Goal: Task Accomplishment & Management: Use online tool/utility

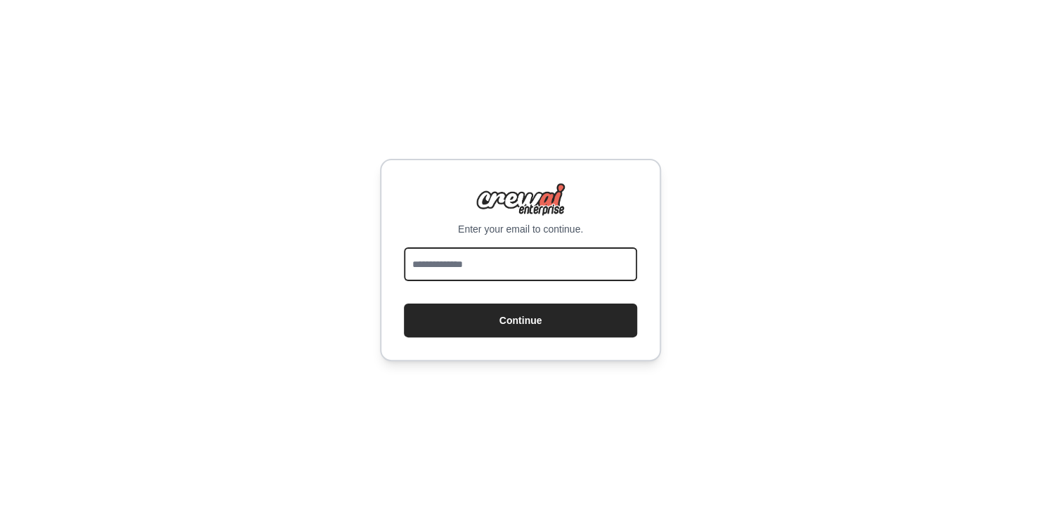
click at [515, 267] on input "email" at bounding box center [520, 264] width 233 height 34
type input "**********"
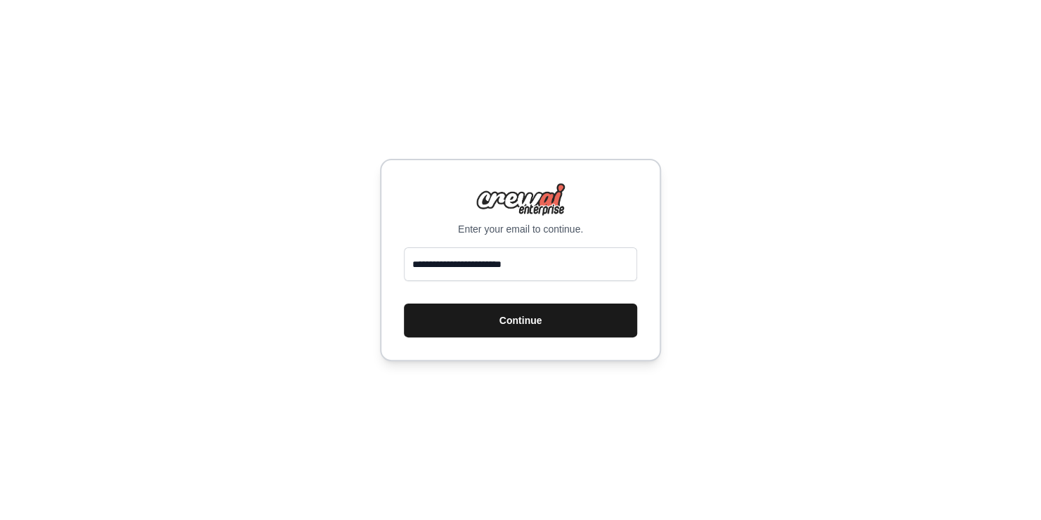
click at [508, 322] on button "Continue" at bounding box center [520, 320] width 233 height 34
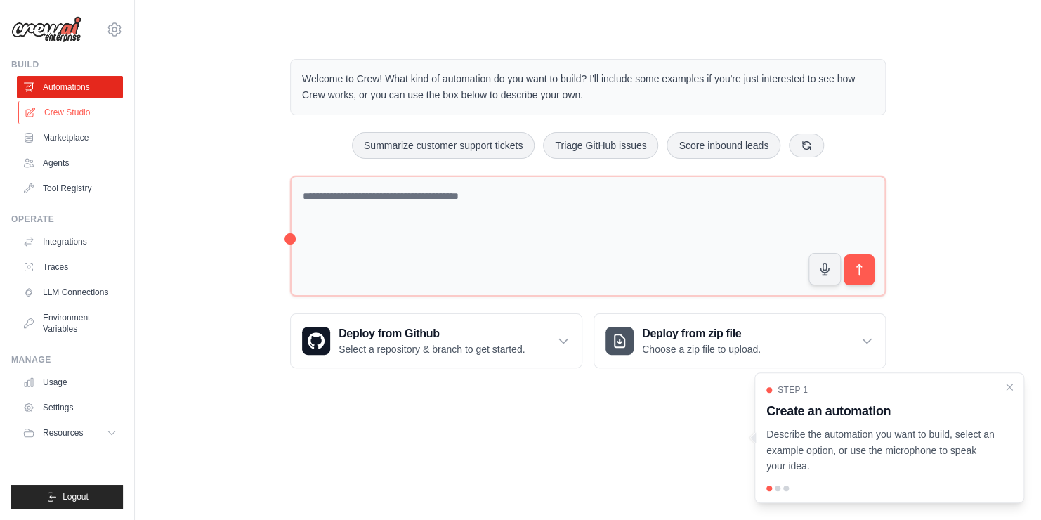
click at [73, 115] on link "Crew Studio" at bounding box center [71, 112] width 106 height 22
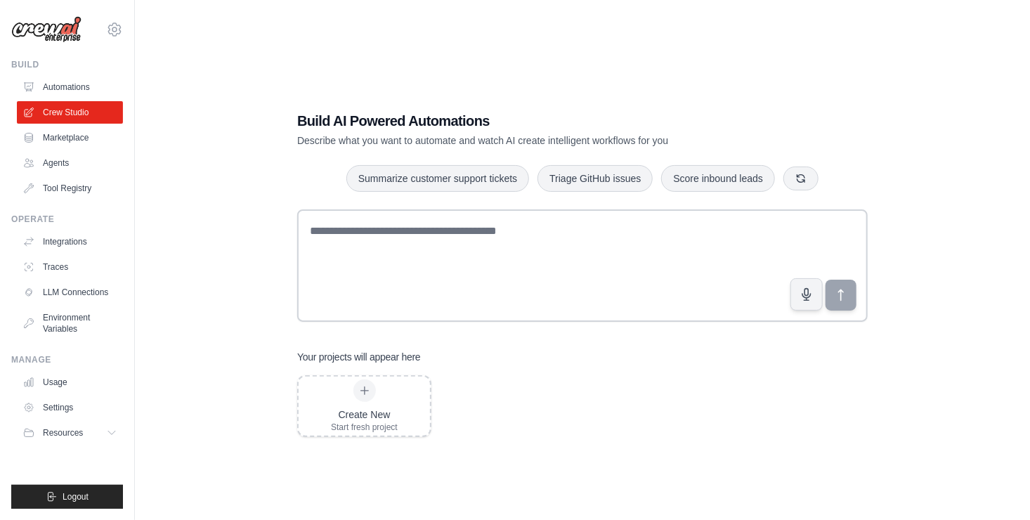
click at [69, 143] on link "Marketplace" at bounding box center [70, 137] width 106 height 22
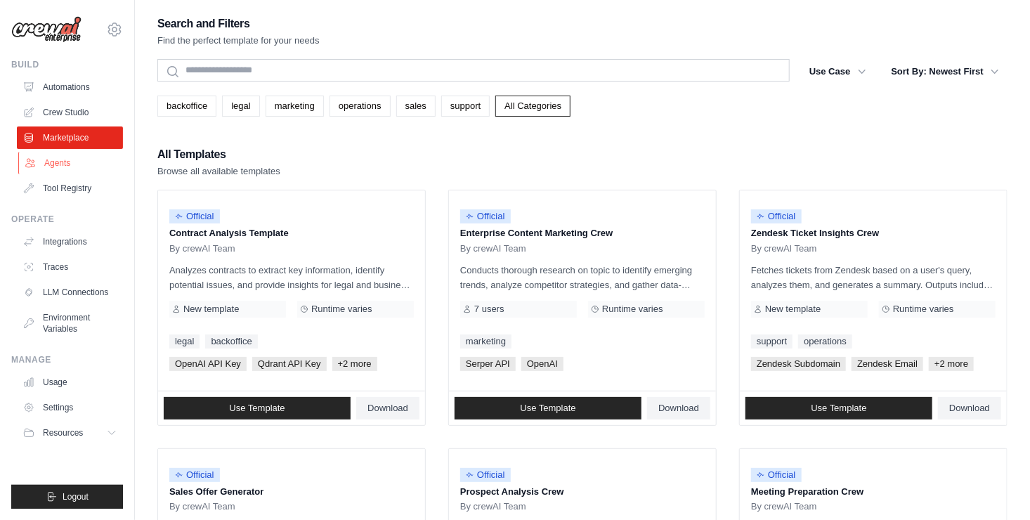
click at [67, 157] on link "Agents" at bounding box center [71, 163] width 106 height 22
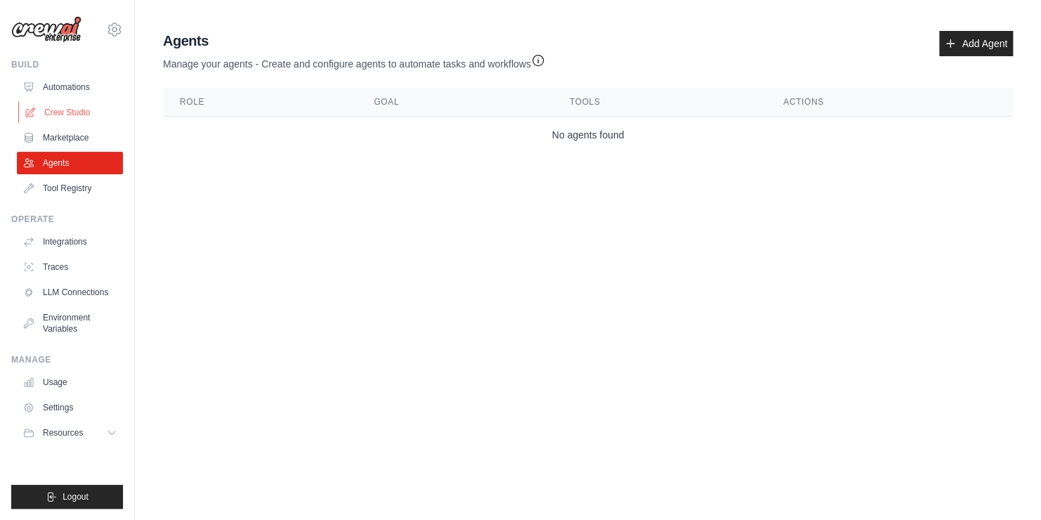
click at [68, 105] on link "Crew Studio" at bounding box center [71, 112] width 106 height 22
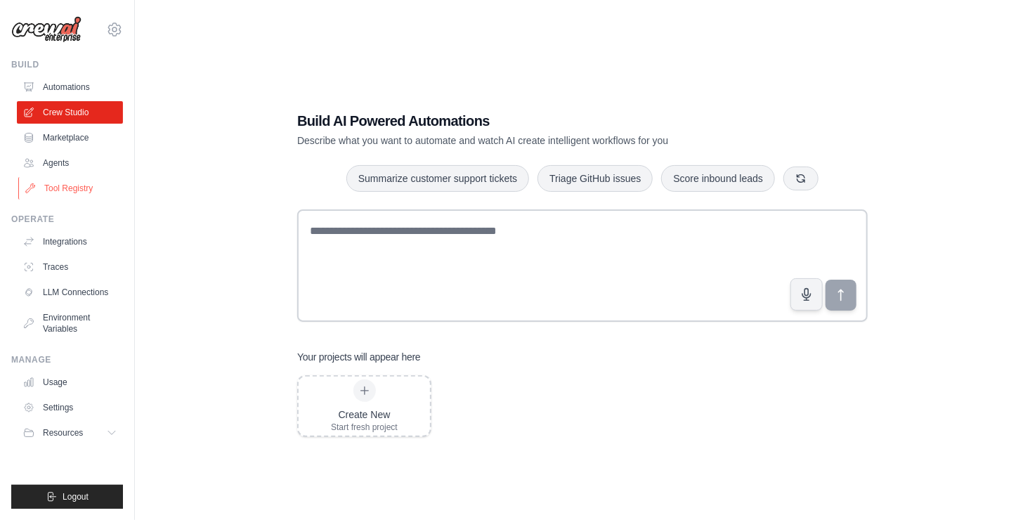
click at [72, 188] on link "Tool Registry" at bounding box center [71, 188] width 106 height 22
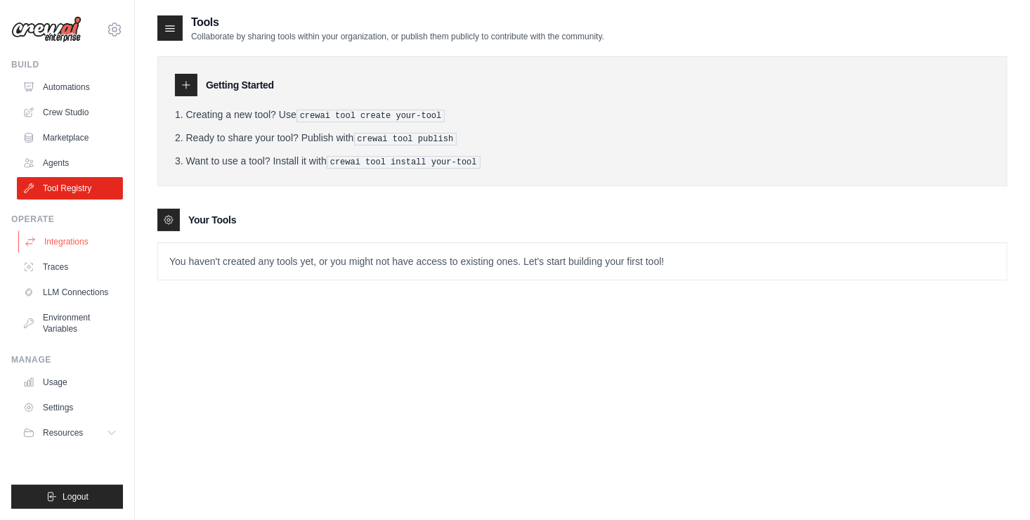
click at [72, 234] on link "Integrations" at bounding box center [71, 241] width 106 height 22
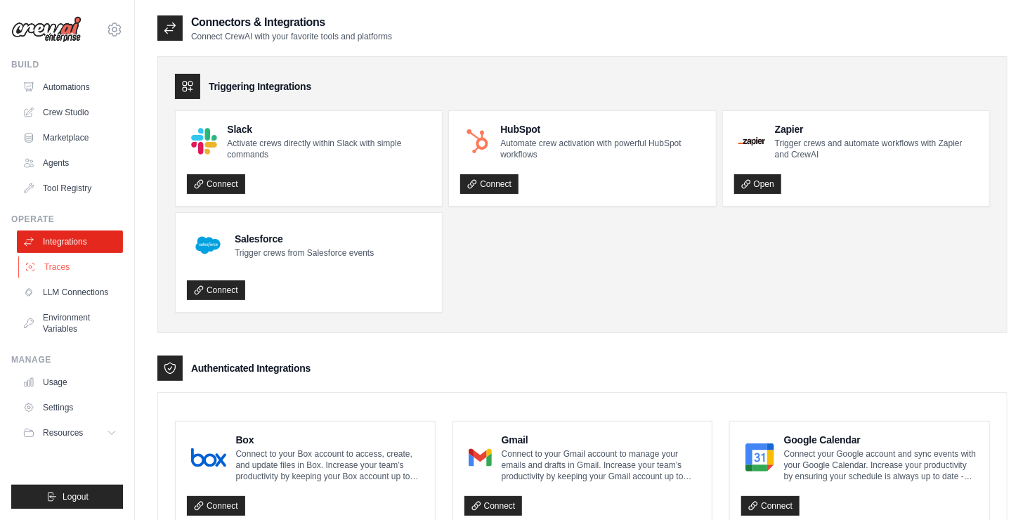
click at [61, 276] on link "Traces" at bounding box center [71, 267] width 106 height 22
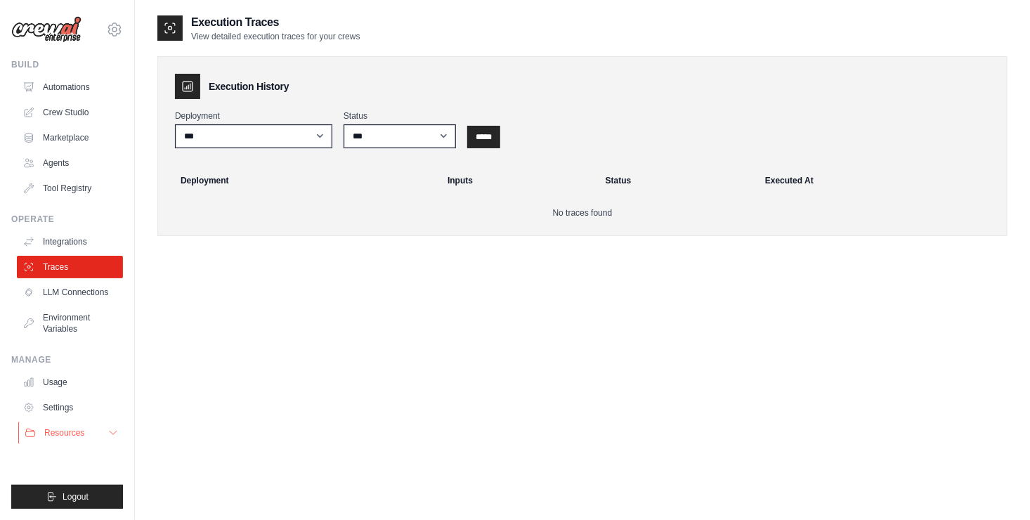
click at [102, 433] on button "Resources" at bounding box center [71, 432] width 106 height 22
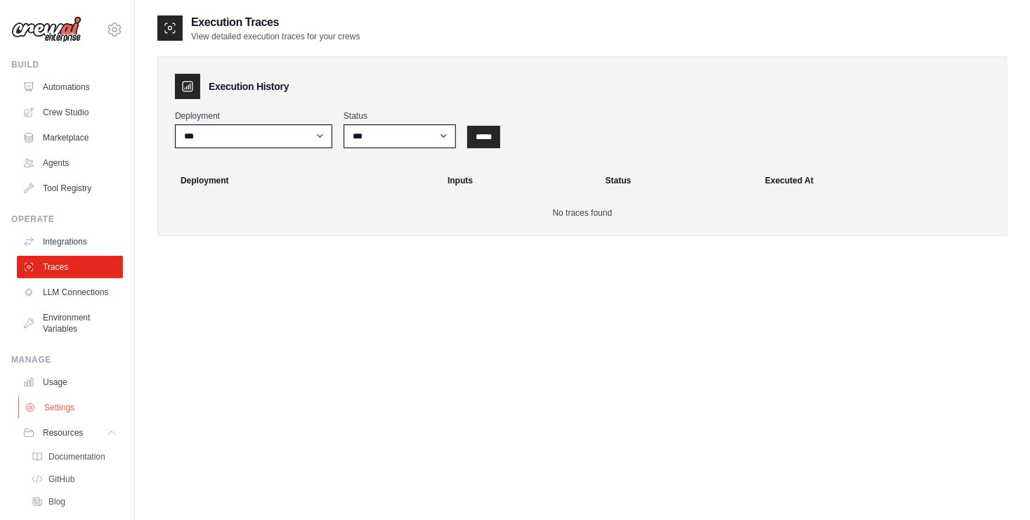
click at [85, 417] on link "Settings" at bounding box center [71, 407] width 106 height 22
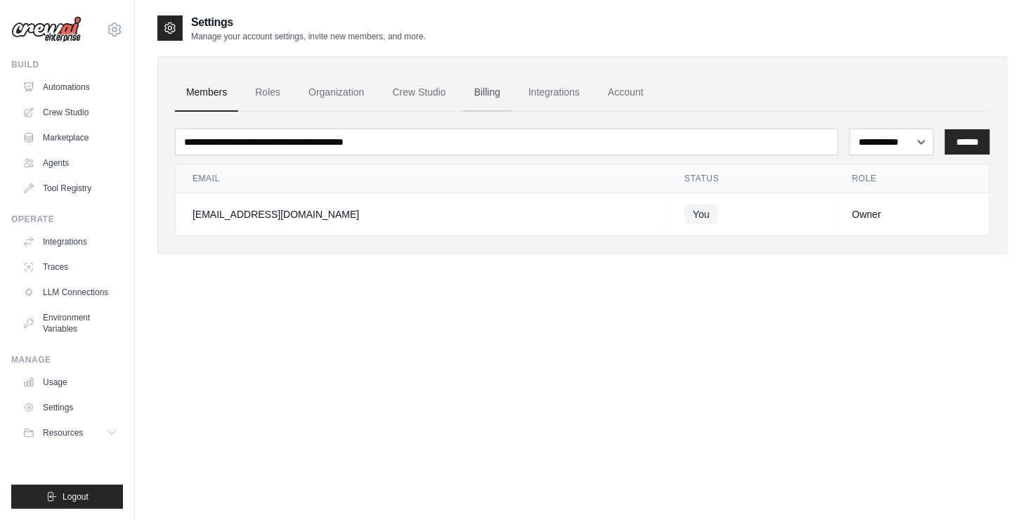
click at [494, 91] on link "Billing" at bounding box center [487, 93] width 48 height 38
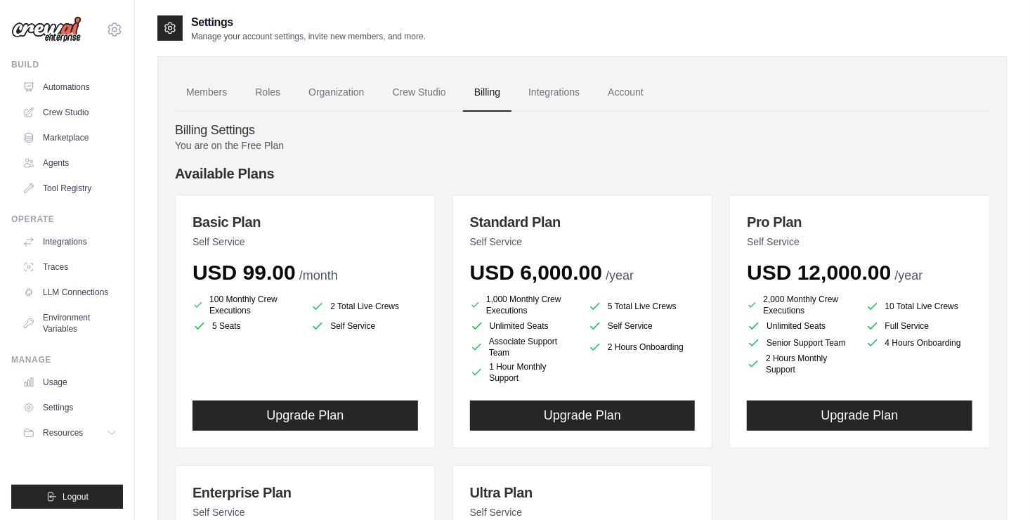
click at [622, 87] on link "Account" at bounding box center [625, 93] width 58 height 38
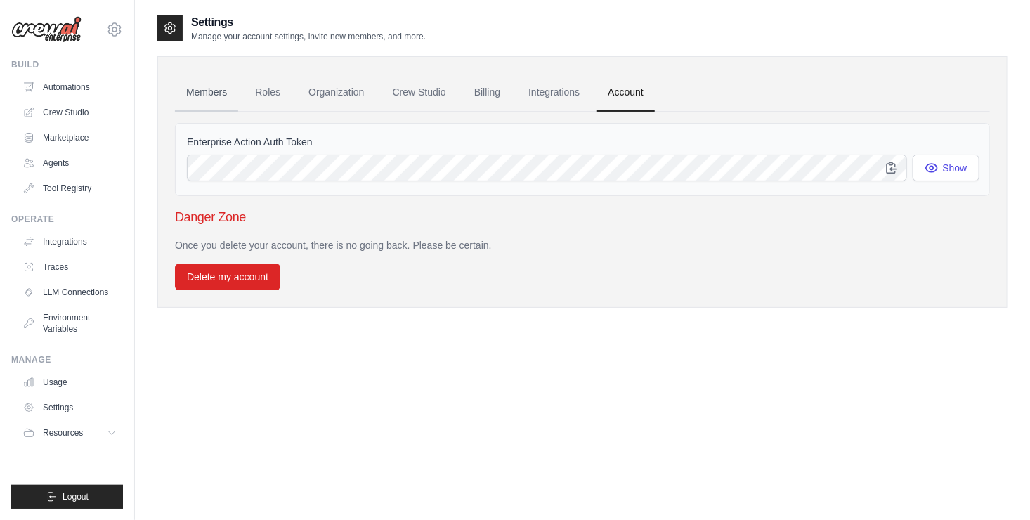
click at [207, 100] on link "Members" at bounding box center [206, 93] width 63 height 38
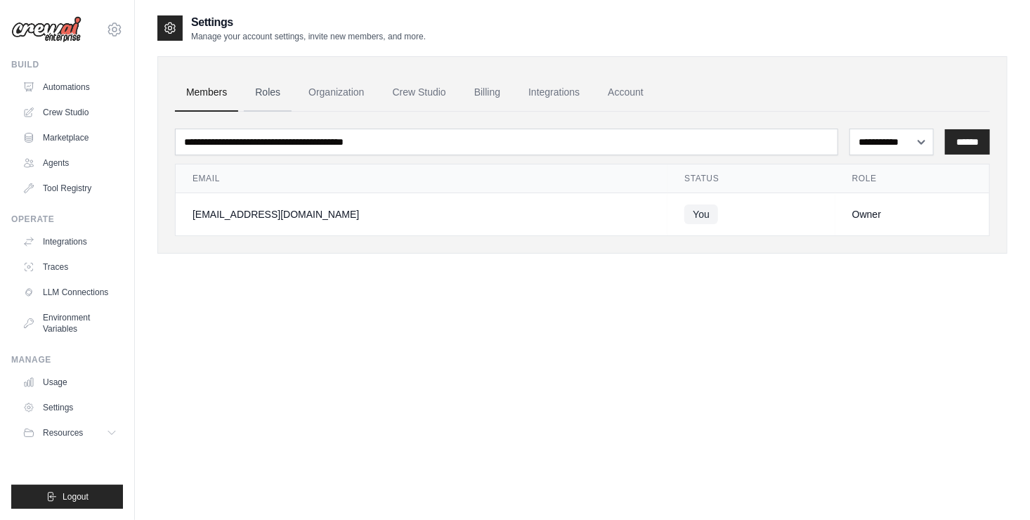
click at [285, 94] on link "Roles" at bounding box center [268, 93] width 48 height 38
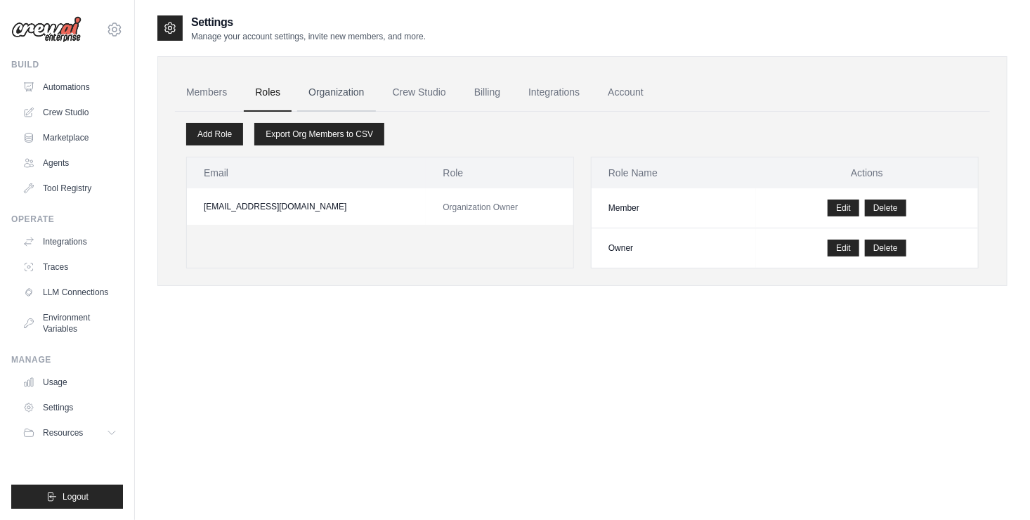
click at [319, 96] on link "Organization" at bounding box center [336, 93] width 78 height 38
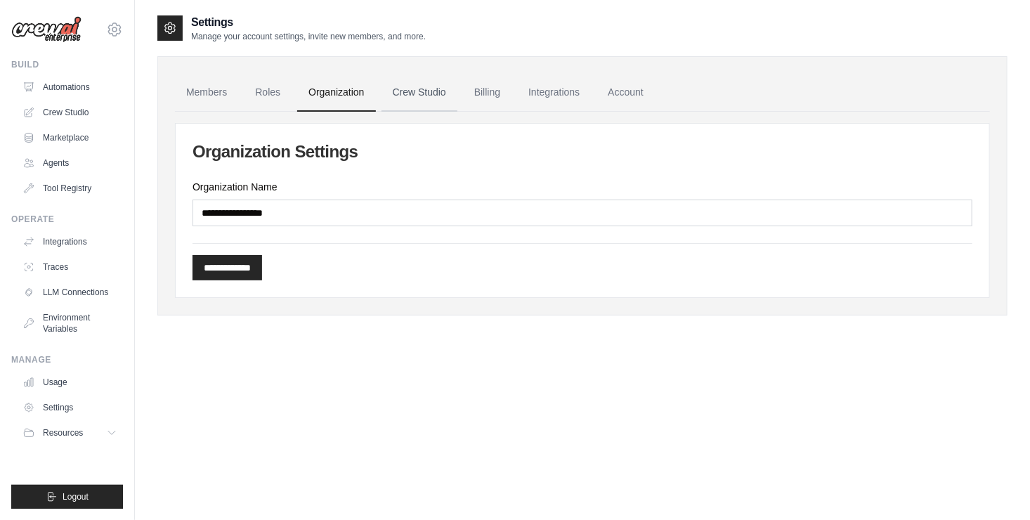
click at [404, 96] on link "Crew Studio" at bounding box center [419, 93] width 76 height 38
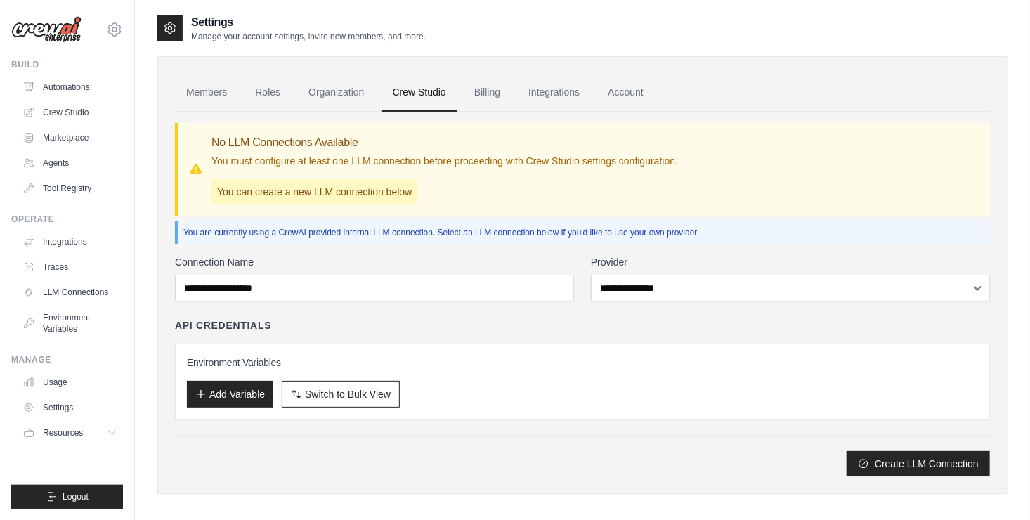
click at [343, 39] on p "Manage your account settings, invite new members, and more." at bounding box center [308, 36] width 235 height 11
click at [484, 436] on div "Create LLM Connection" at bounding box center [582, 456] width 815 height 40
click at [58, 192] on link "Tool Registry" at bounding box center [71, 188] width 106 height 22
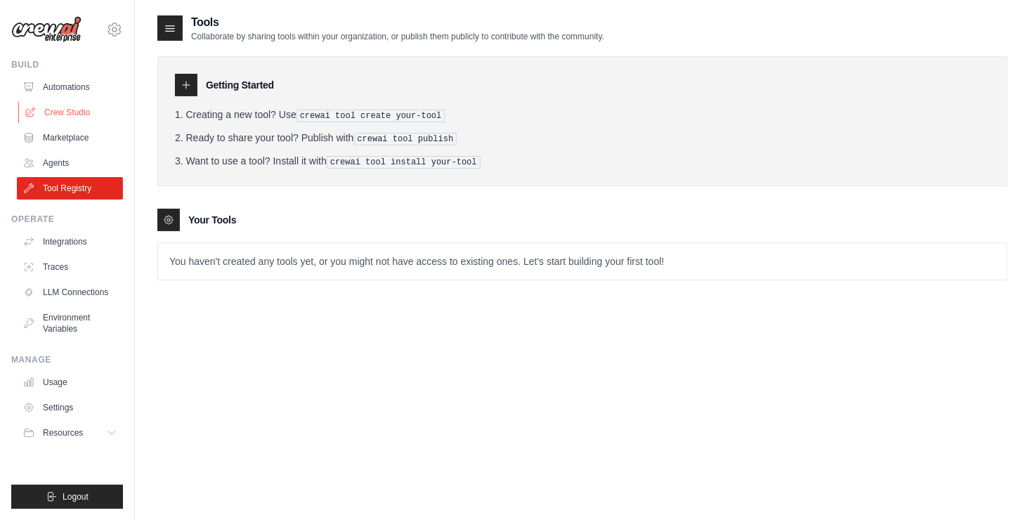
click at [63, 112] on link "Crew Studio" at bounding box center [71, 112] width 106 height 22
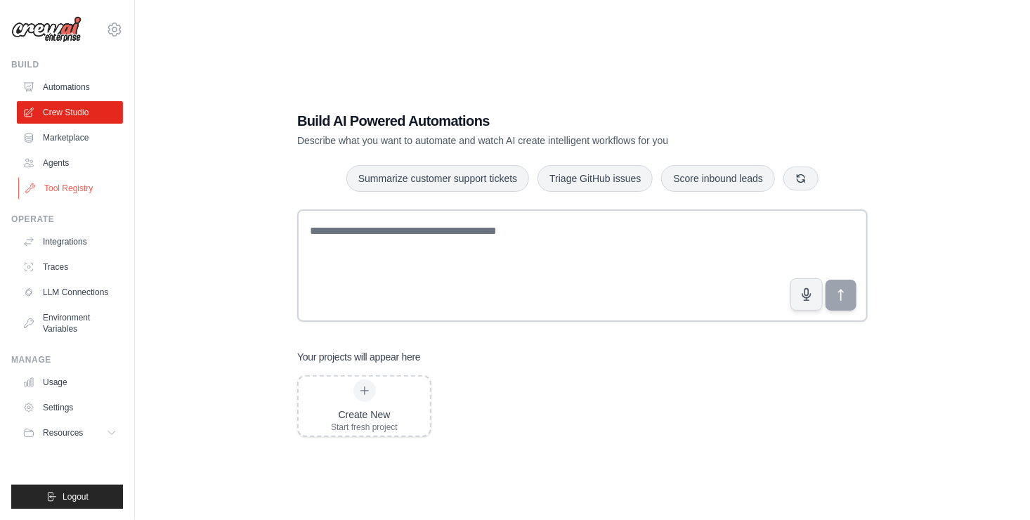
click at [60, 185] on link "Tool Registry" at bounding box center [71, 188] width 106 height 22
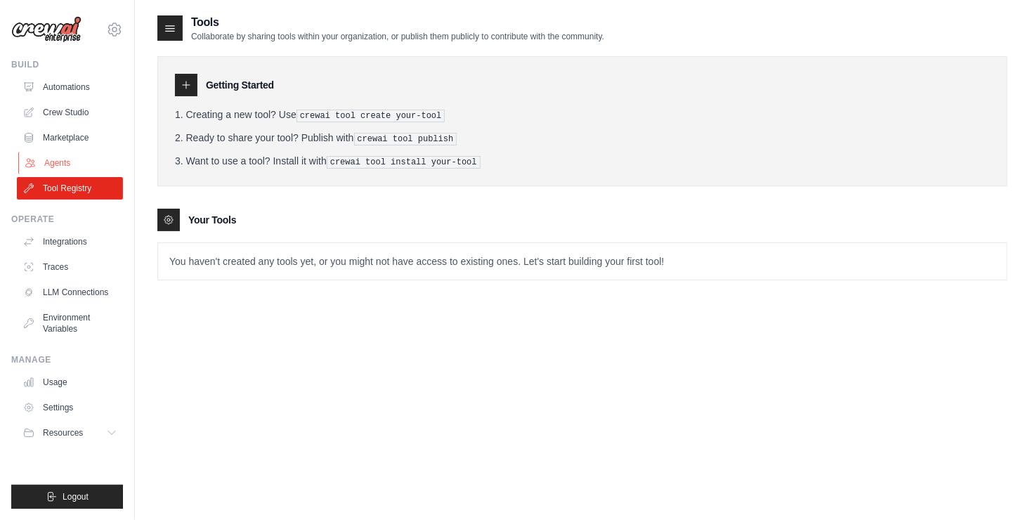
click at [60, 164] on link "Agents" at bounding box center [71, 163] width 106 height 22
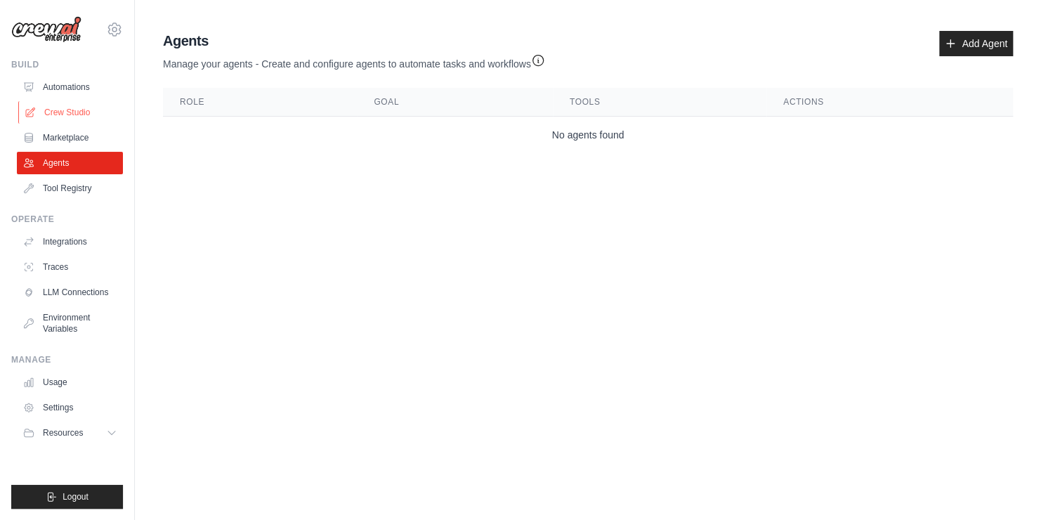
click at [77, 121] on link "Crew Studio" at bounding box center [71, 112] width 106 height 22
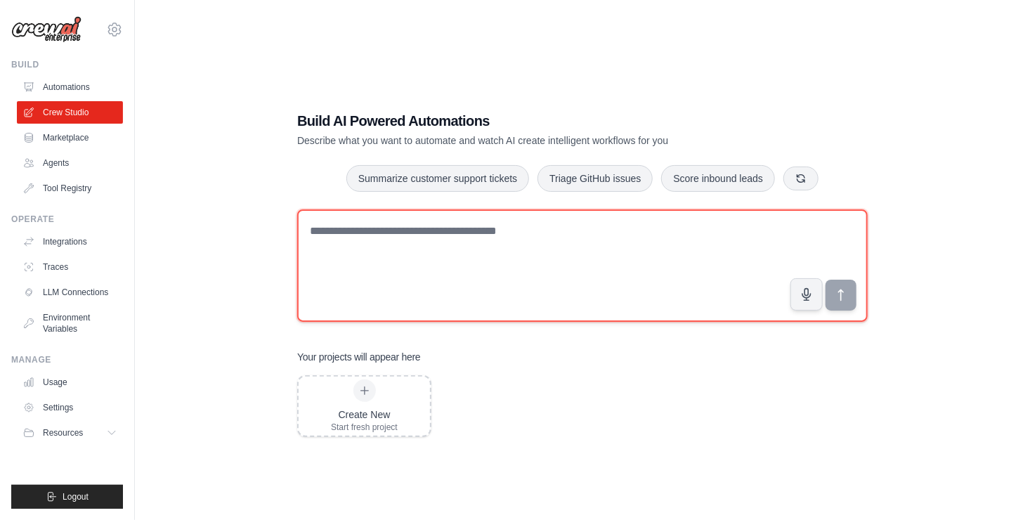
click at [404, 250] on textarea at bounding box center [582, 265] width 570 height 112
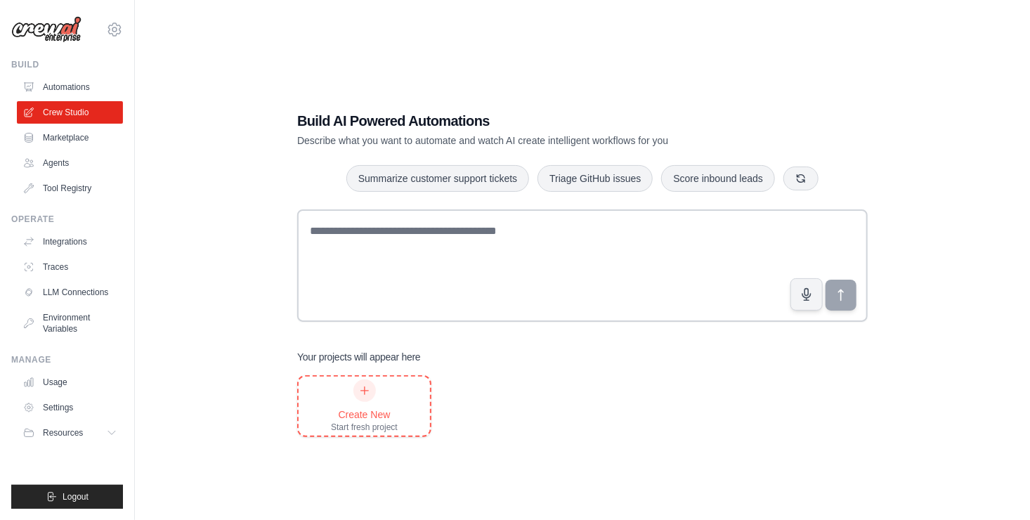
click at [386, 396] on div "Create New Start fresh project" at bounding box center [364, 405] width 67 height 53
click at [204, 180] on div "Build AI Powered Automations Describe what you want to automate and watch AI cr…" at bounding box center [582, 274] width 850 height 520
click at [65, 86] on link "Automations" at bounding box center [71, 87] width 106 height 22
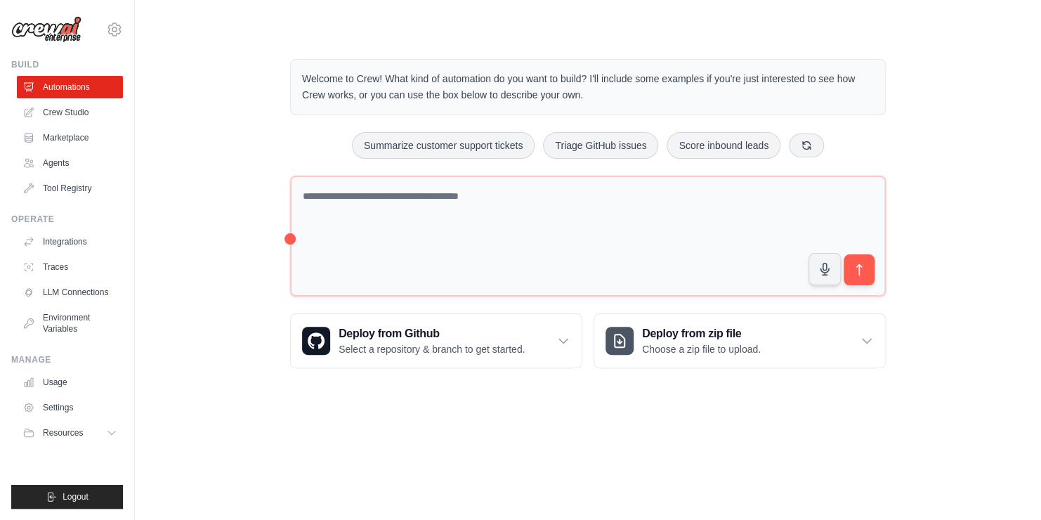
click at [1029, 131] on html "skandasamy@assurecare.com AssureCare Your organization ✓ Settings Build Automat…" at bounding box center [520, 260] width 1041 height 520
click at [67, 112] on link "Crew Studio" at bounding box center [71, 112] width 106 height 22
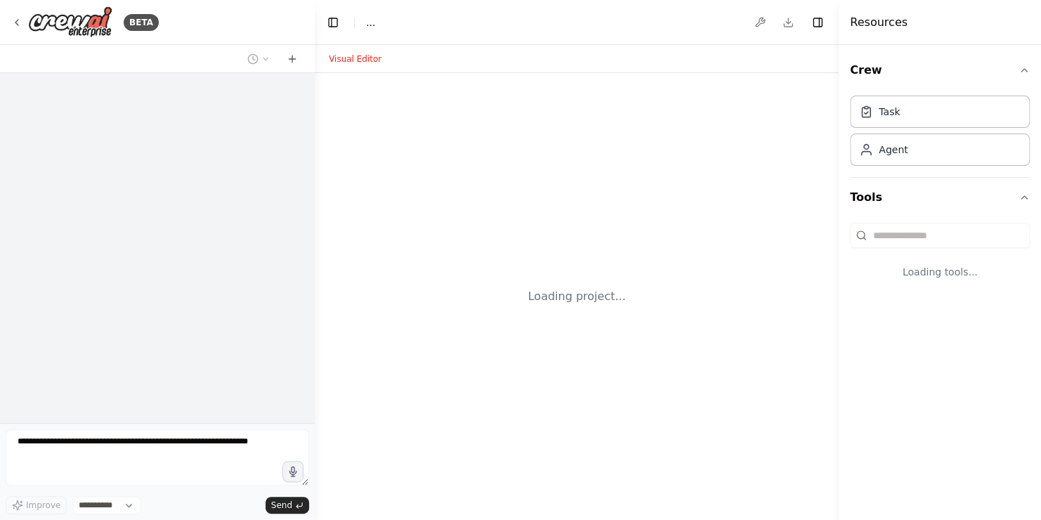
select select "****"
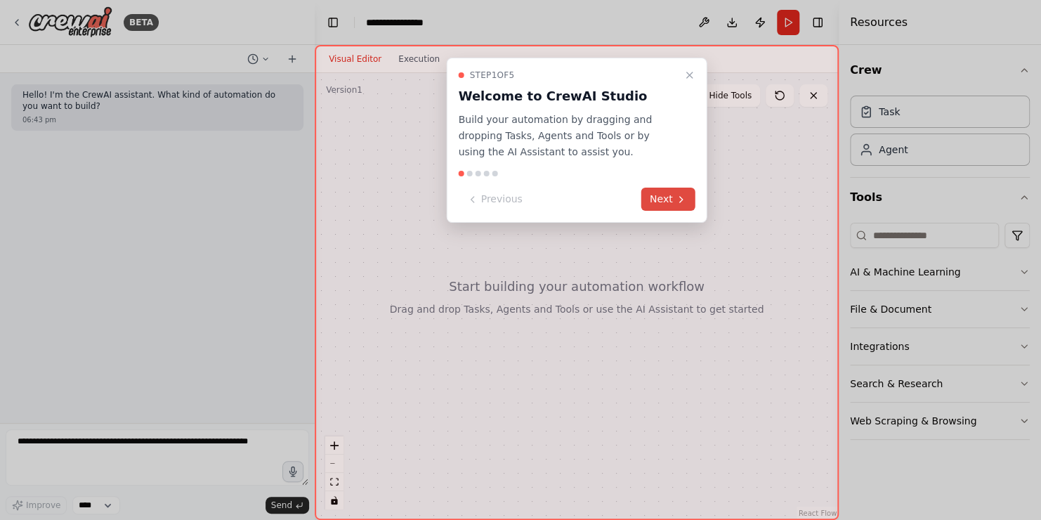
click at [676, 194] on icon at bounding box center [681, 199] width 11 height 11
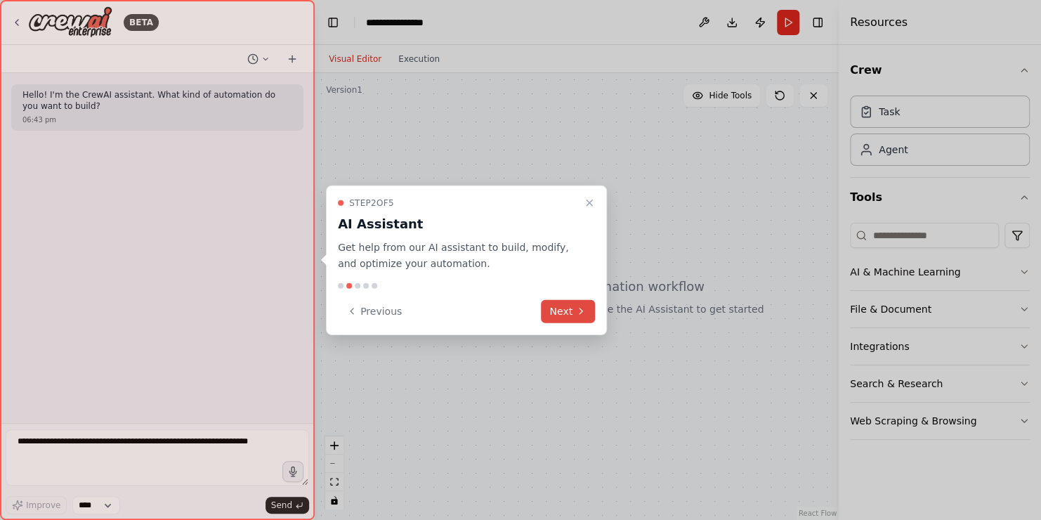
click at [574, 313] on button "Next" at bounding box center [568, 310] width 54 height 23
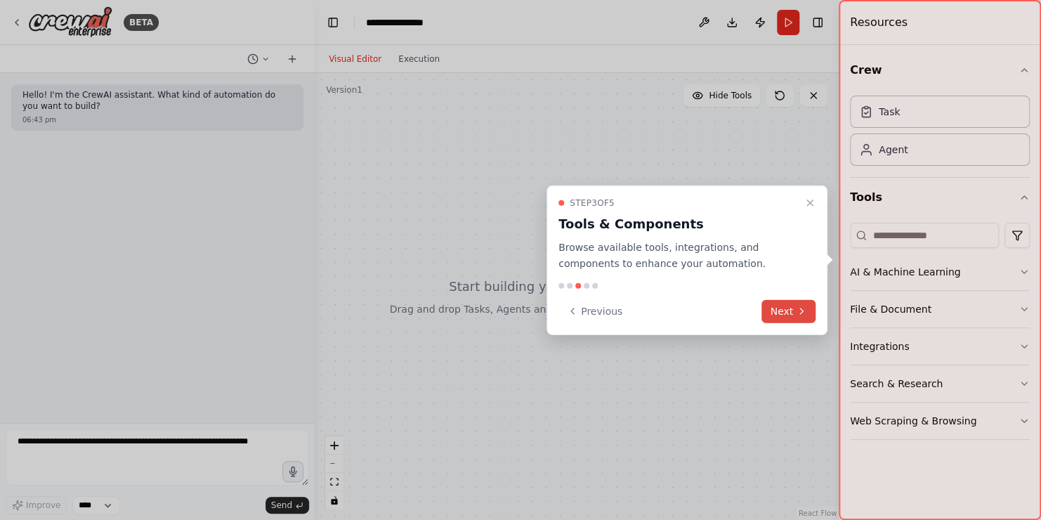
click at [794, 311] on button "Next" at bounding box center [788, 310] width 54 height 23
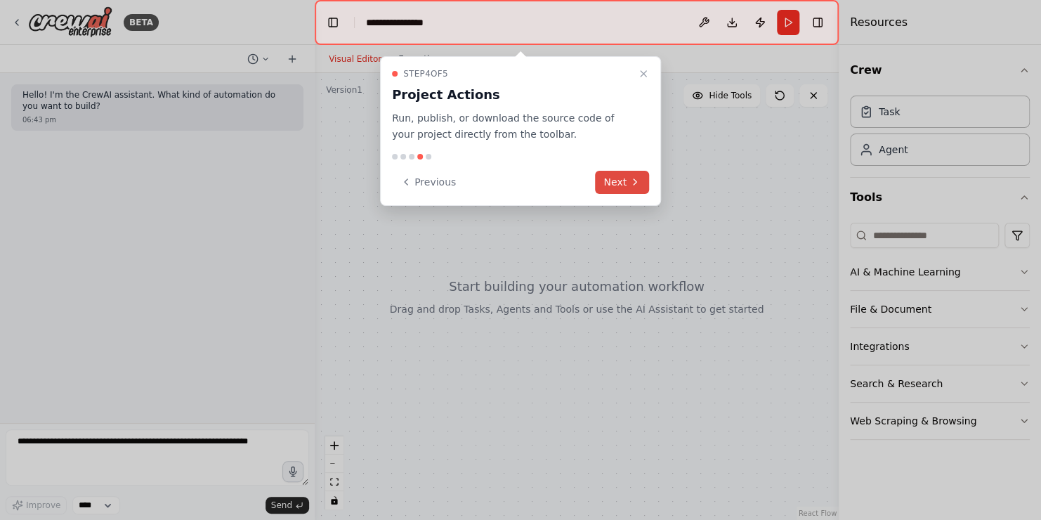
click at [638, 178] on icon at bounding box center [634, 181] width 11 height 11
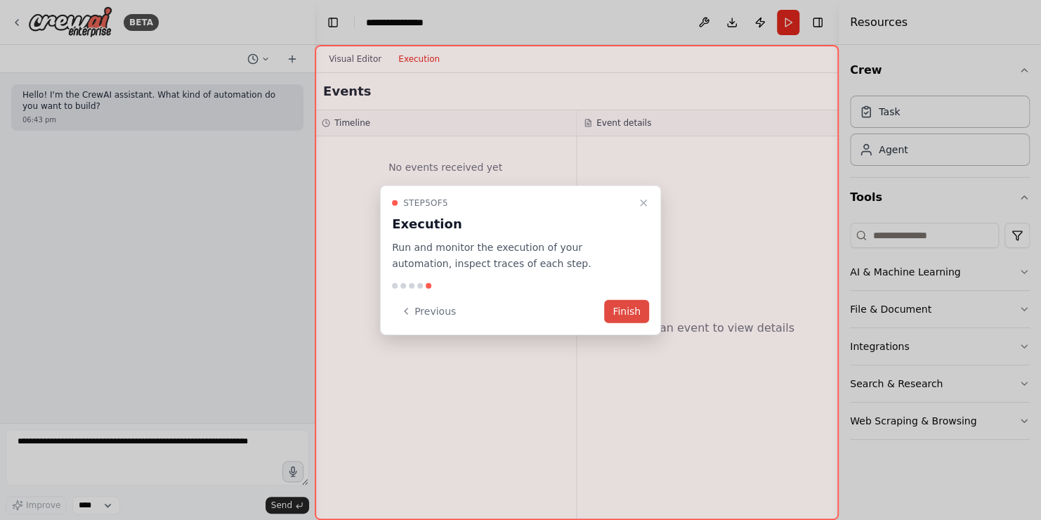
click at [636, 310] on button "Finish" at bounding box center [626, 310] width 45 height 23
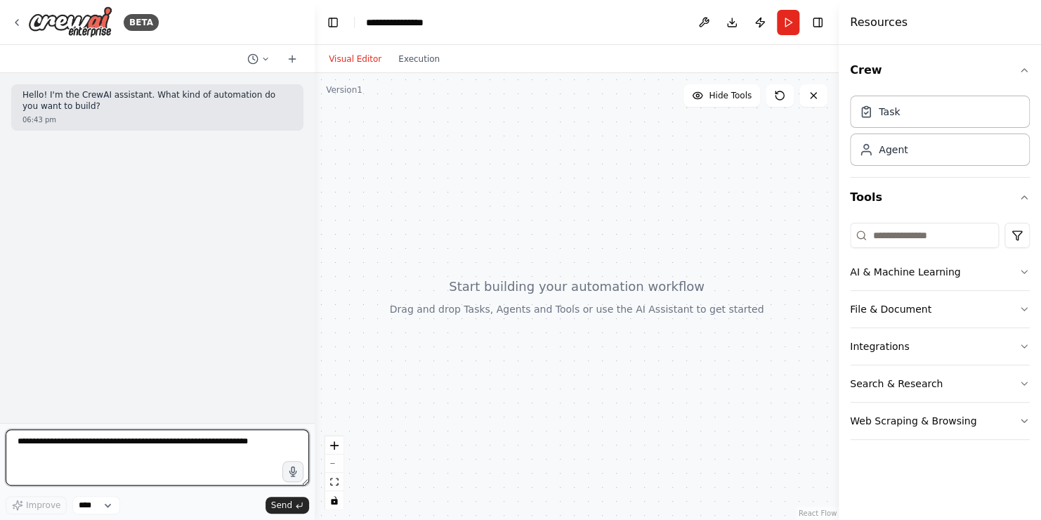
click at [91, 454] on textarea at bounding box center [157, 457] width 303 height 56
paste textarea "**********"
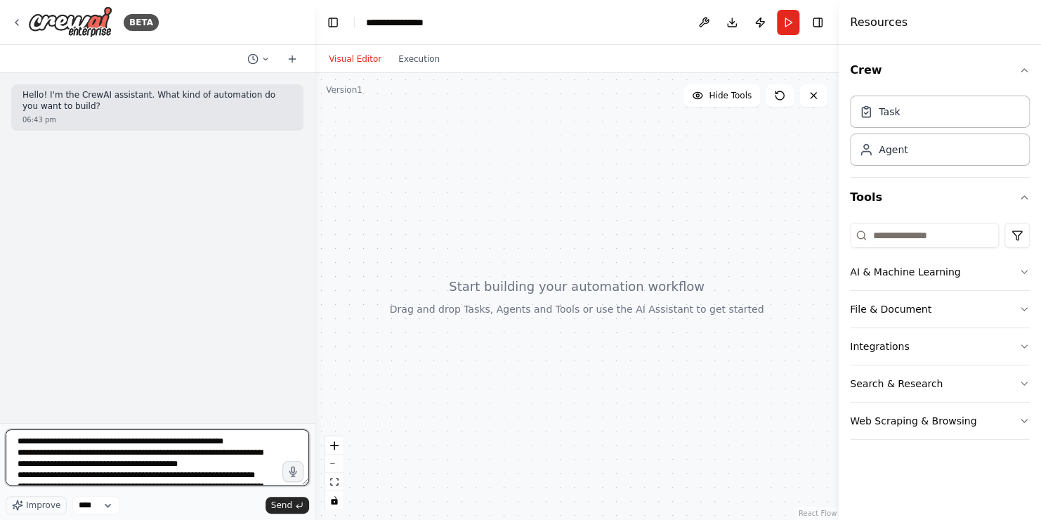
click at [199, 438] on textarea "**********" at bounding box center [157, 457] width 303 height 56
click at [256, 452] on textarea "**********" at bounding box center [157, 457] width 303 height 56
click at [199, 447] on textarea "**********" at bounding box center [157, 457] width 303 height 56
click at [244, 454] on textarea "**********" at bounding box center [157, 457] width 303 height 56
type textarea "**********"
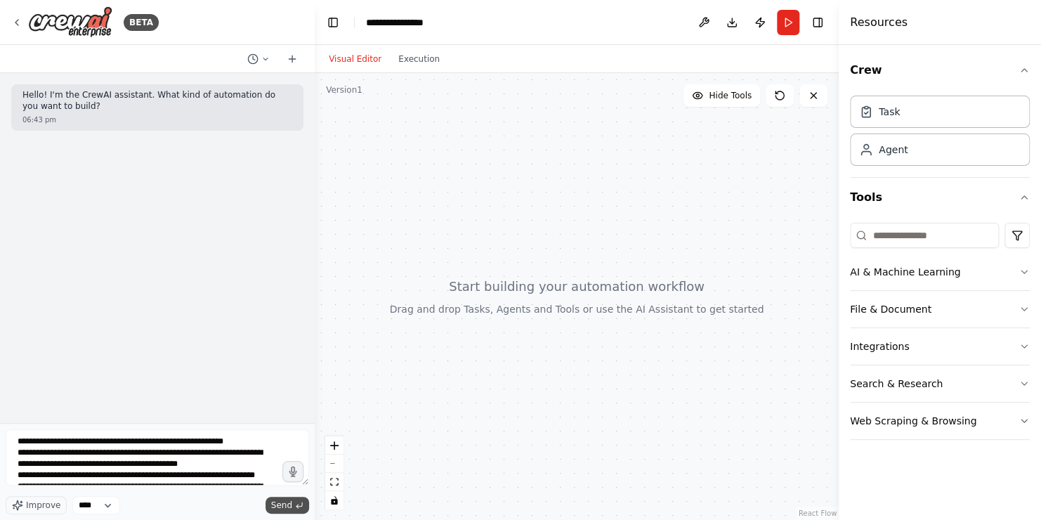
click at [289, 511] on button "Send" at bounding box center [287, 505] width 44 height 17
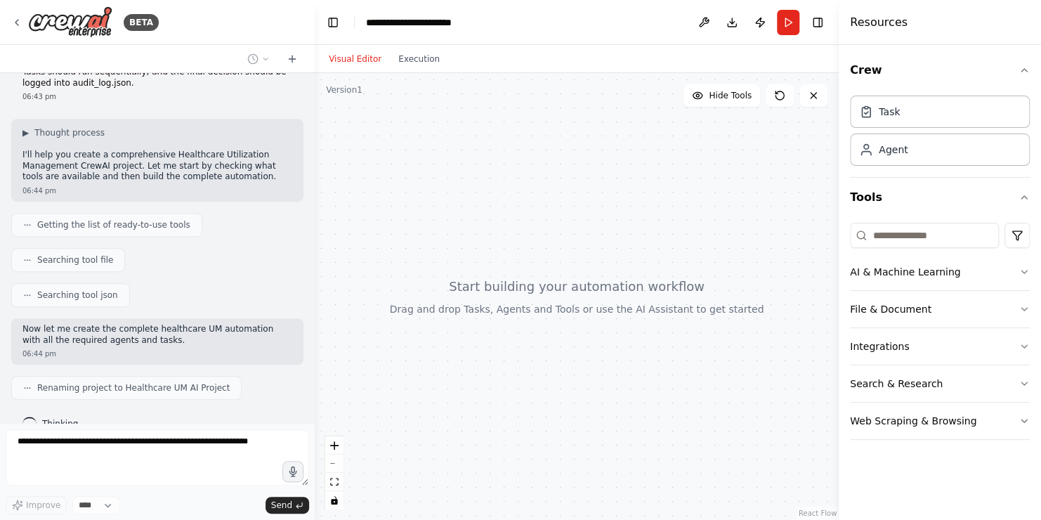
scroll to position [369, 0]
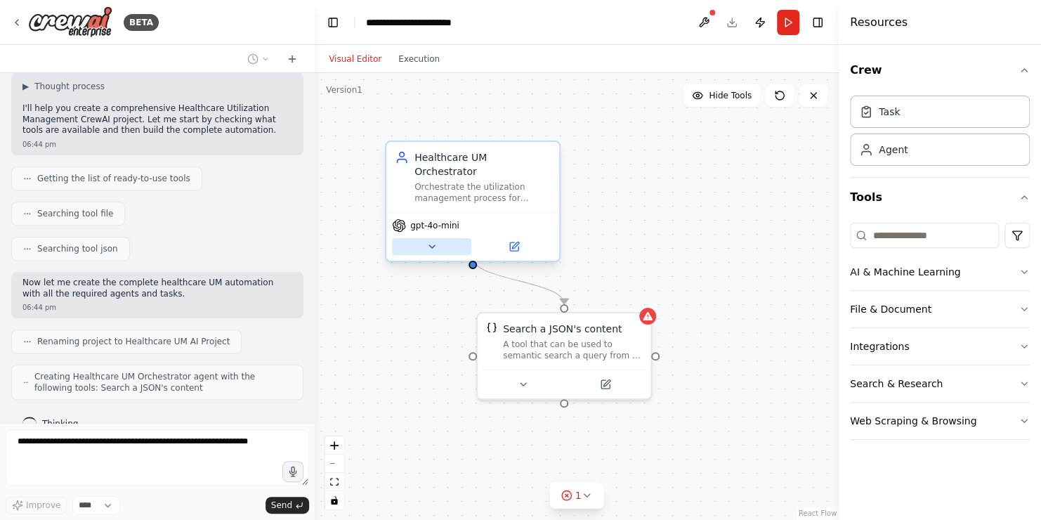
click at [435, 241] on icon at bounding box center [431, 246] width 11 height 11
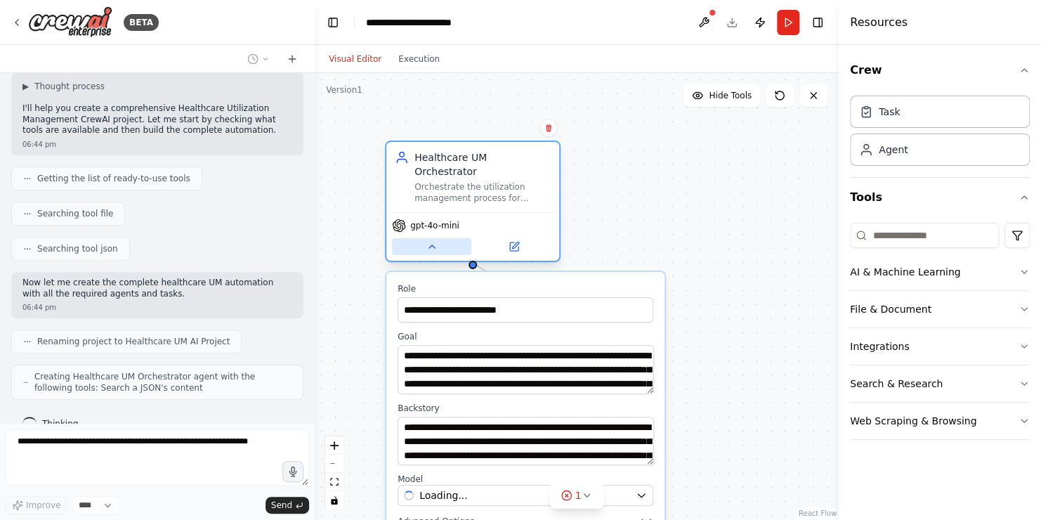
scroll to position [416, 0]
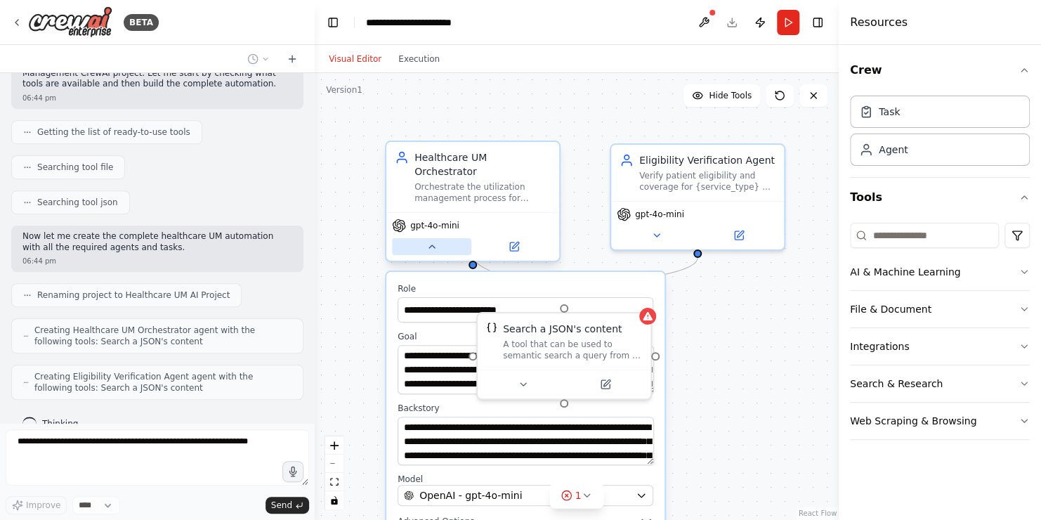
click at [435, 241] on icon at bounding box center [431, 246] width 11 height 11
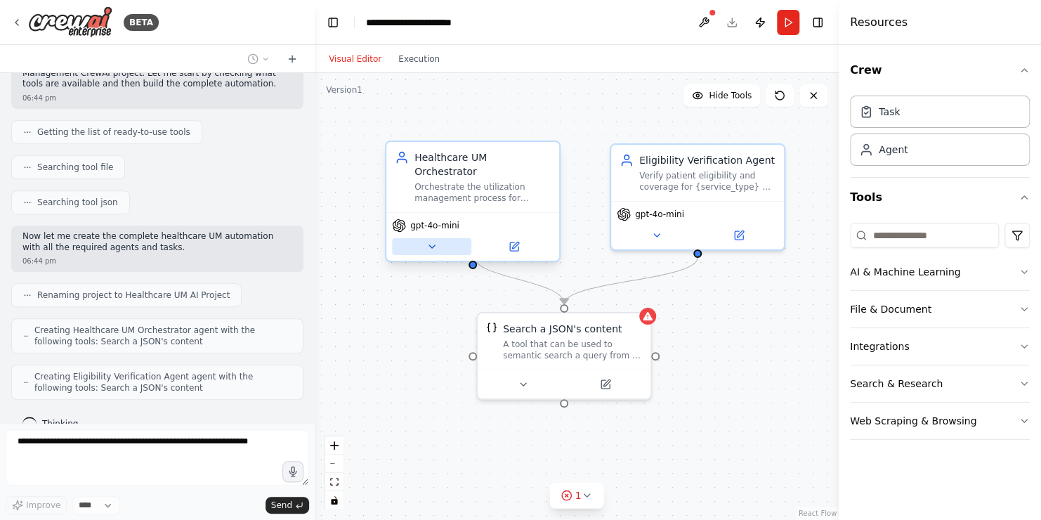
scroll to position [461, 0]
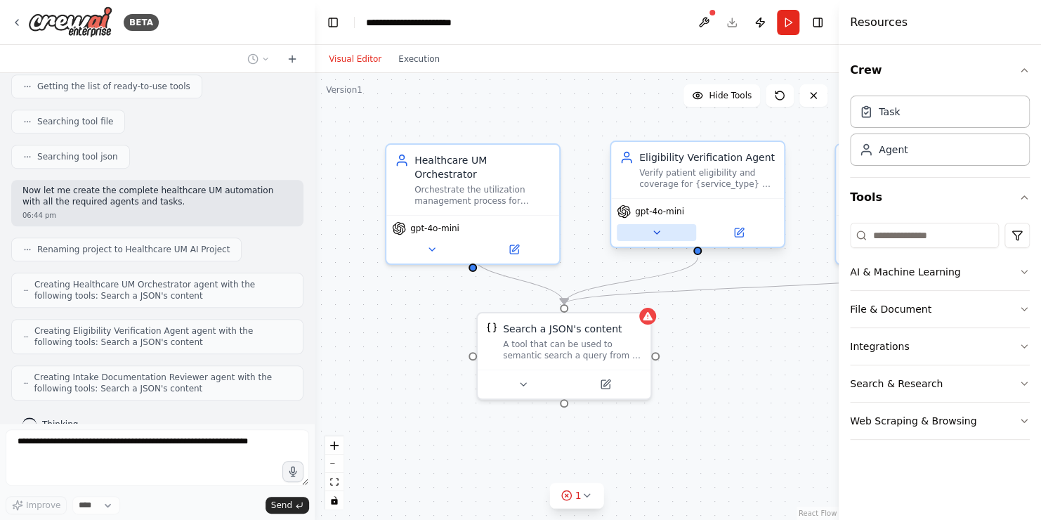
click at [657, 230] on icon at bounding box center [656, 232] width 11 height 11
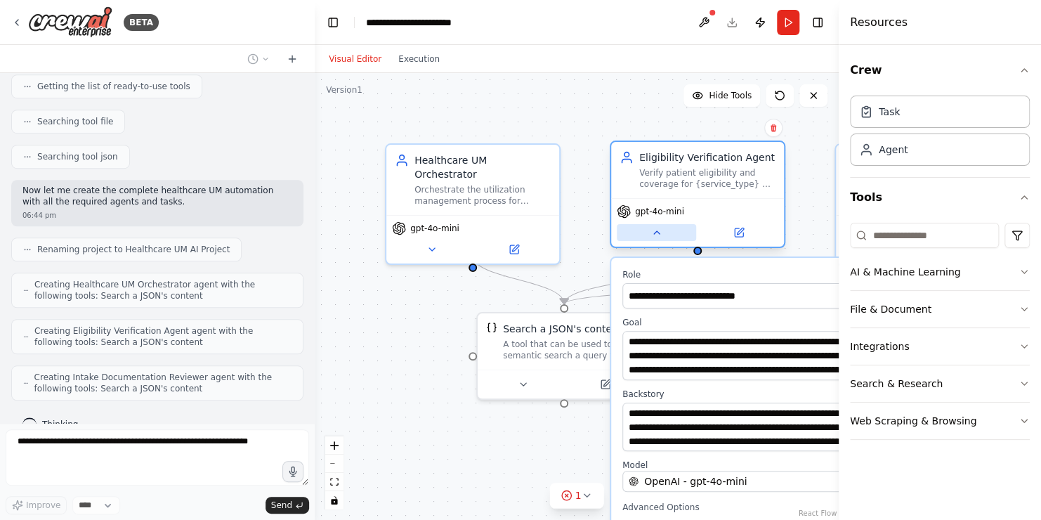
click at [657, 230] on icon at bounding box center [656, 232] width 11 height 11
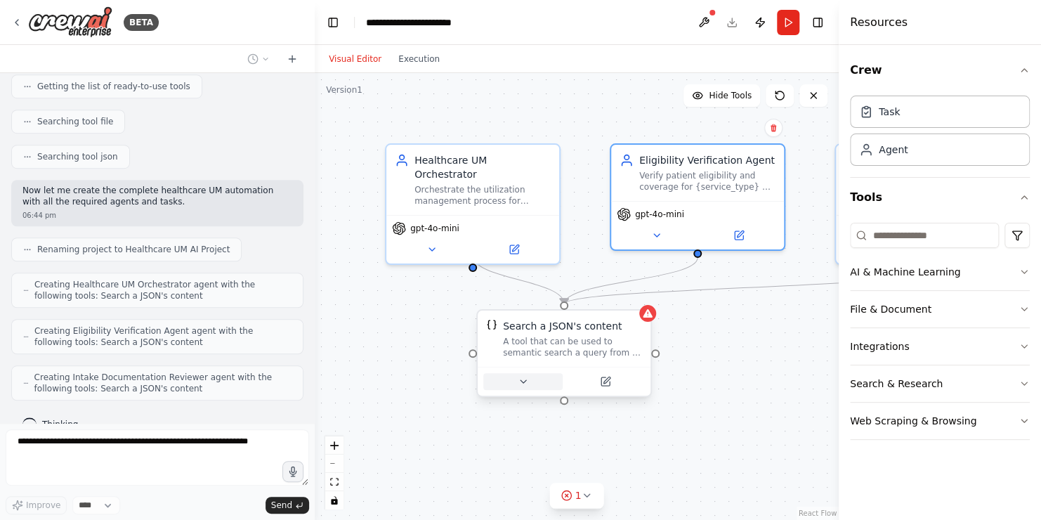
scroll to position [508, 0]
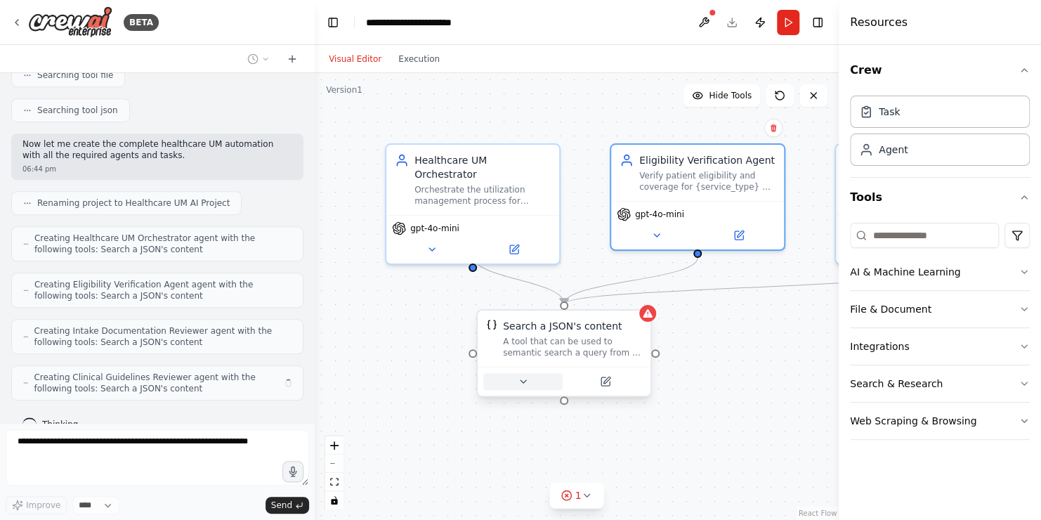
click at [524, 382] on icon at bounding box center [523, 381] width 11 height 11
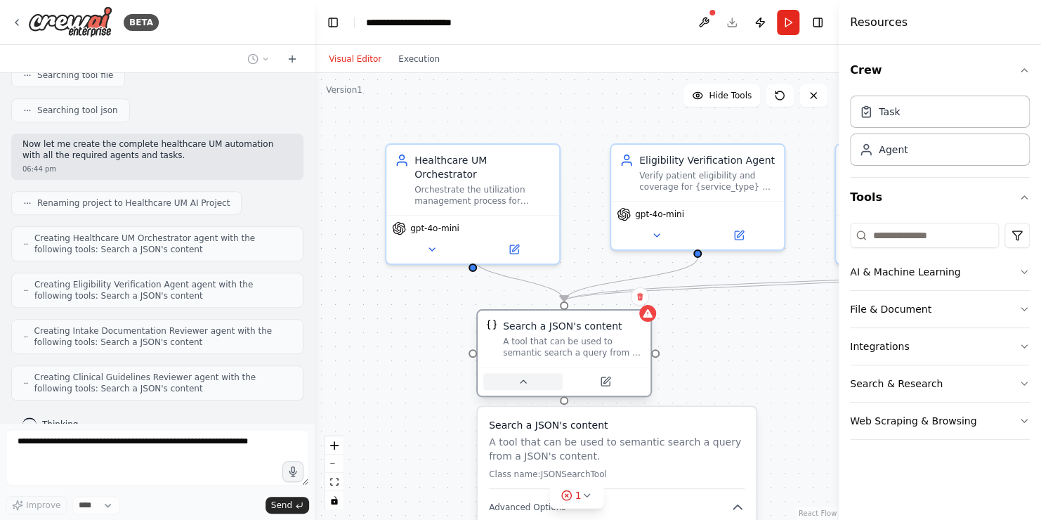
click at [524, 383] on icon at bounding box center [523, 381] width 11 height 11
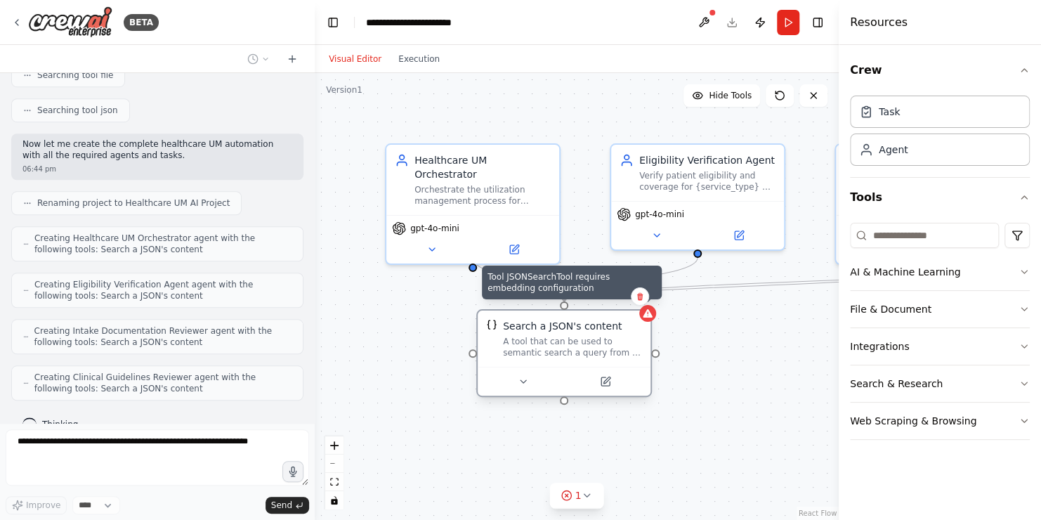
scroll to position [589, 0]
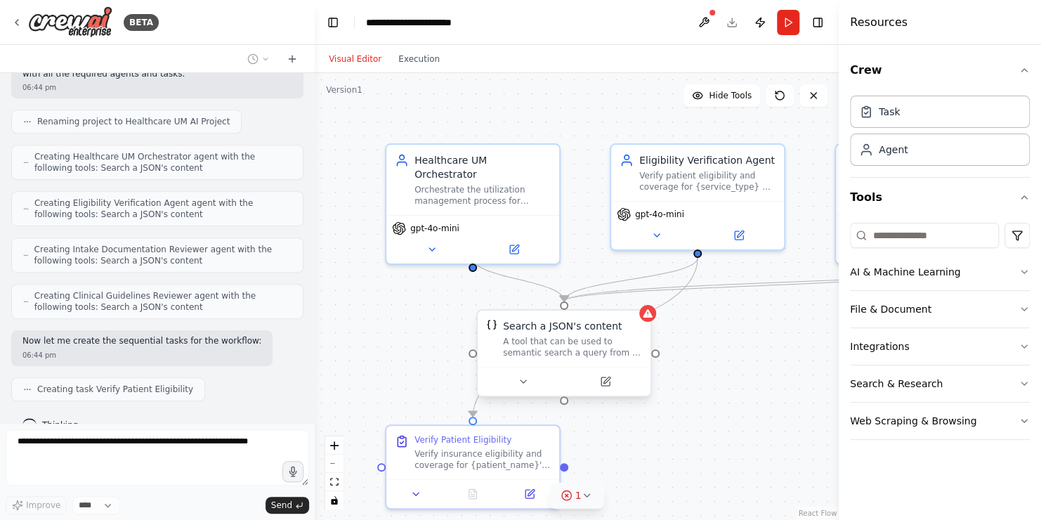
click at [571, 492] on circle at bounding box center [566, 494] width 9 height 9
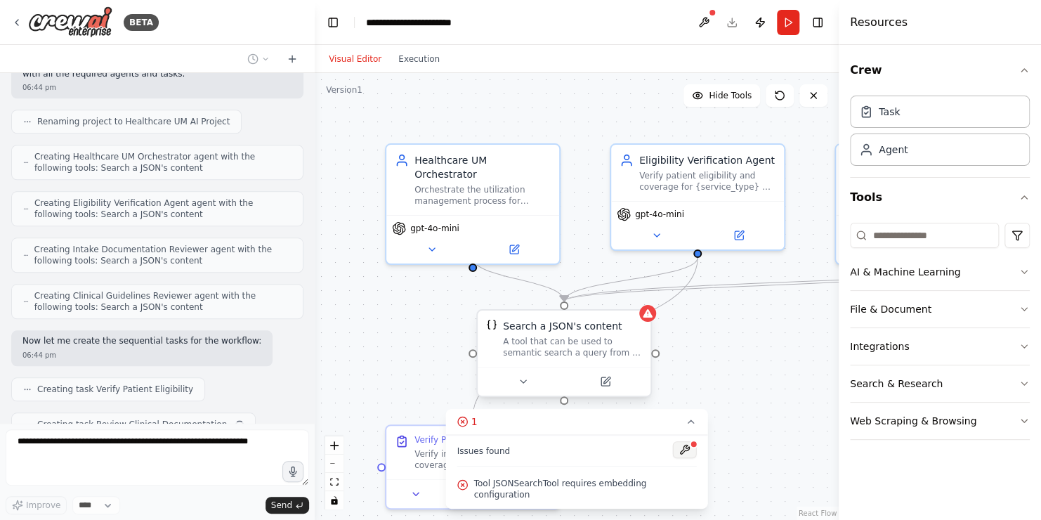
scroll to position [624, 0]
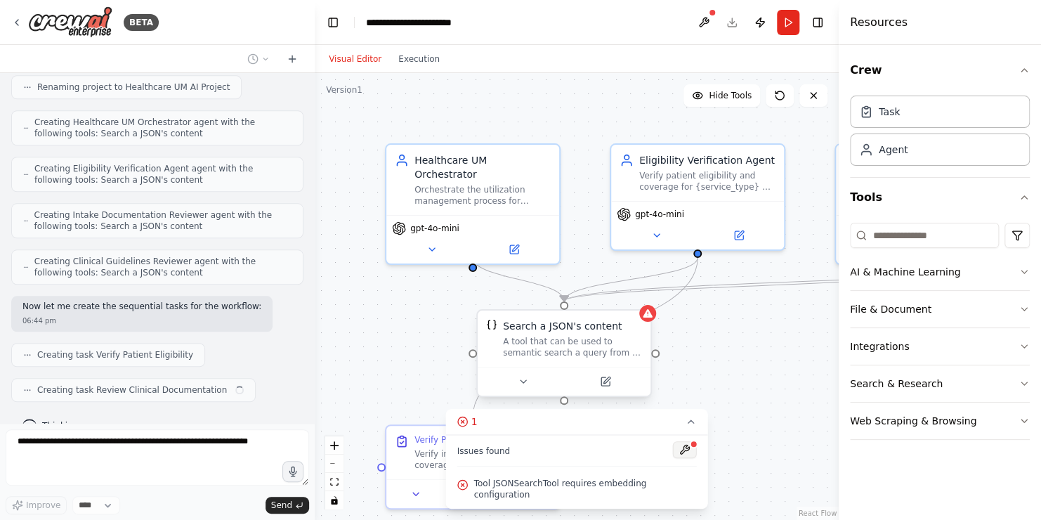
click at [685, 458] on button at bounding box center [685, 449] width 24 height 17
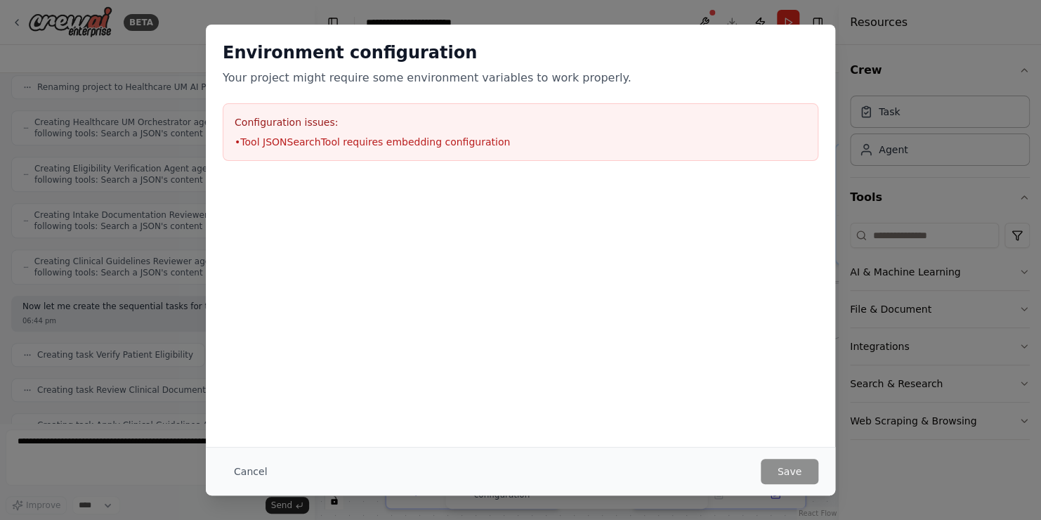
scroll to position [659, 0]
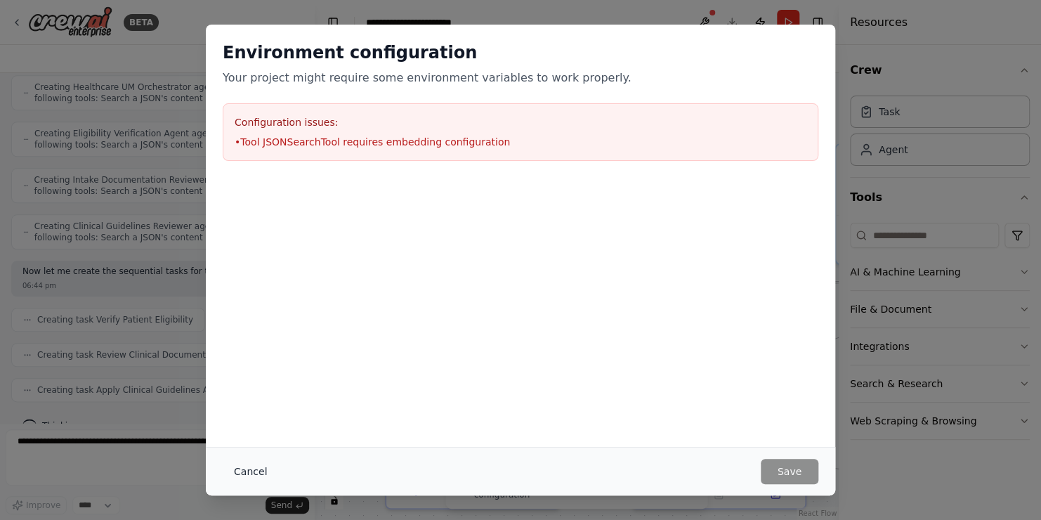
click at [247, 472] on button "Cancel" at bounding box center [250, 471] width 55 height 25
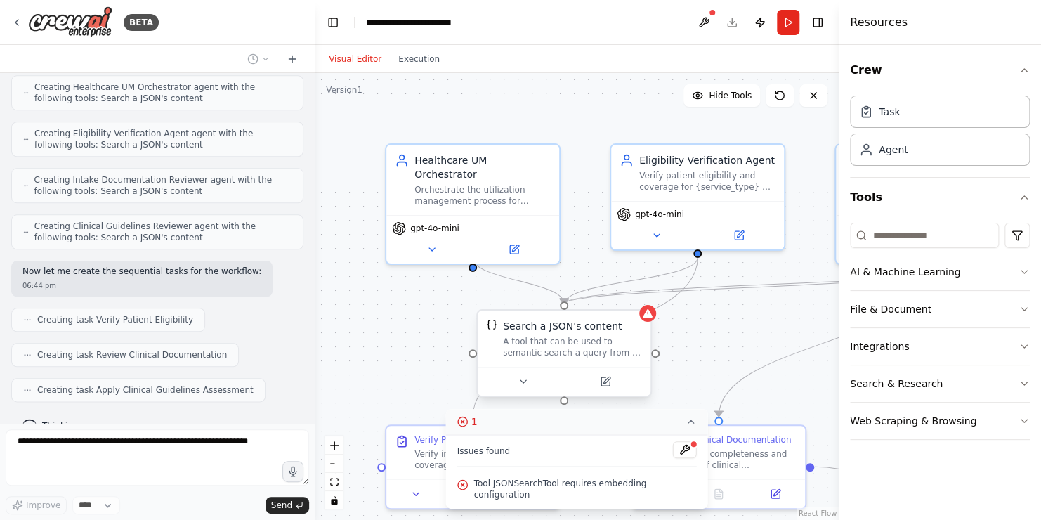
scroll to position [694, 0]
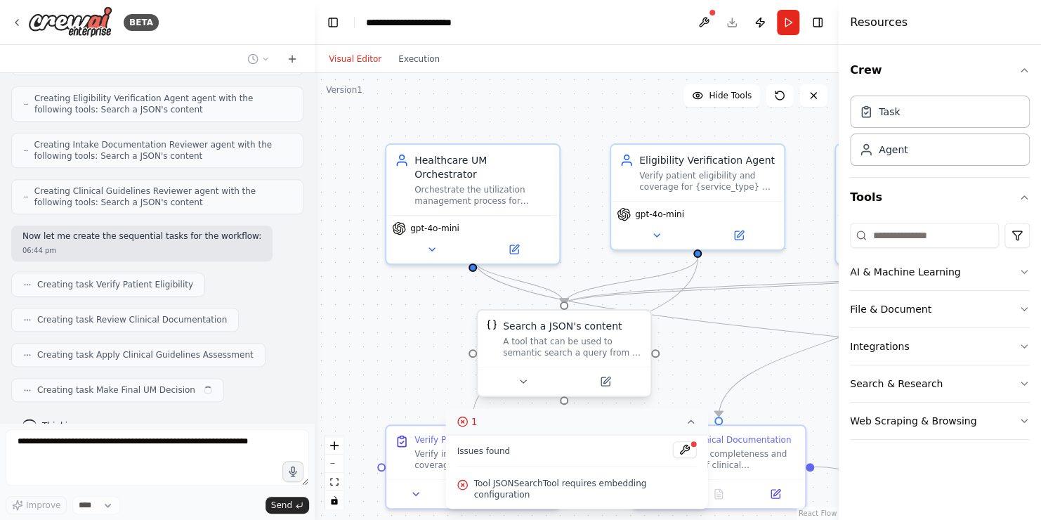
click at [688, 427] on icon at bounding box center [690, 421] width 11 height 11
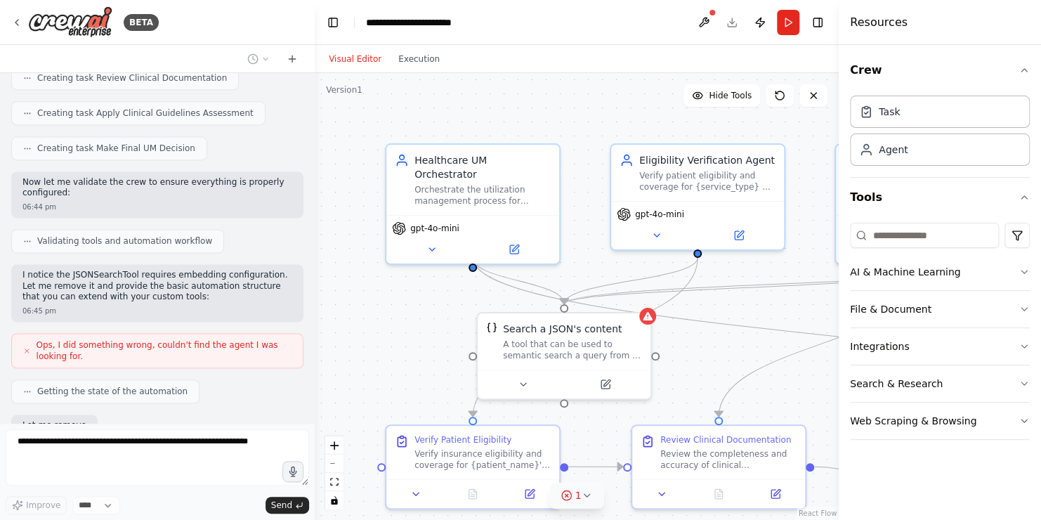
scroll to position [1017, 0]
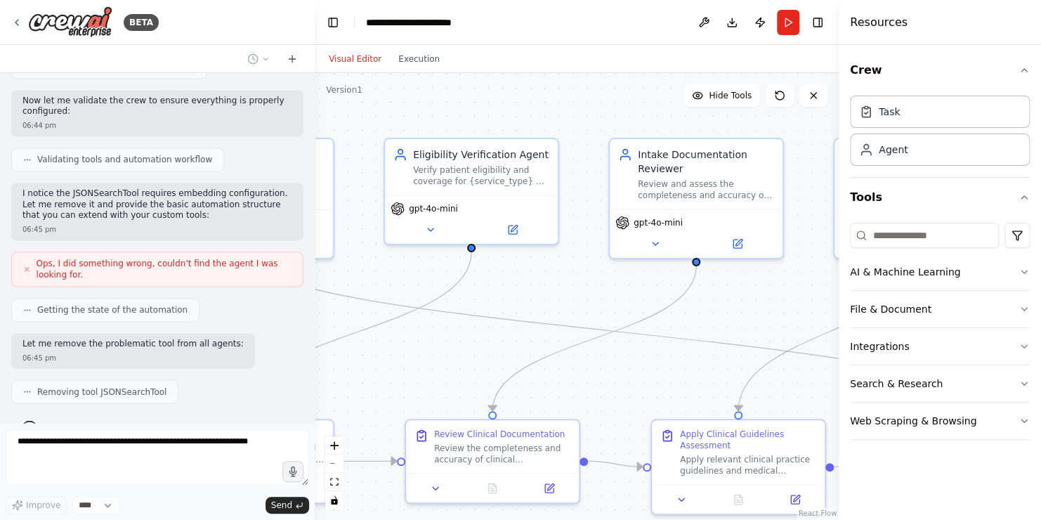
drag, startPoint x: 707, startPoint y: 360, endPoint x: 383, endPoint y: 382, distance: 325.2
click at [383, 382] on div ".deletable-edge-delete-btn { width: 20px; height: 20px; border: 0px solid #ffff…" at bounding box center [577, 296] width 524 height 447
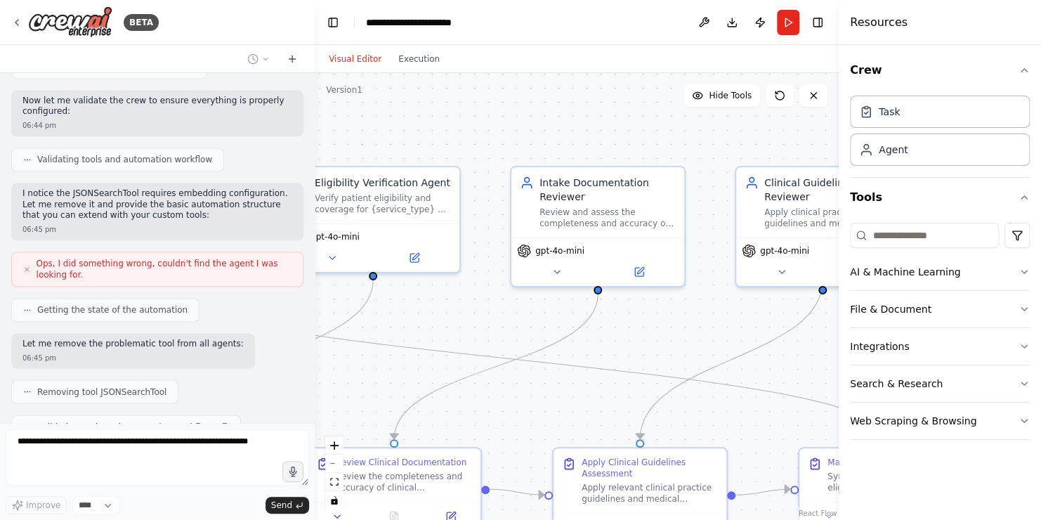
scroll to position [1052, 0]
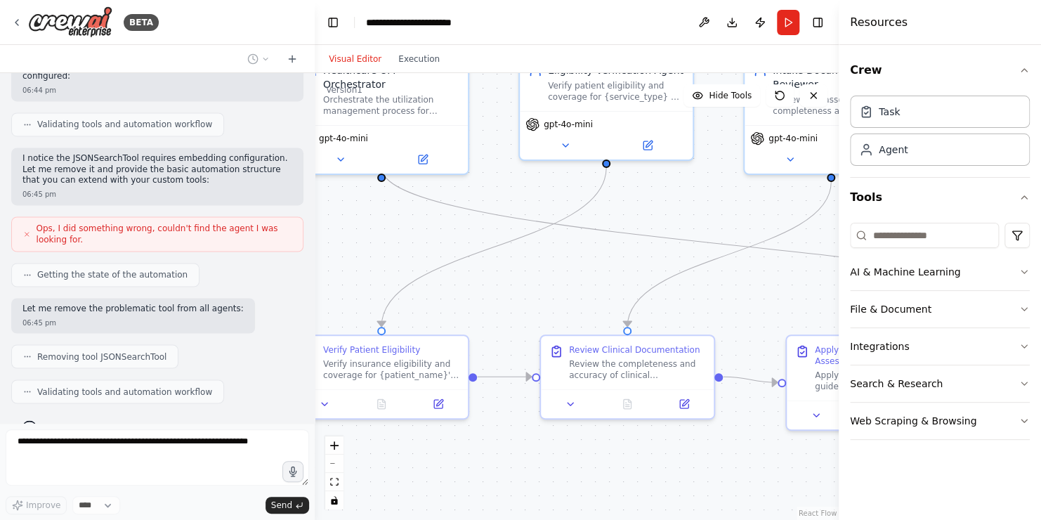
drag, startPoint x: 714, startPoint y: 320, endPoint x: 978, endPoint y: 218, distance: 282.4
click at [978, 218] on div "BETA Hello! I'm the CrewAI assistant. What kind of automation do you want to bu…" at bounding box center [520, 260] width 1041 height 520
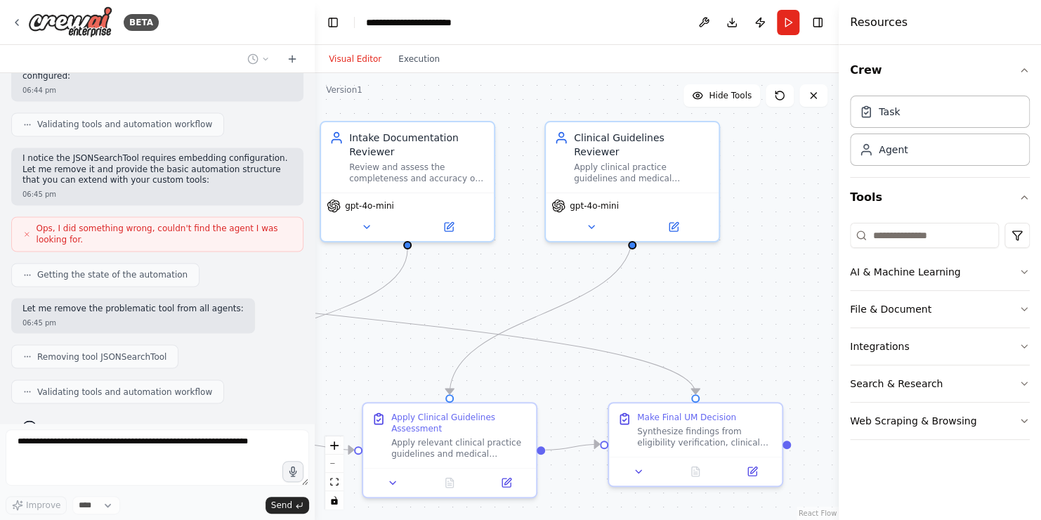
drag, startPoint x: 606, startPoint y: 308, endPoint x: 152, endPoint y: 364, distance: 457.2
click at [152, 364] on div "BETA Hello! I'm the CrewAI assistant. What kind of automation do you want to bu…" at bounding box center [520, 260] width 1041 height 520
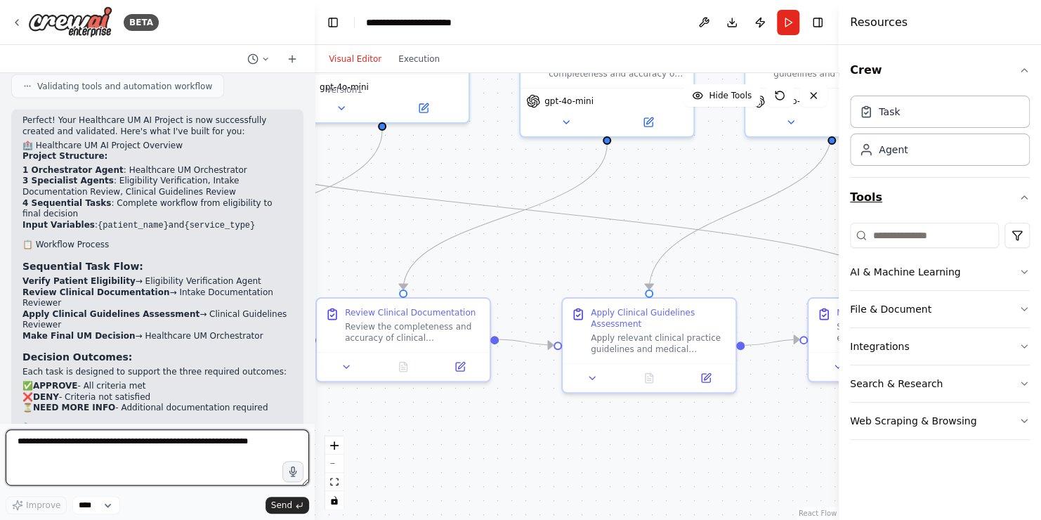
drag, startPoint x: 676, startPoint y: 320, endPoint x: 876, endPoint y: 216, distance: 225.2
click at [876, 216] on div "BETA Hello! I'm the CrewAI assistant. What kind of automation do you want to bu…" at bounding box center [520, 260] width 1041 height 520
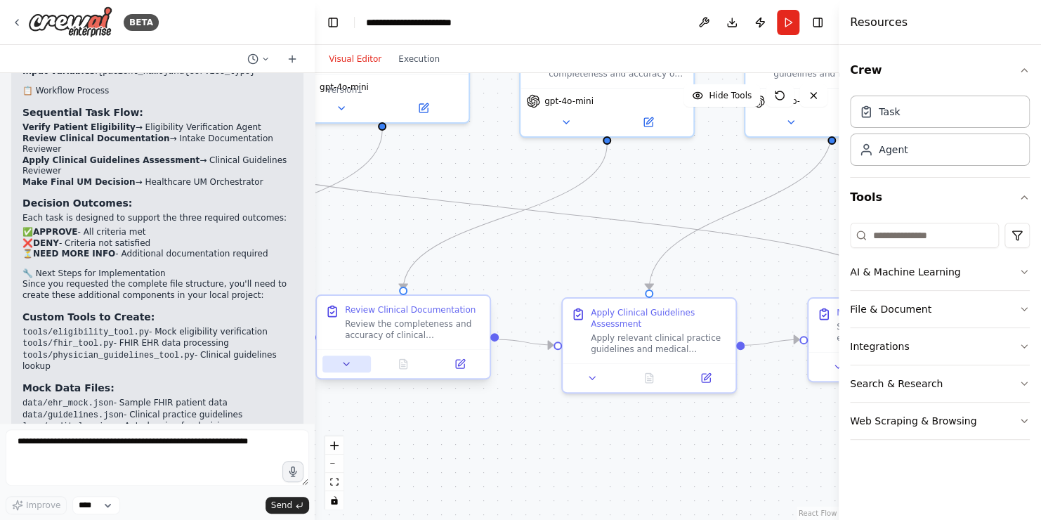
click at [340, 364] on button at bounding box center [346, 363] width 48 height 17
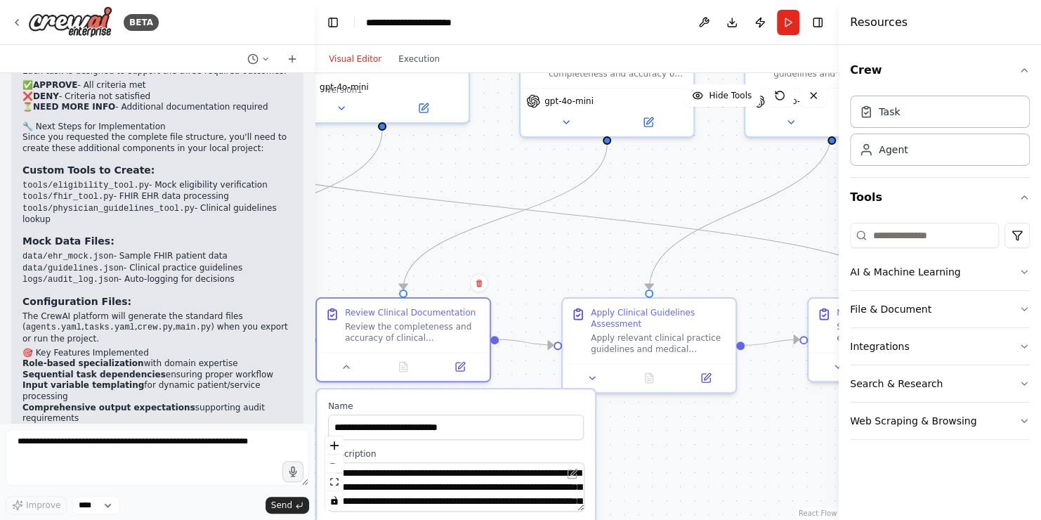
click at [658, 465] on div ".deletable-edge-delete-btn { width: 20px; height: 20px; border: 0px solid #ffff…" at bounding box center [577, 296] width 524 height 447
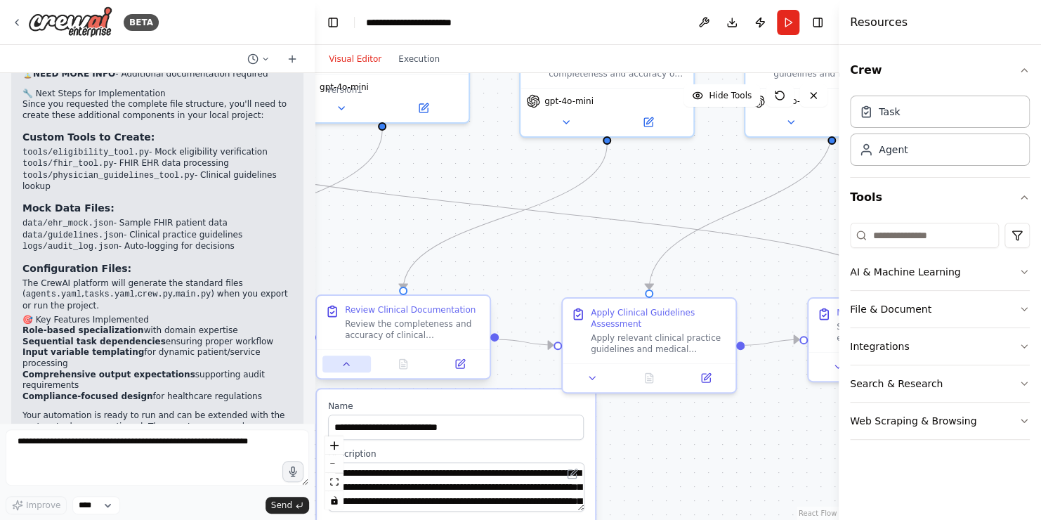
scroll to position [1702, 0]
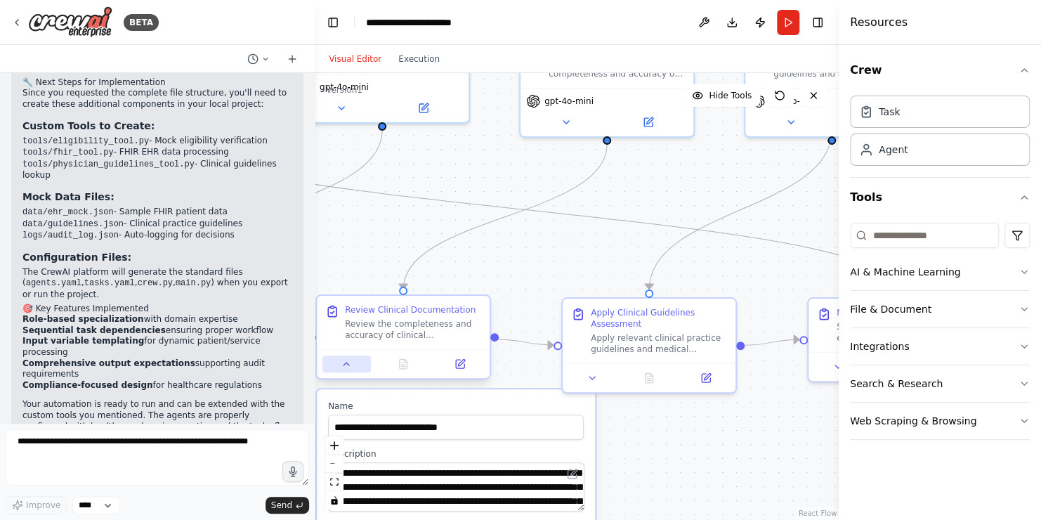
click at [346, 366] on icon at bounding box center [346, 363] width 11 height 11
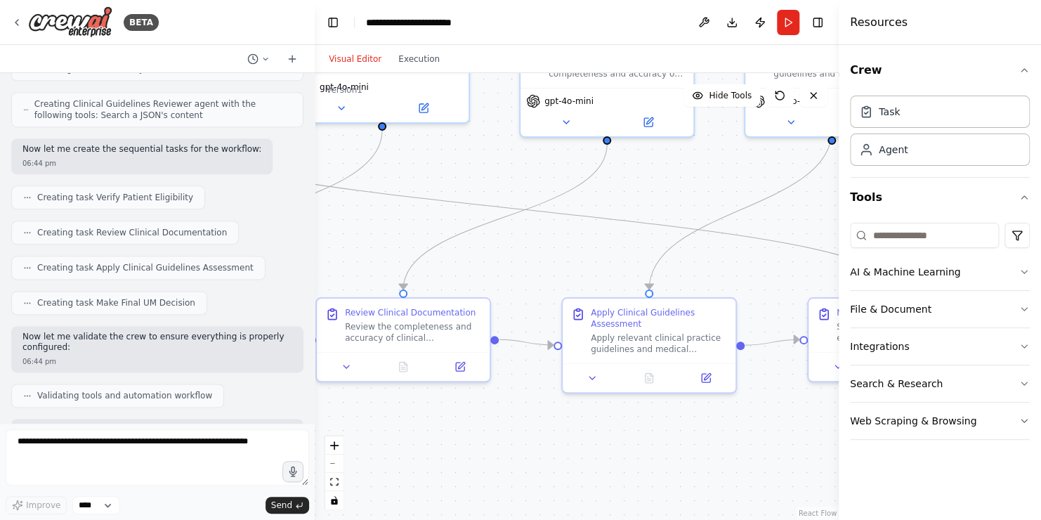
scroll to position [475, 0]
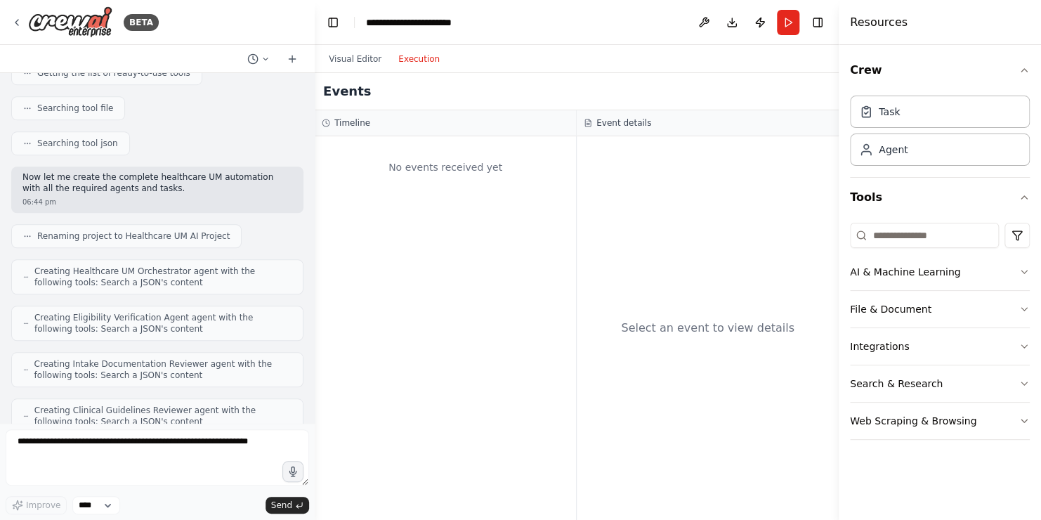
click at [411, 63] on button "Execution" at bounding box center [419, 59] width 58 height 17
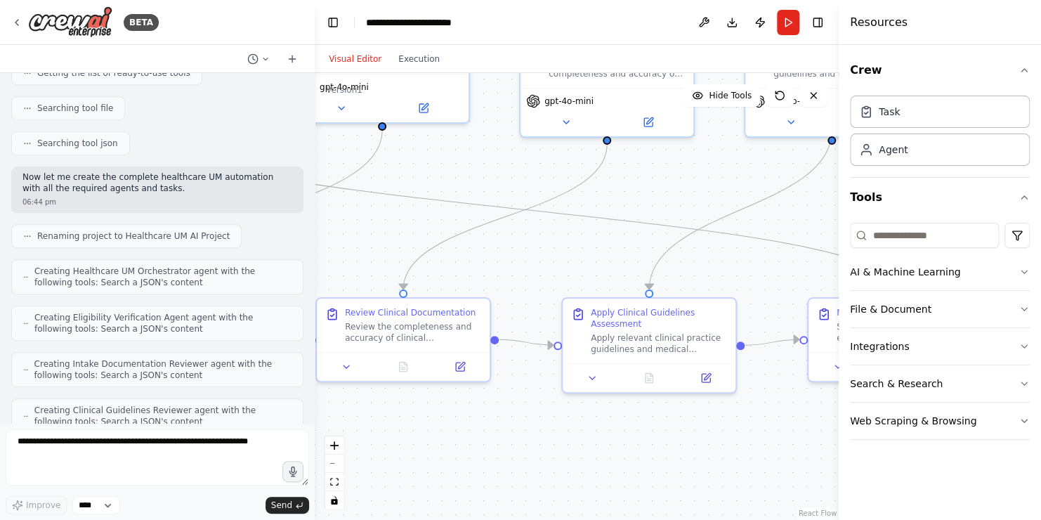
click at [358, 56] on button "Visual Editor" at bounding box center [355, 59] width 70 height 17
click at [782, 25] on button "Run" at bounding box center [788, 22] width 22 height 25
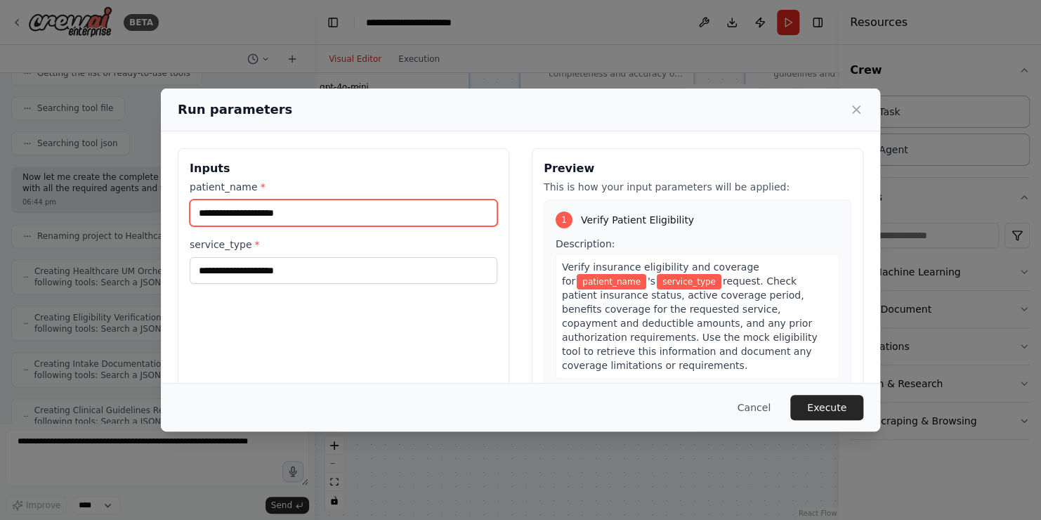
click at [362, 217] on input "patient_name *" at bounding box center [344, 212] width 308 height 27
type input "**********"
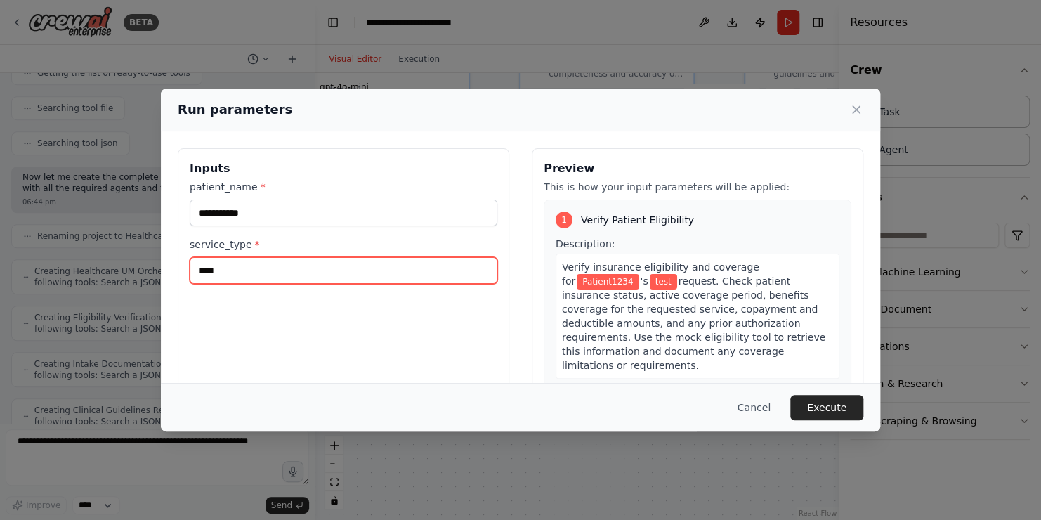
type input "****"
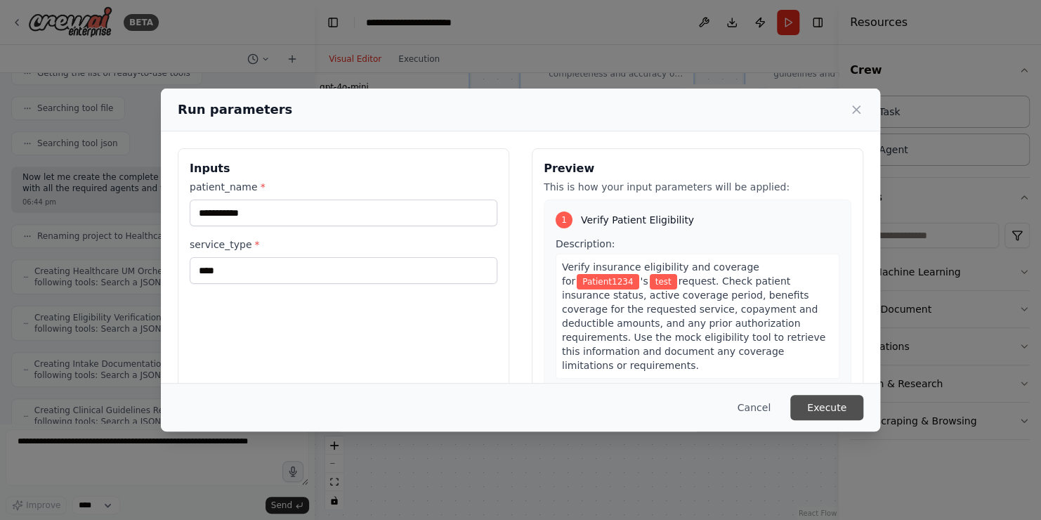
click at [827, 400] on button "Execute" at bounding box center [826, 407] width 73 height 25
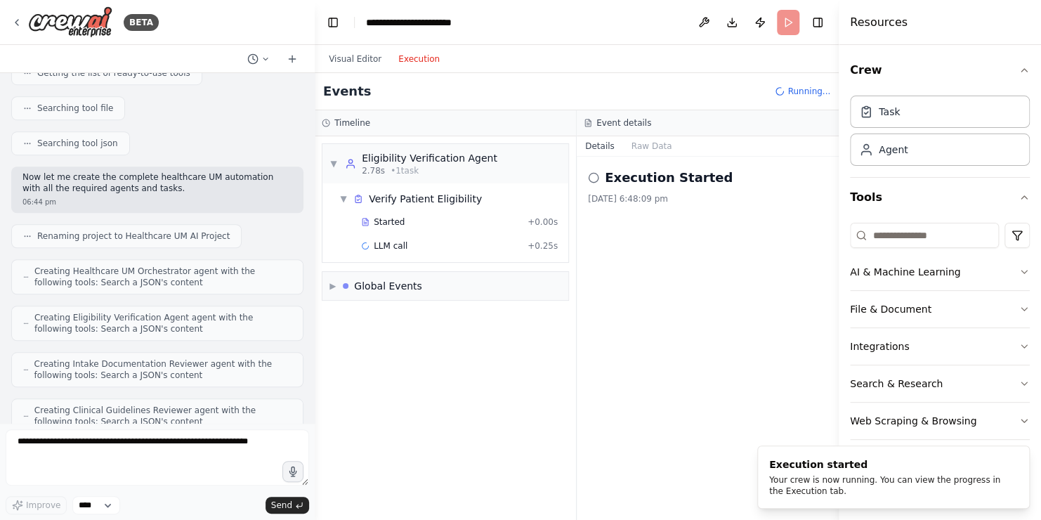
click at [409, 52] on button "Execution" at bounding box center [419, 59] width 58 height 17
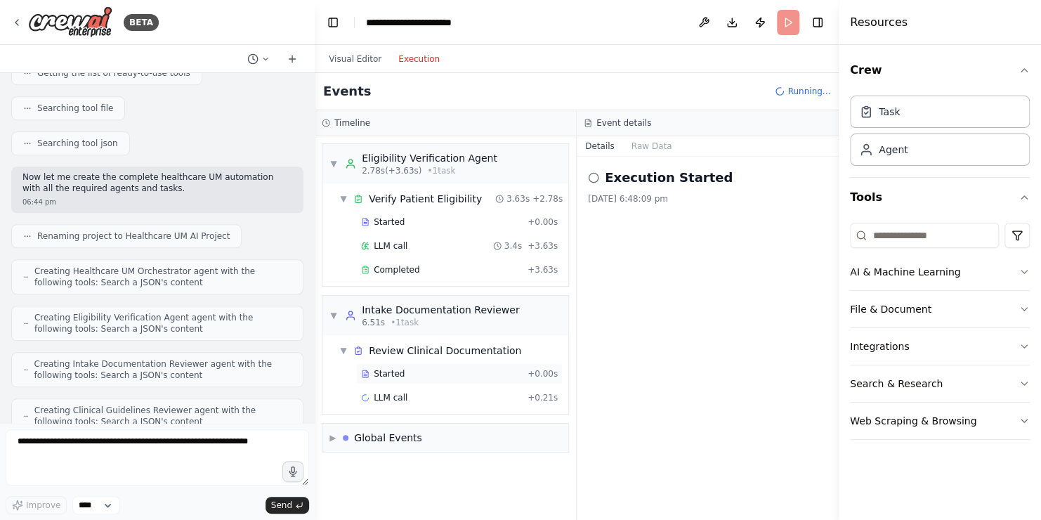
click at [413, 369] on div "Started" at bounding box center [441, 373] width 161 height 11
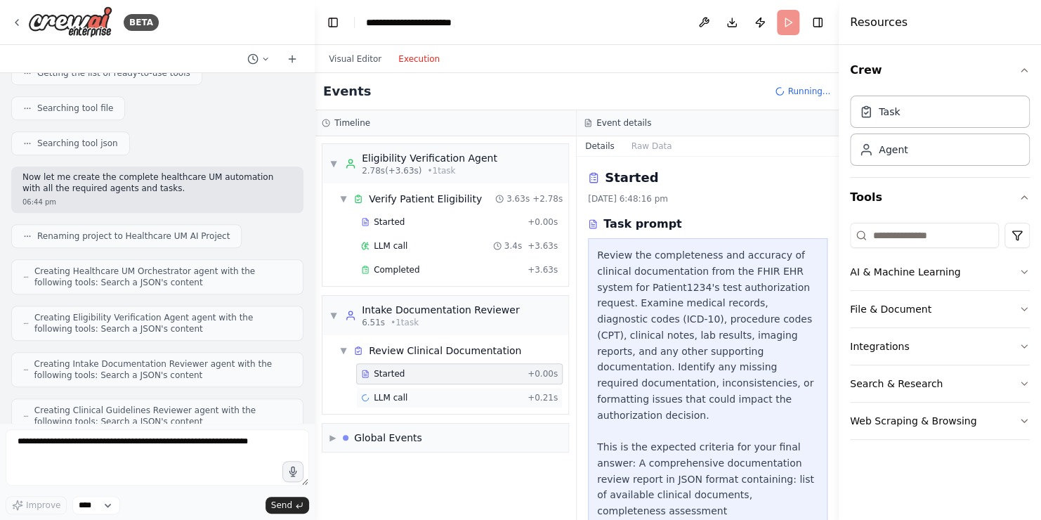
click at [413, 392] on div "LLM call + 0.21s" at bounding box center [459, 397] width 197 height 11
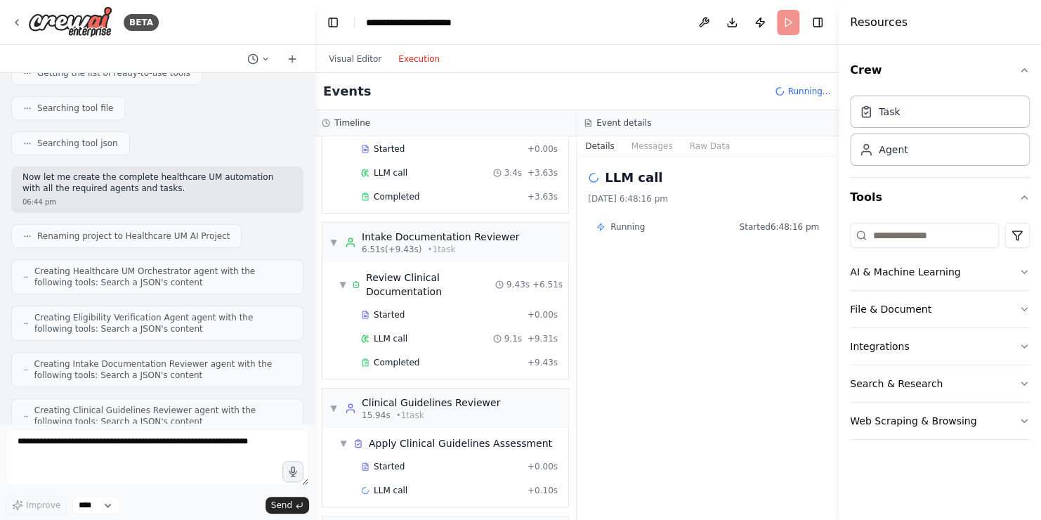
scroll to position [110, 0]
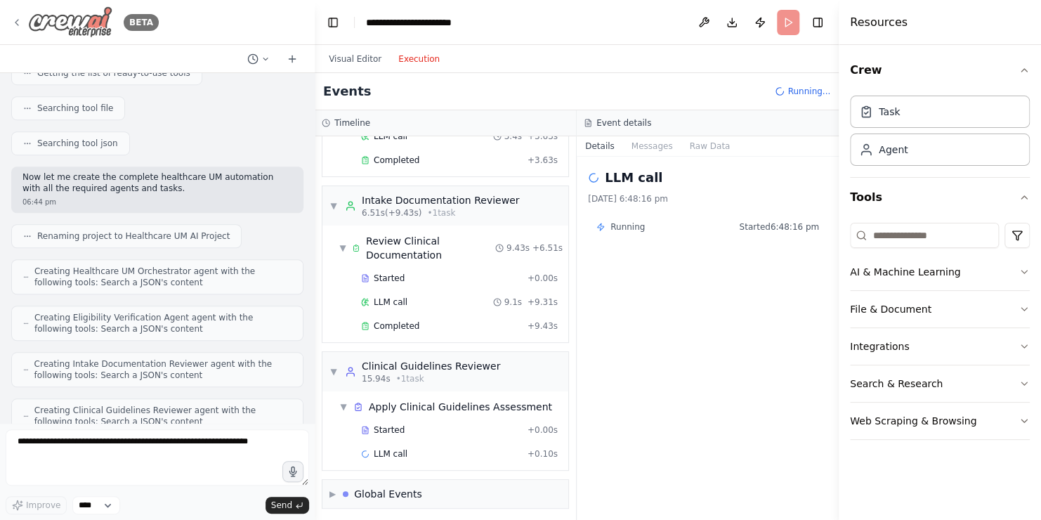
click at [22, 22] on div "BETA" at bounding box center [84, 22] width 147 height 32
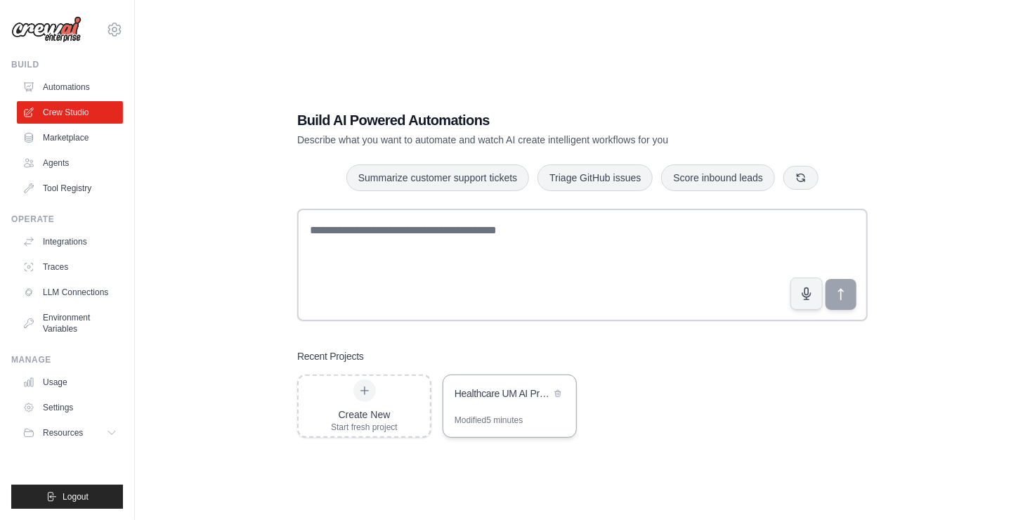
click at [528, 433] on div "Modified 5 minutes" at bounding box center [509, 425] width 133 height 22
click at [60, 405] on link "Settings" at bounding box center [71, 407] width 106 height 22
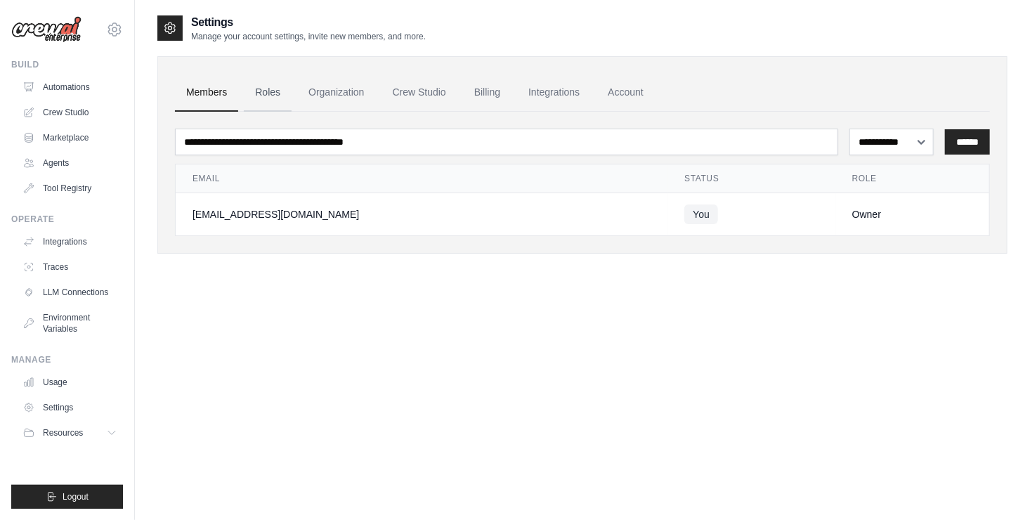
click at [269, 93] on link "Roles" at bounding box center [268, 93] width 48 height 38
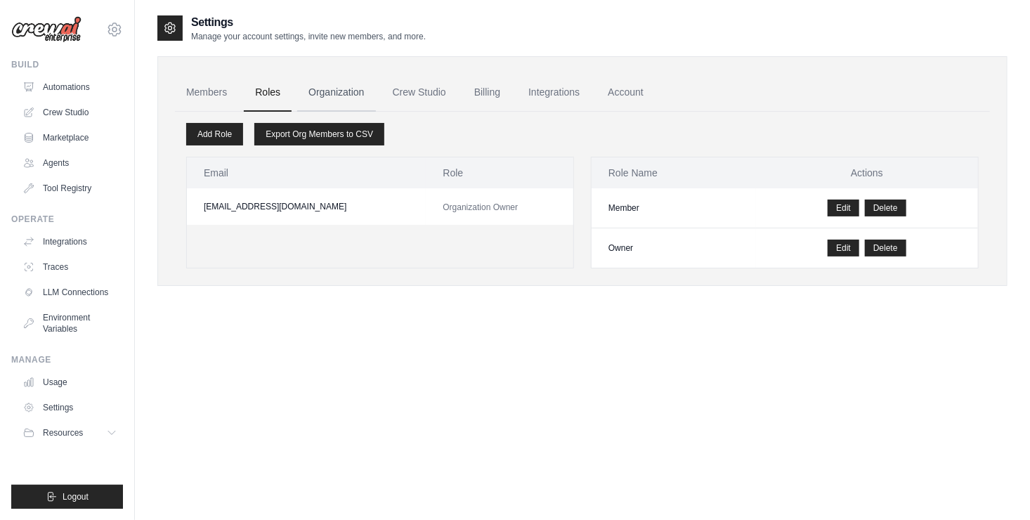
click at [352, 90] on link "Organization" at bounding box center [336, 93] width 78 height 38
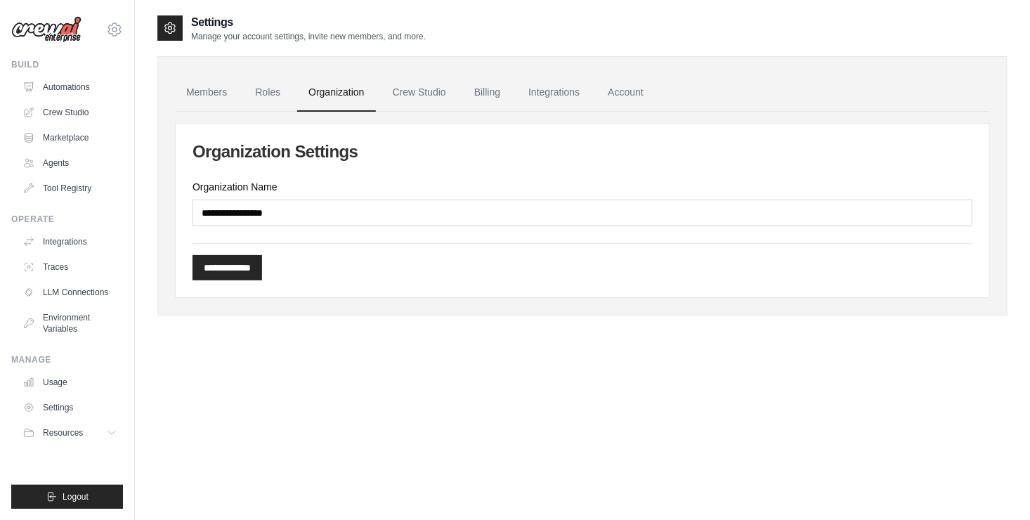
click at [315, 197] on div "Organization Name" at bounding box center [582, 203] width 780 height 46
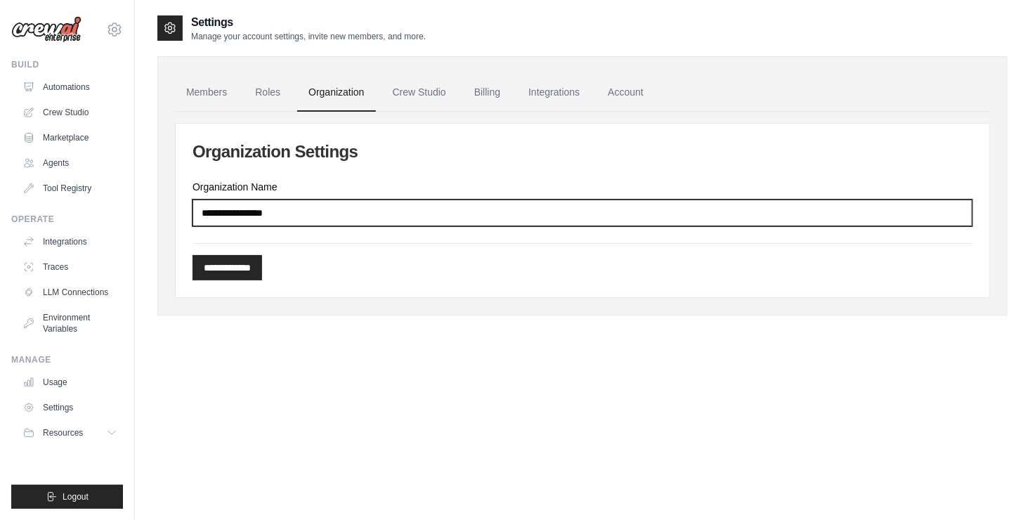
click at [303, 216] on input "Organization Name" at bounding box center [582, 212] width 780 height 27
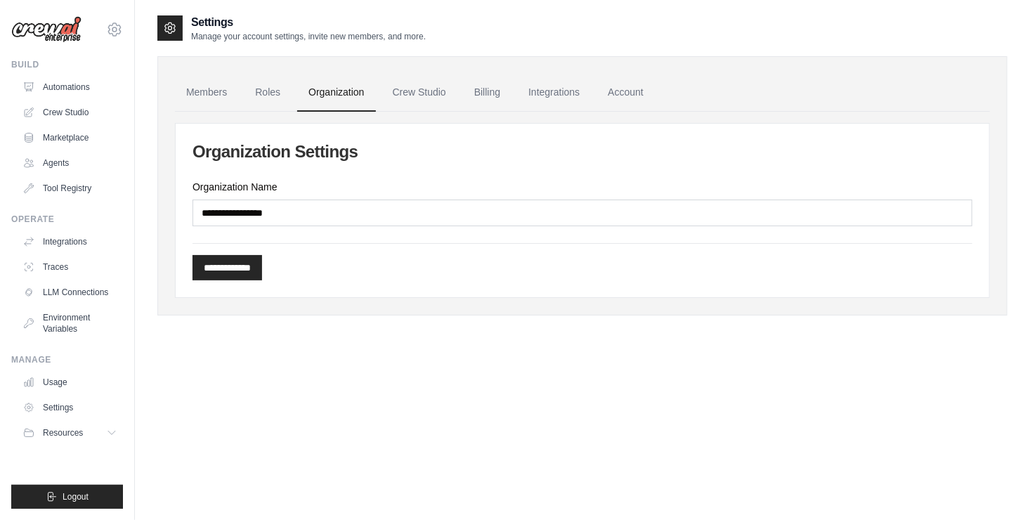
click at [388, 428] on div "**********" at bounding box center [582, 274] width 850 height 520
click at [422, 100] on link "Crew Studio" at bounding box center [419, 93] width 76 height 38
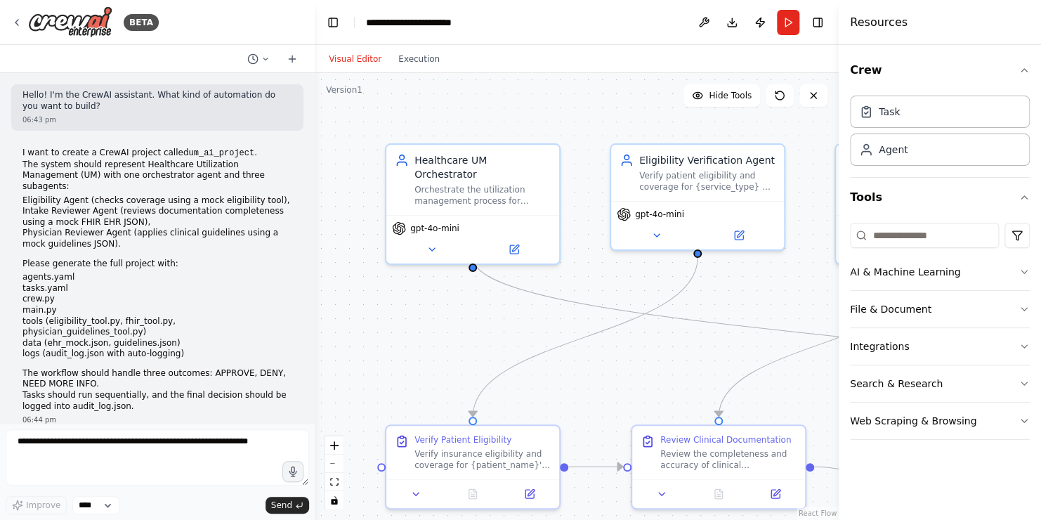
scroll to position [1702, 0]
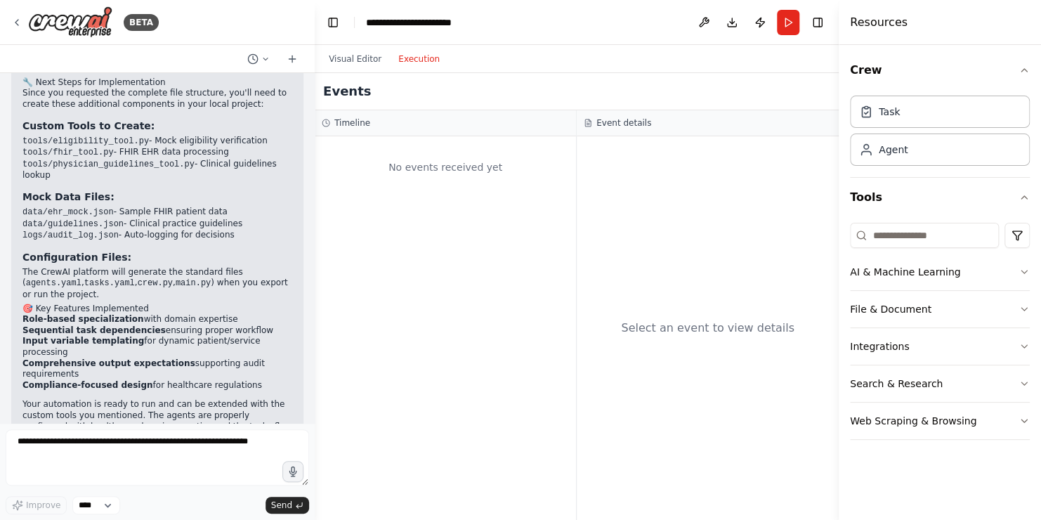
click at [416, 63] on button "Execution" at bounding box center [419, 59] width 58 height 17
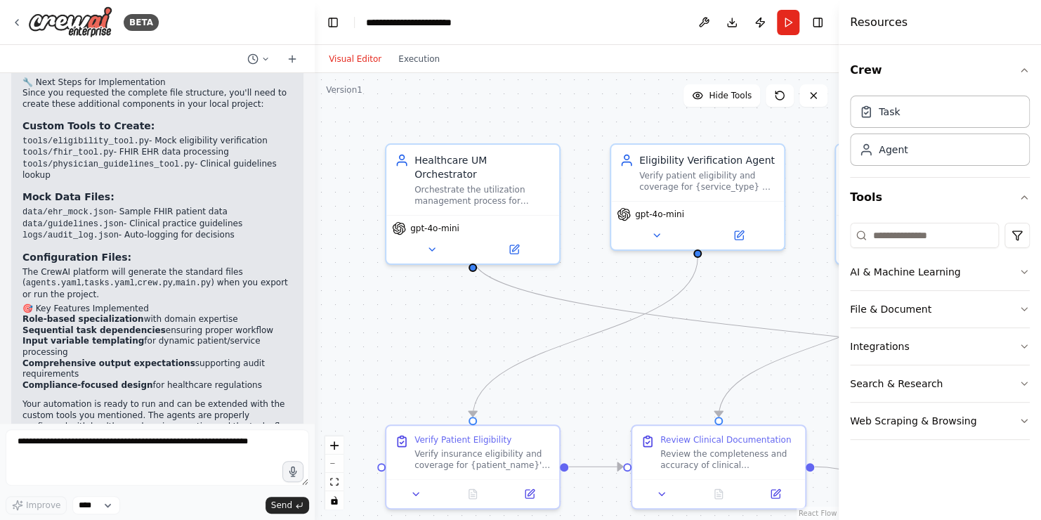
click at [369, 62] on button "Visual Editor" at bounding box center [355, 59] width 70 height 17
click at [784, 27] on button "Run" at bounding box center [788, 22] width 22 height 25
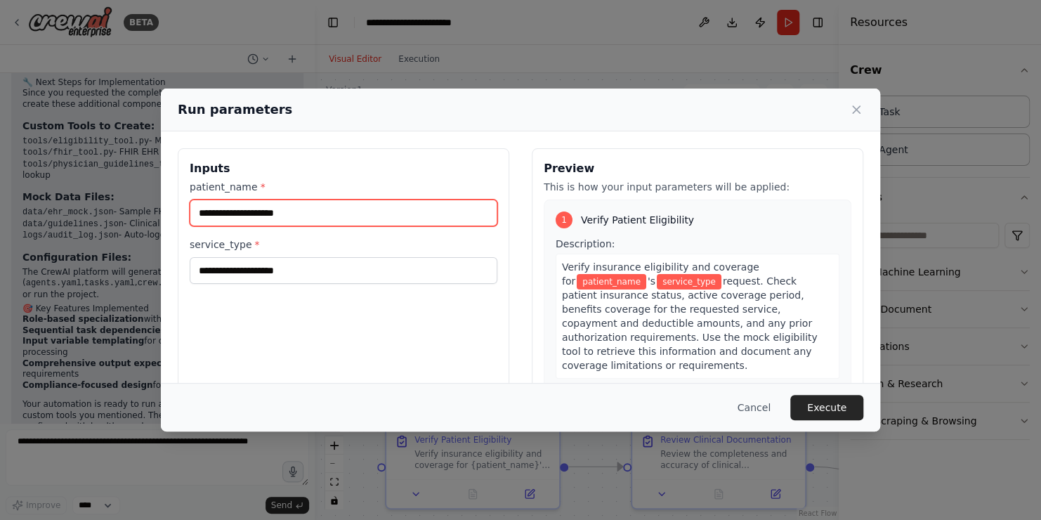
click at [327, 216] on input "patient_name *" at bounding box center [344, 212] width 308 height 27
type input "**********"
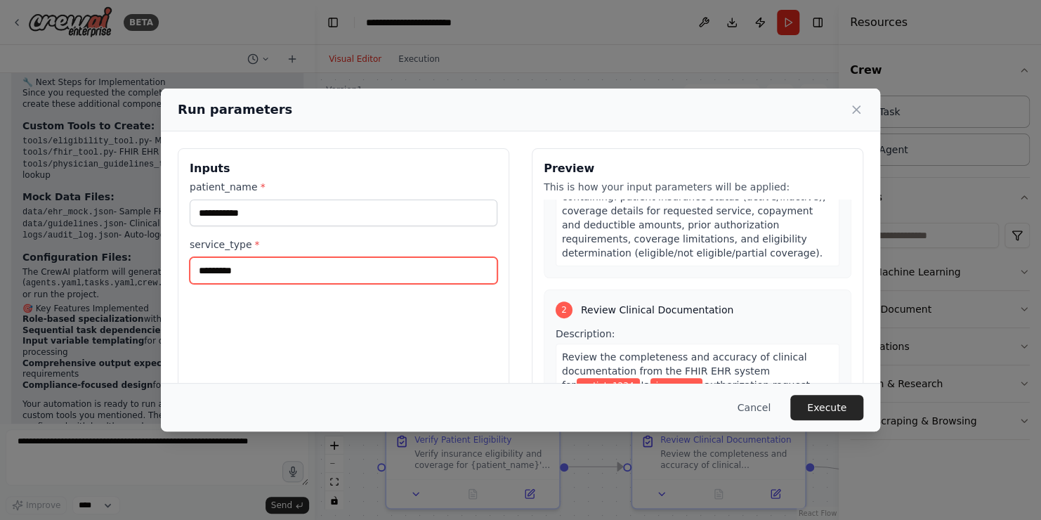
scroll to position [236, 0]
type input "*********"
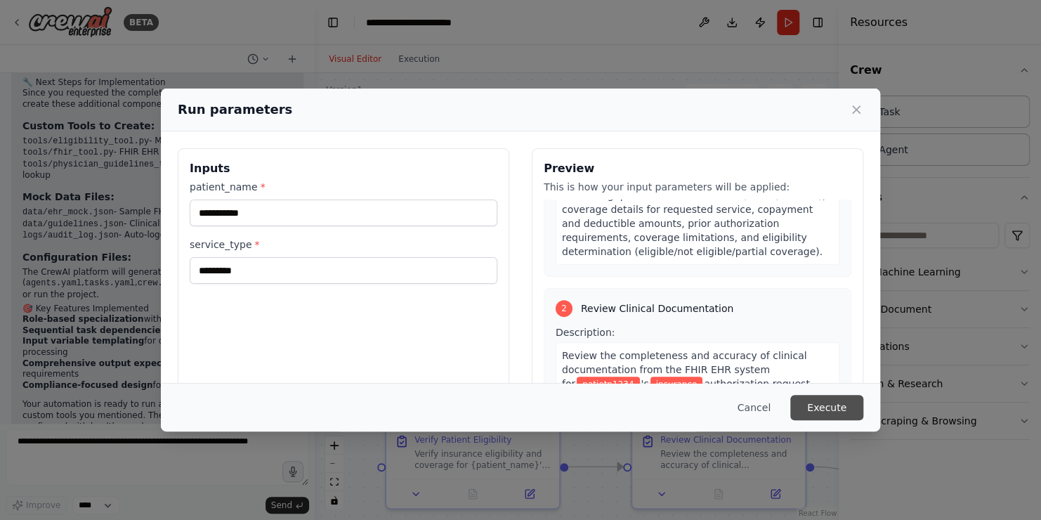
click at [822, 408] on button "Execute" at bounding box center [826, 407] width 73 height 25
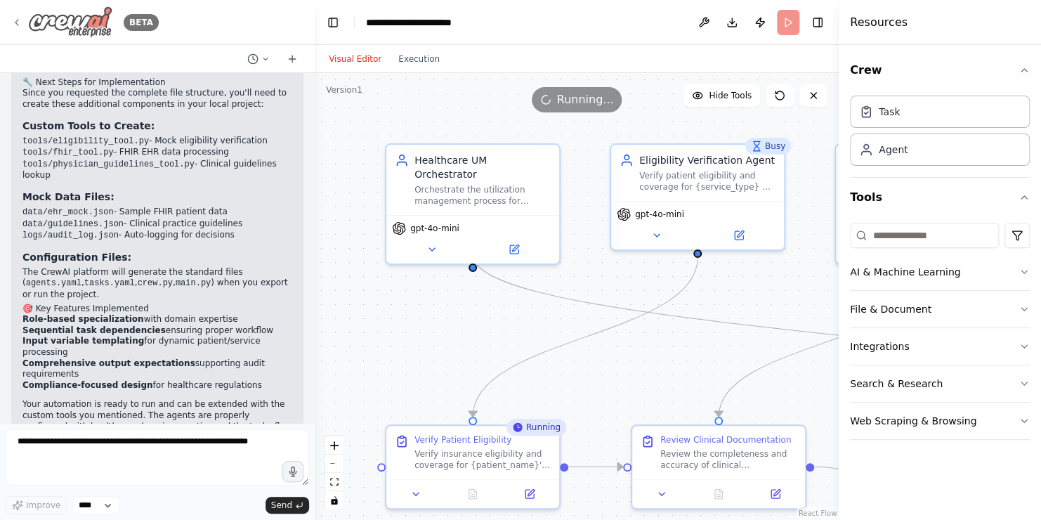
click at [37, 17] on img at bounding box center [70, 22] width 84 height 32
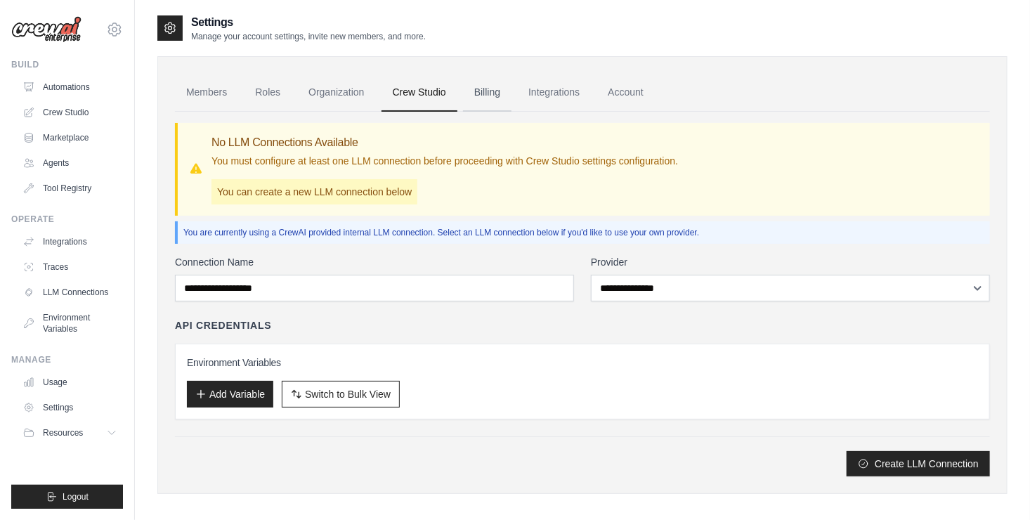
click at [495, 93] on link "Billing" at bounding box center [487, 93] width 48 height 38
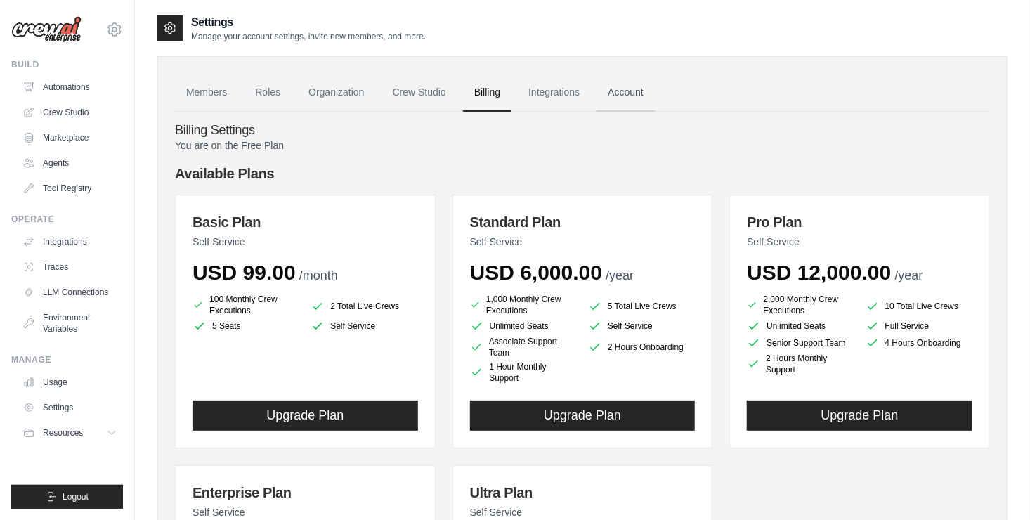
click at [633, 88] on link "Account" at bounding box center [625, 93] width 58 height 38
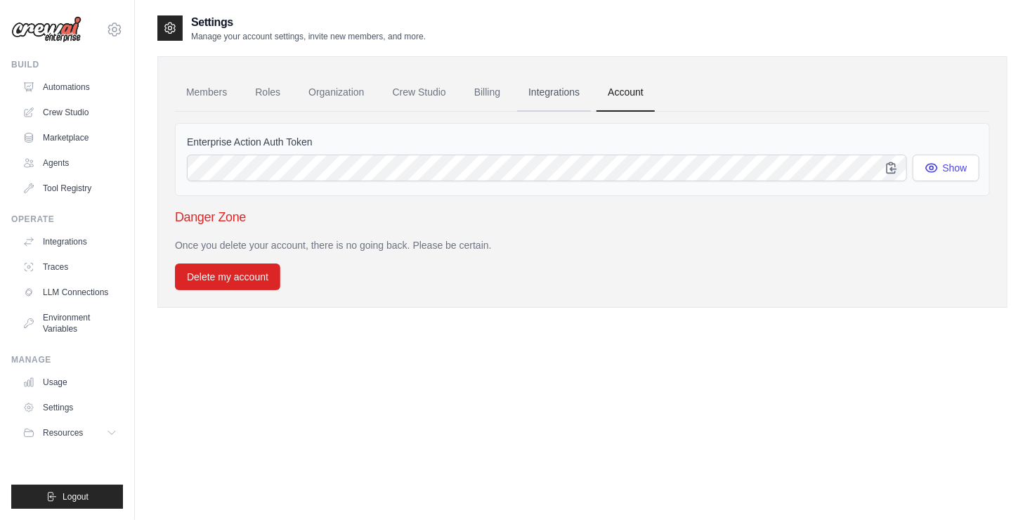
click at [564, 91] on link "Integrations" at bounding box center [554, 93] width 74 height 38
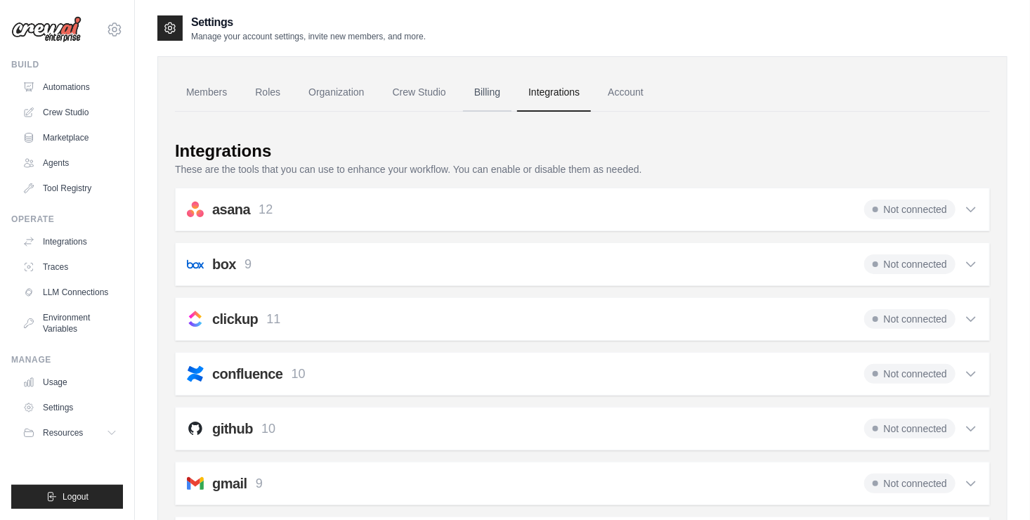
click at [501, 96] on link "Billing" at bounding box center [487, 93] width 48 height 38
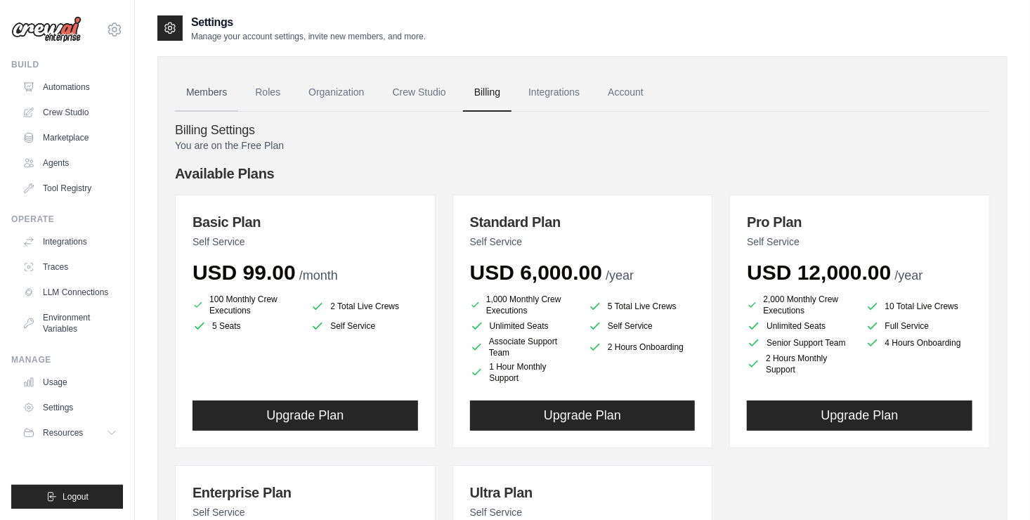
click at [206, 89] on link "Members" at bounding box center [206, 93] width 63 height 38
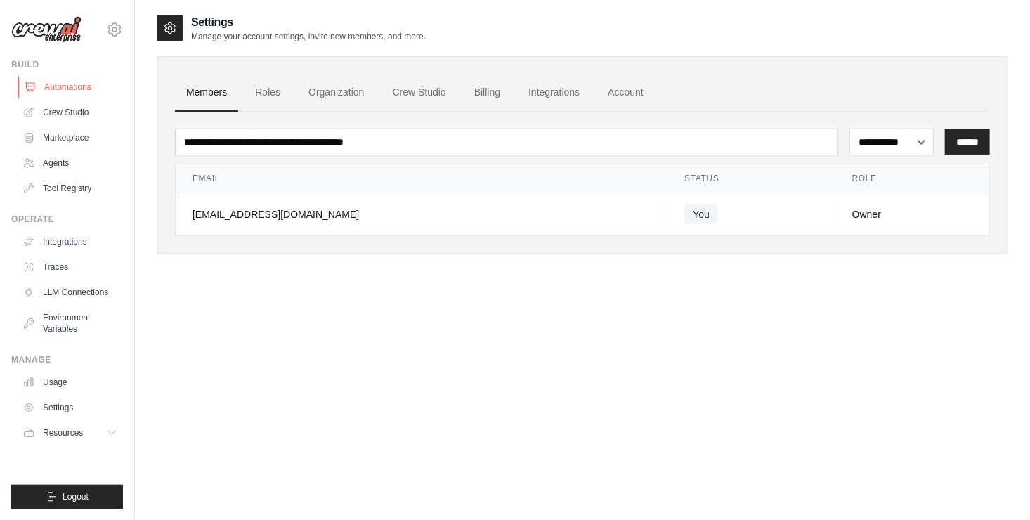
click at [99, 90] on link "Automations" at bounding box center [71, 87] width 106 height 22
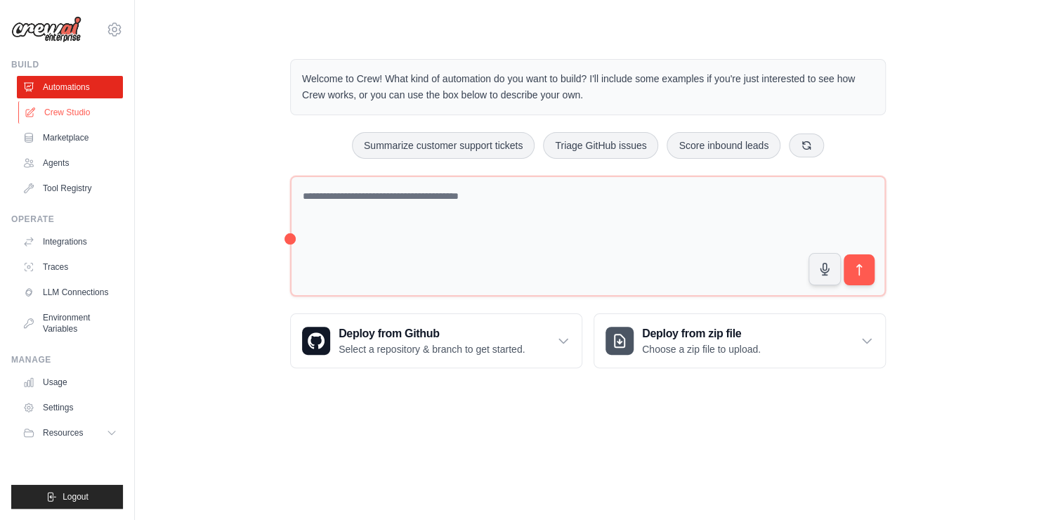
click at [89, 114] on link "Crew Studio" at bounding box center [71, 112] width 106 height 22
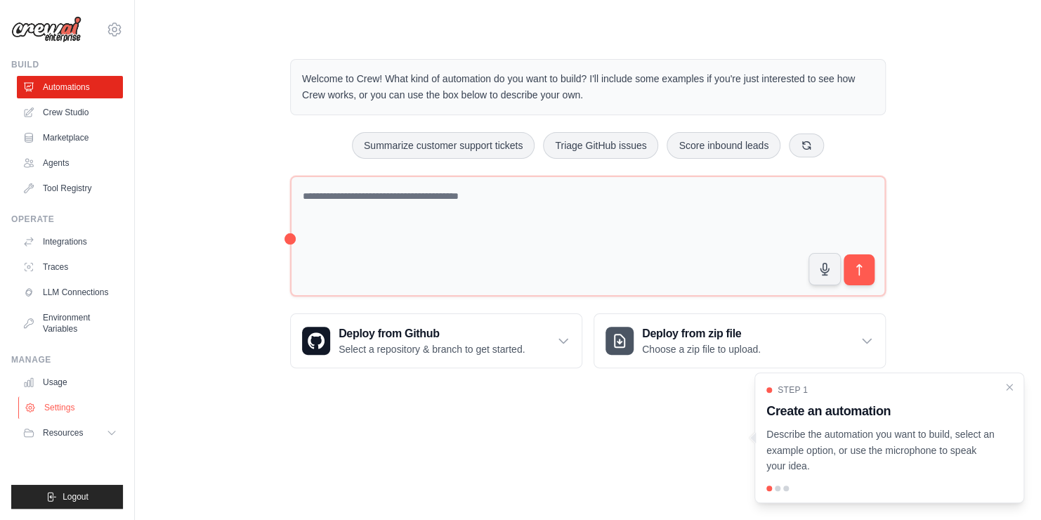
click at [86, 399] on link "Settings" at bounding box center [71, 407] width 106 height 22
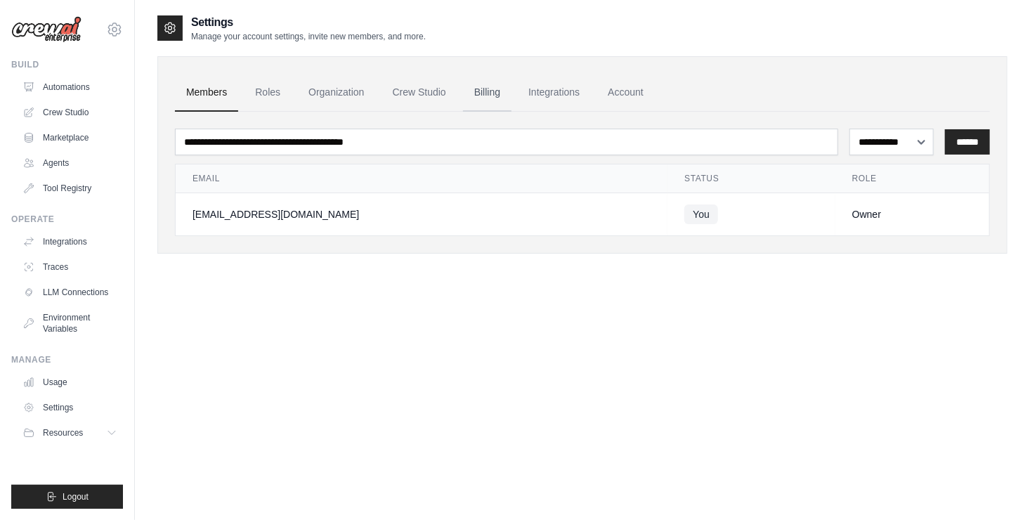
click at [488, 98] on link "Billing" at bounding box center [487, 93] width 48 height 38
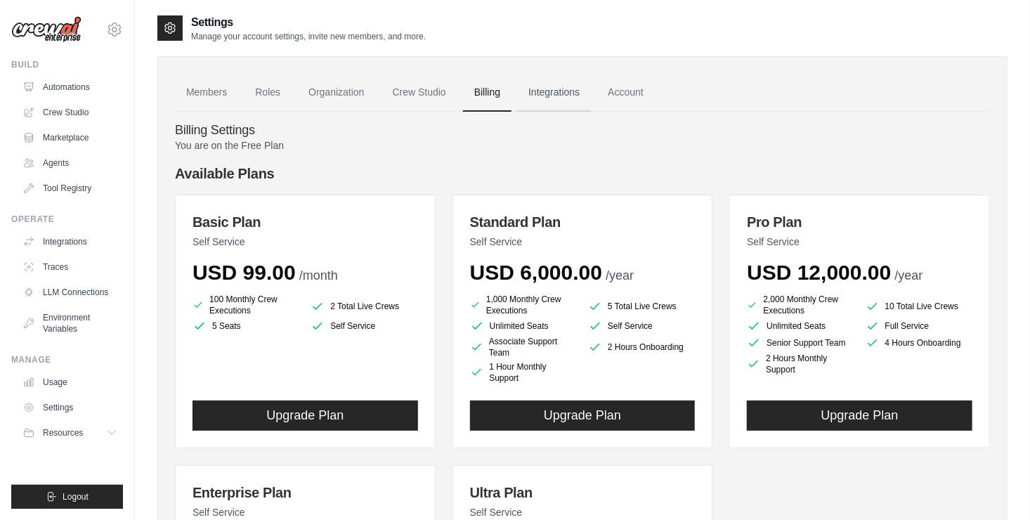
click at [574, 107] on link "Integrations" at bounding box center [554, 93] width 74 height 38
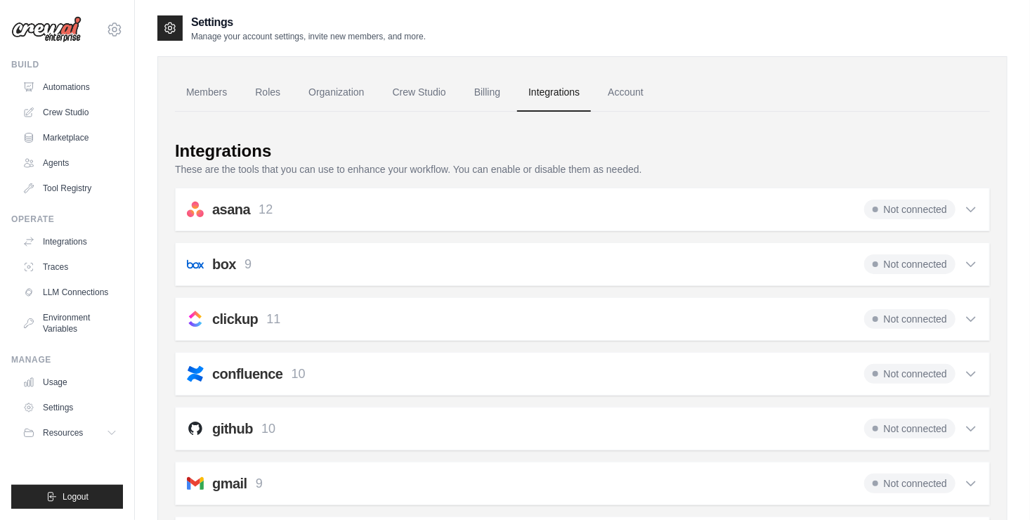
click at [643, 100] on link "Account" at bounding box center [625, 93] width 58 height 38
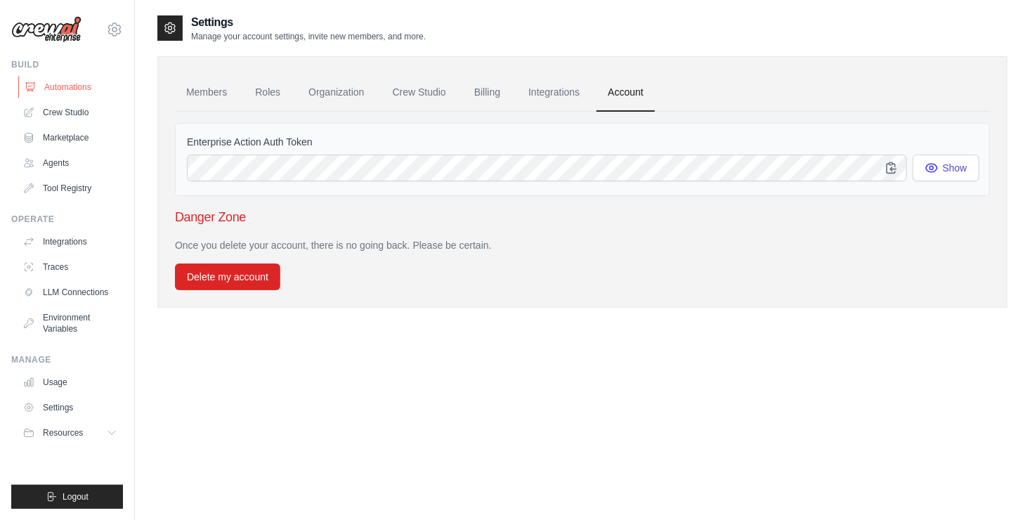
click at [77, 84] on link "Automations" at bounding box center [71, 87] width 106 height 22
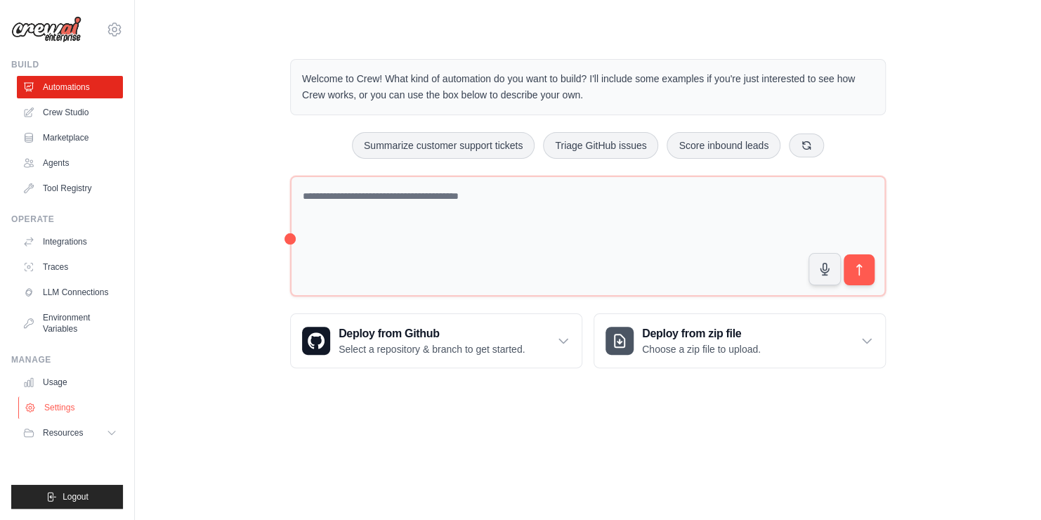
click at [70, 399] on link "Settings" at bounding box center [71, 407] width 106 height 22
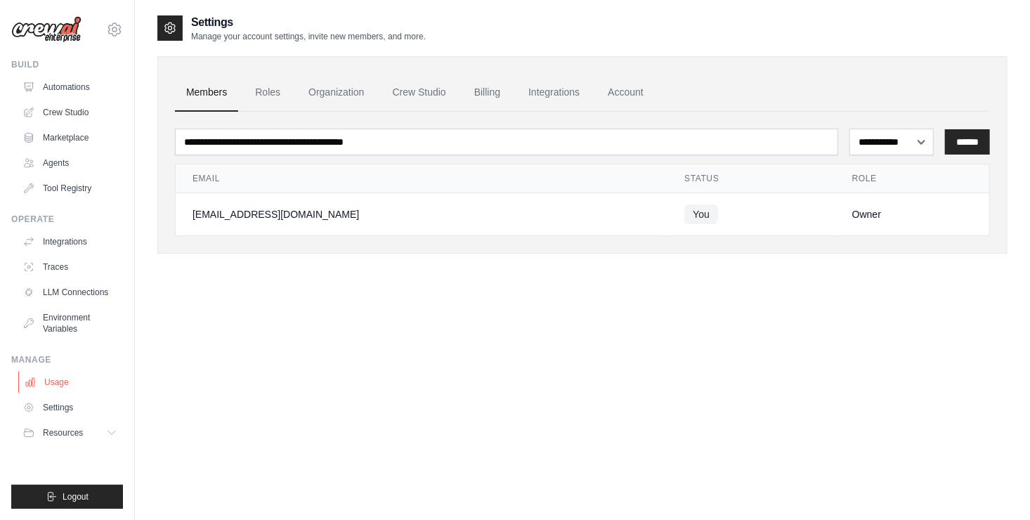
click at [71, 383] on link "Usage" at bounding box center [71, 382] width 106 height 22
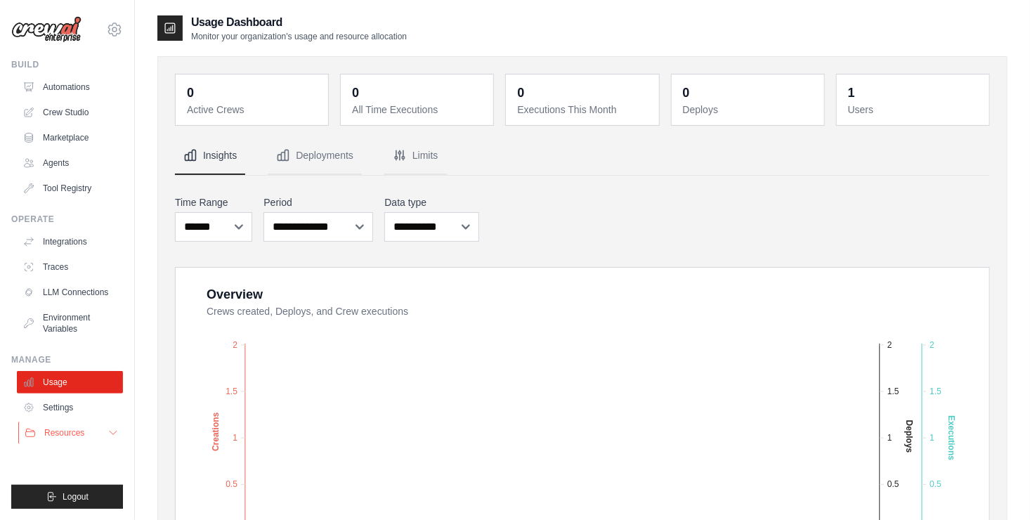
click at [119, 435] on button "Resources" at bounding box center [71, 432] width 106 height 22
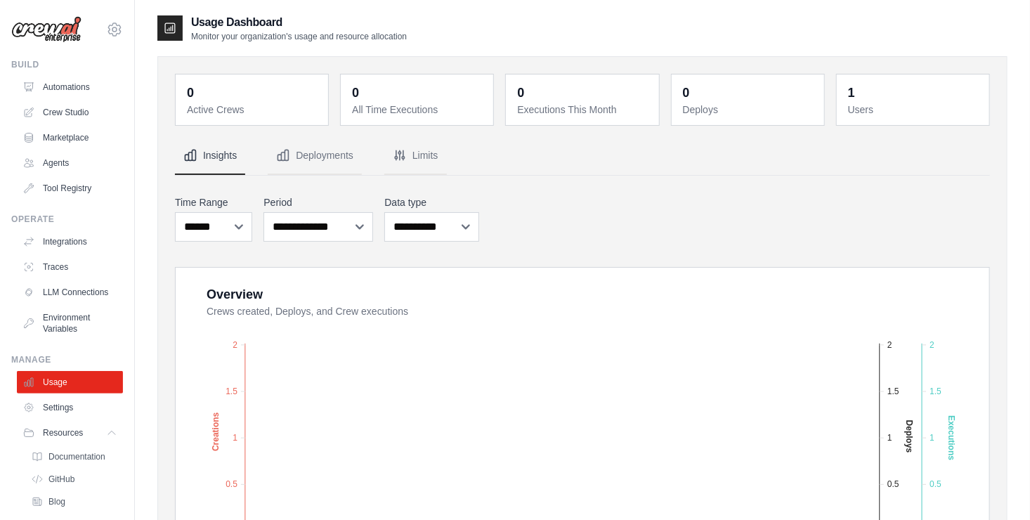
scroll to position [74, 0]
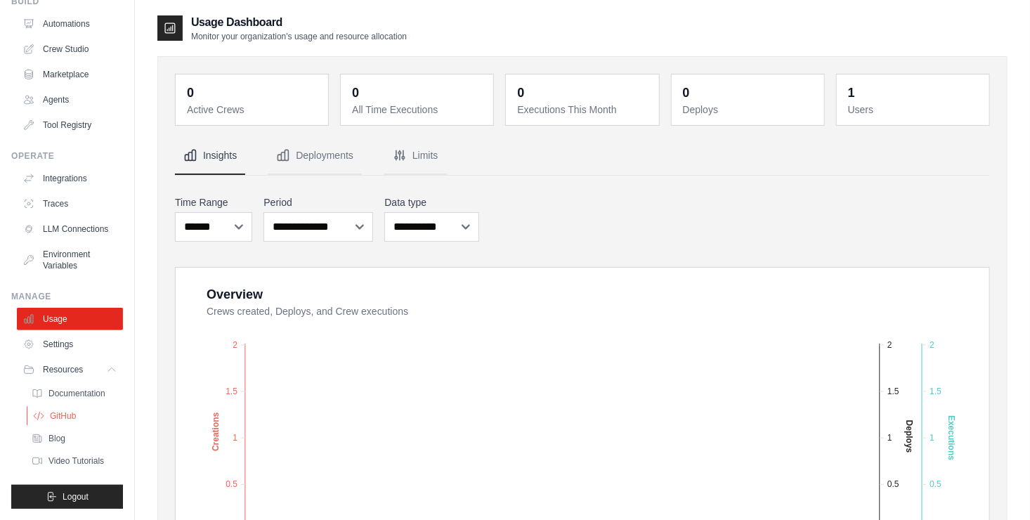
click at [74, 416] on span "GitHub" at bounding box center [63, 415] width 26 height 11
click at [162, 287] on div "0 Active Crews 0 All Time Executions 0 Executions This Month 0 Deploys 1 Users" at bounding box center [582, 519] width 850 height 926
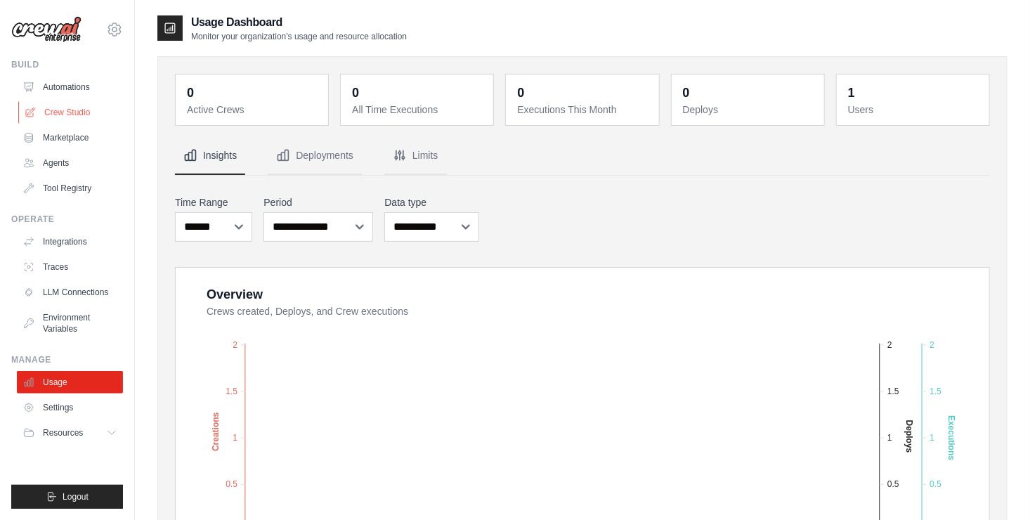
click at [71, 110] on link "Crew Studio" at bounding box center [71, 112] width 106 height 22
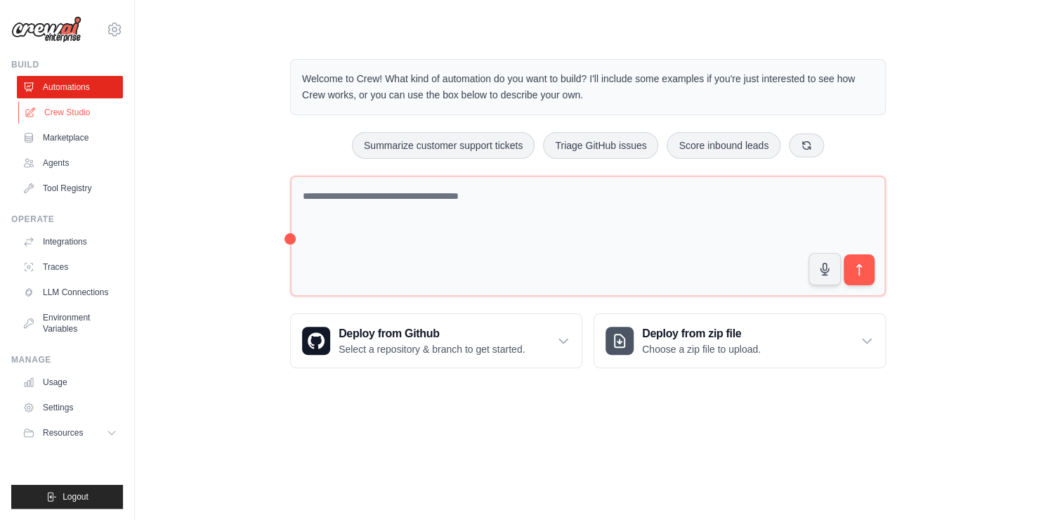
click at [41, 114] on link "Crew Studio" at bounding box center [71, 112] width 106 height 22
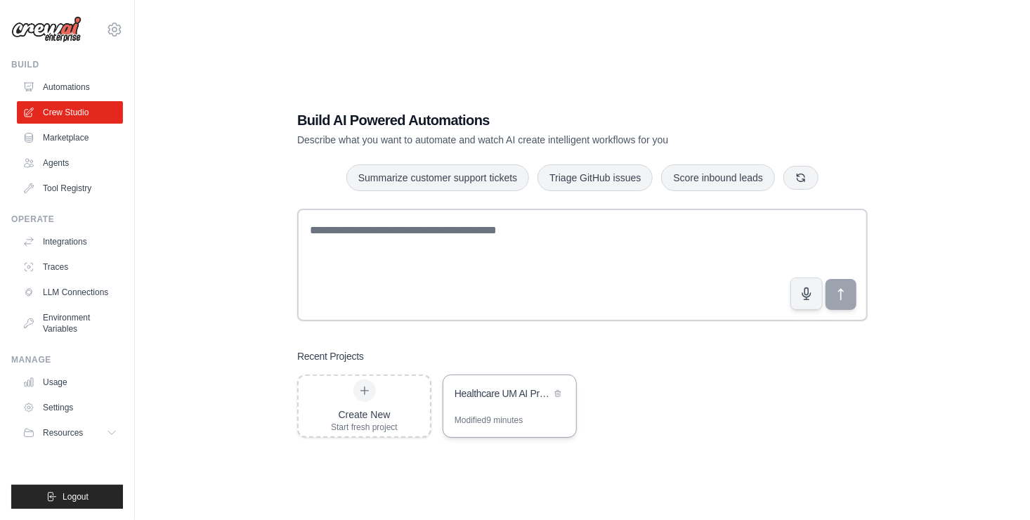
click at [478, 407] on div "Healthcare UM AI Project" at bounding box center [509, 394] width 133 height 39
click at [41, 400] on link "Settings" at bounding box center [71, 407] width 106 height 22
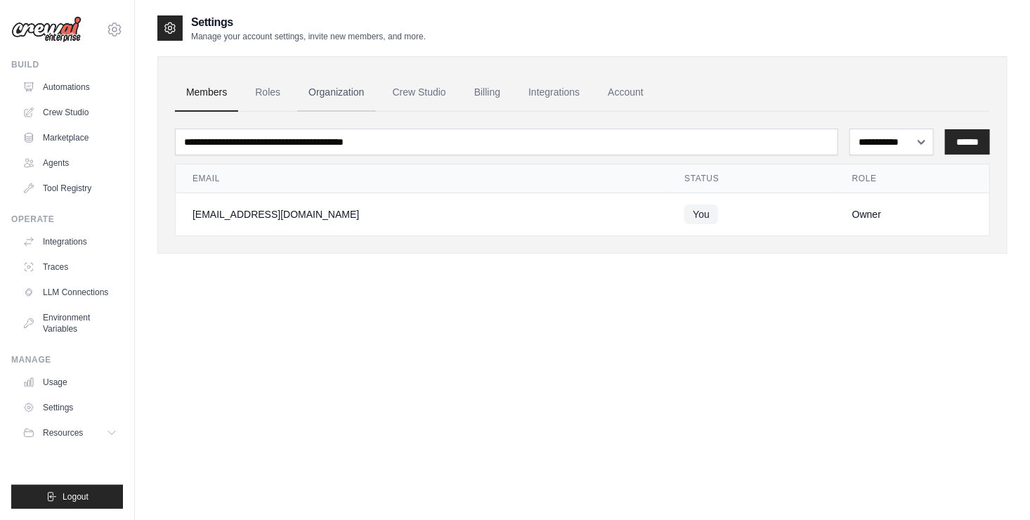
click at [355, 93] on link "Organization" at bounding box center [336, 93] width 78 height 38
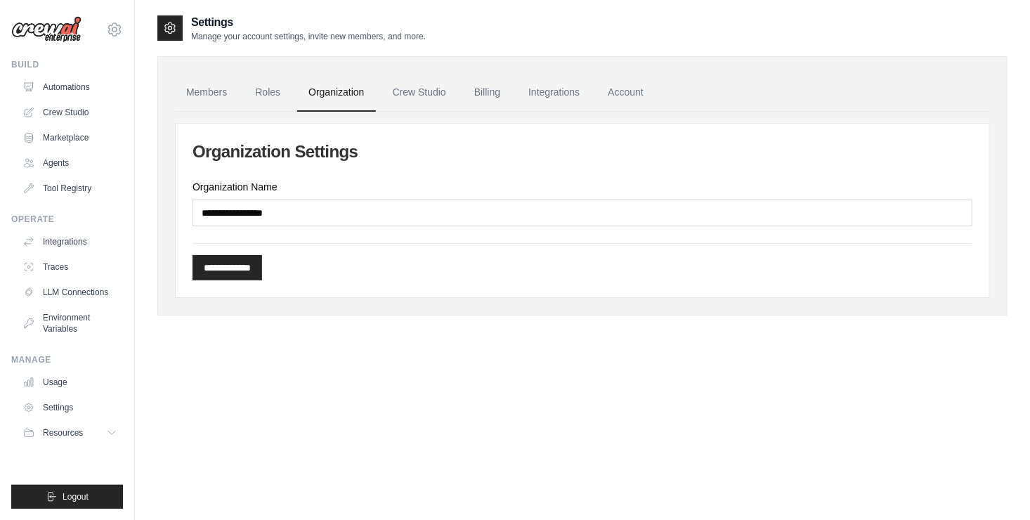
click at [344, 376] on div "**********" at bounding box center [582, 274] width 850 height 520
click at [420, 93] on link "Crew Studio" at bounding box center [419, 93] width 76 height 38
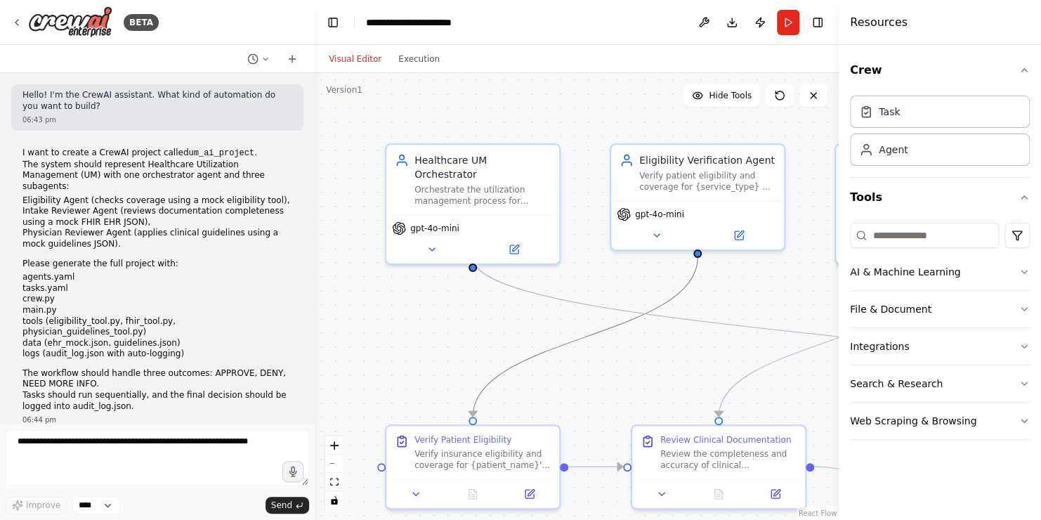
scroll to position [1702, 0]
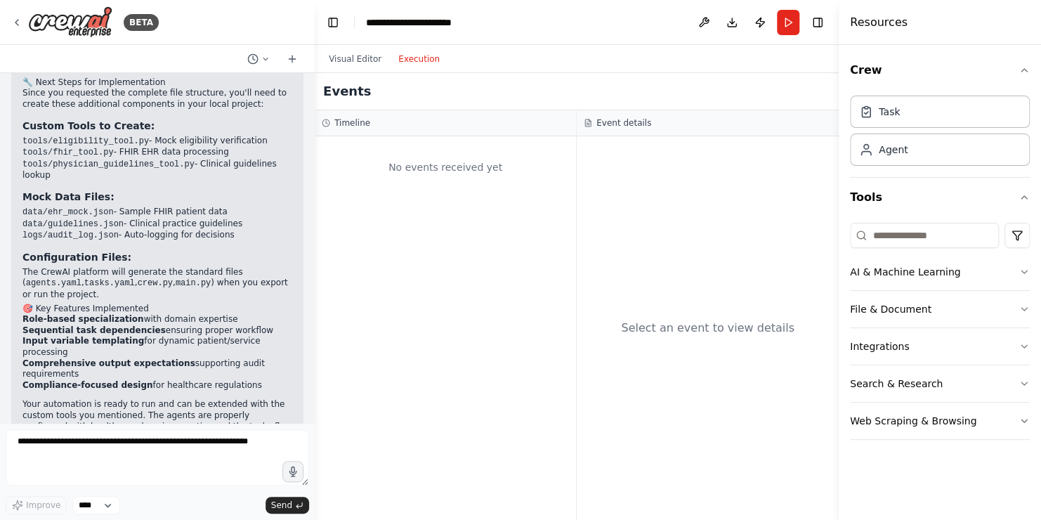
click at [422, 59] on button "Execution" at bounding box center [419, 59] width 58 height 17
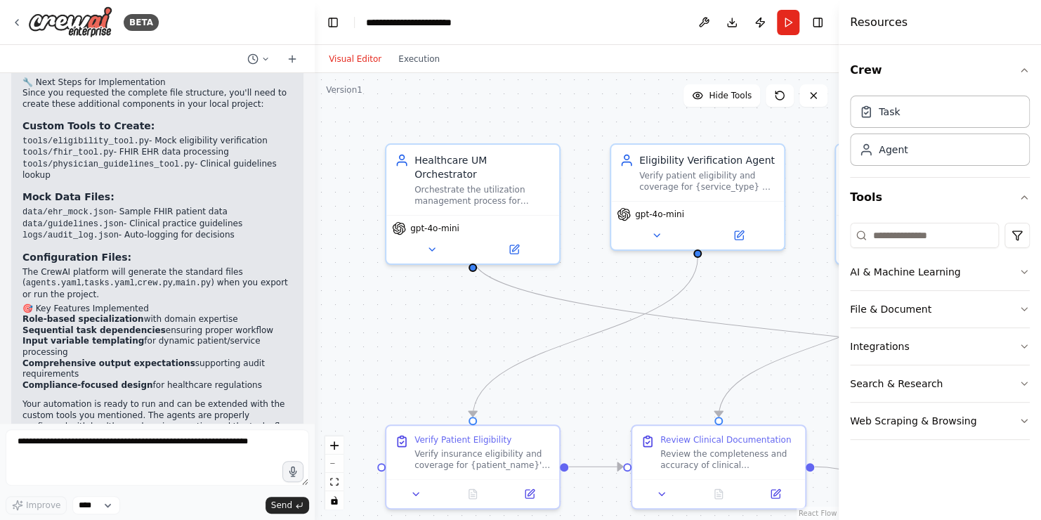
click at [360, 59] on button "Visual Editor" at bounding box center [355, 59] width 70 height 17
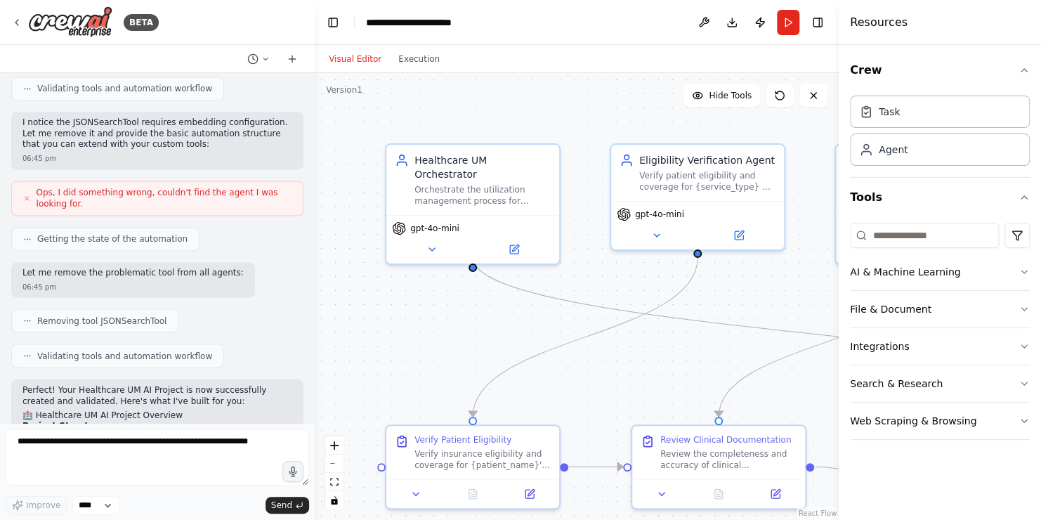
scroll to position [1395, 0]
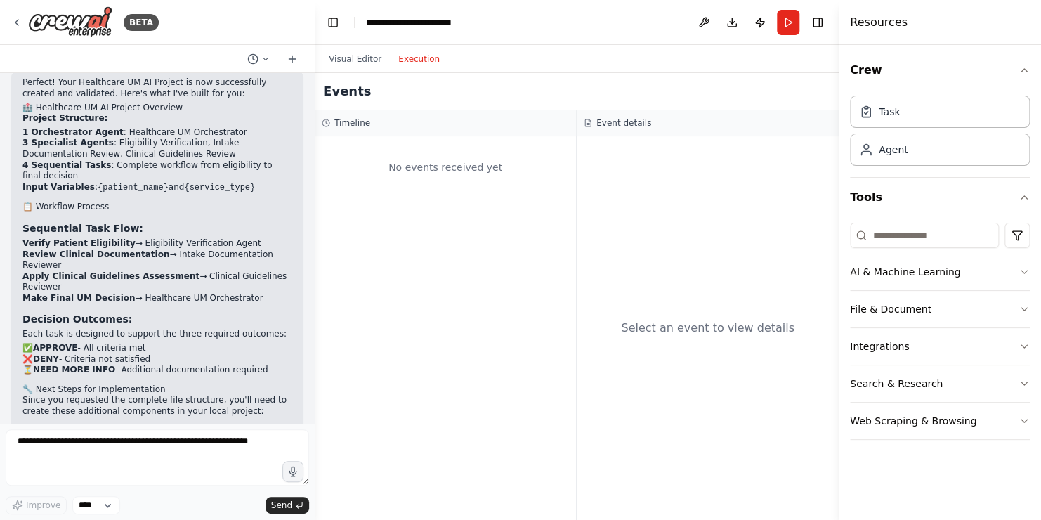
click at [405, 52] on button "Execution" at bounding box center [419, 59] width 58 height 17
click at [784, 27] on button "Run" at bounding box center [788, 22] width 22 height 25
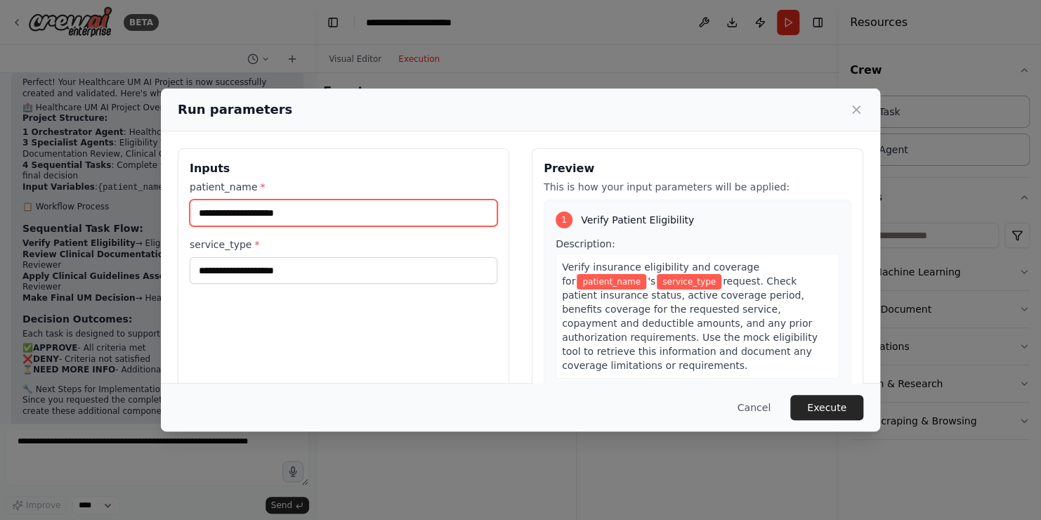
click at [366, 211] on input "patient_name *" at bounding box center [344, 212] width 308 height 27
type input "**********"
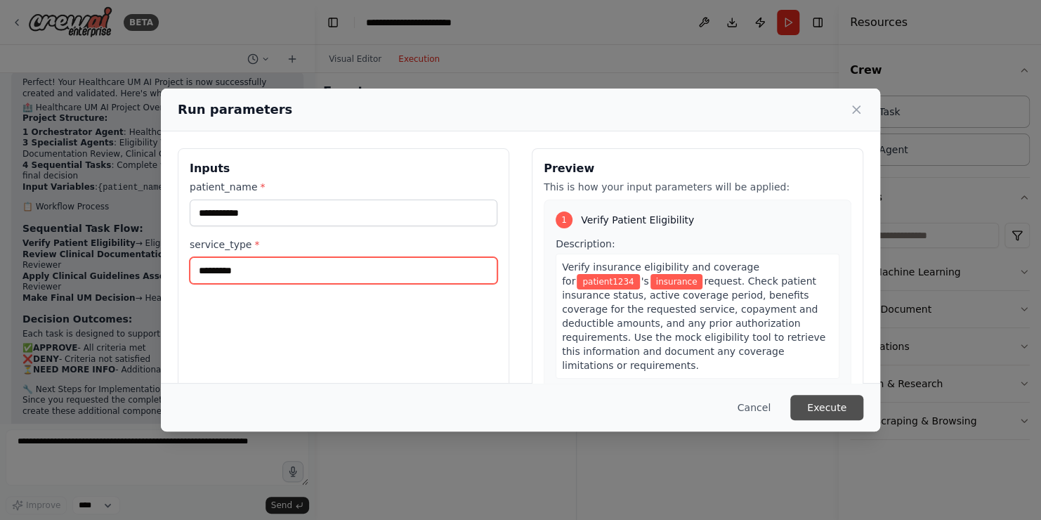
type input "*********"
click at [845, 402] on button "Execute" at bounding box center [826, 407] width 73 height 25
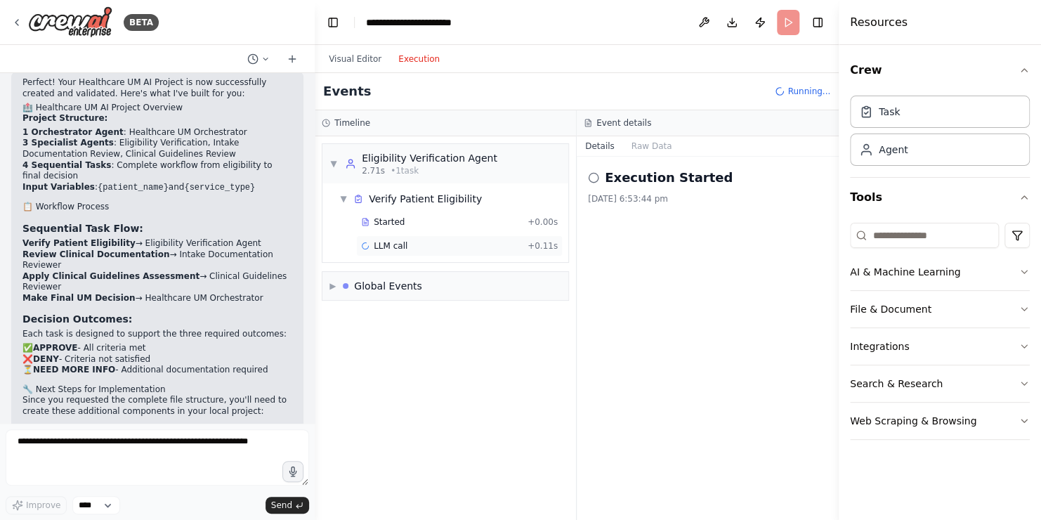
click at [394, 245] on span "LLM call" at bounding box center [391, 245] width 34 height 11
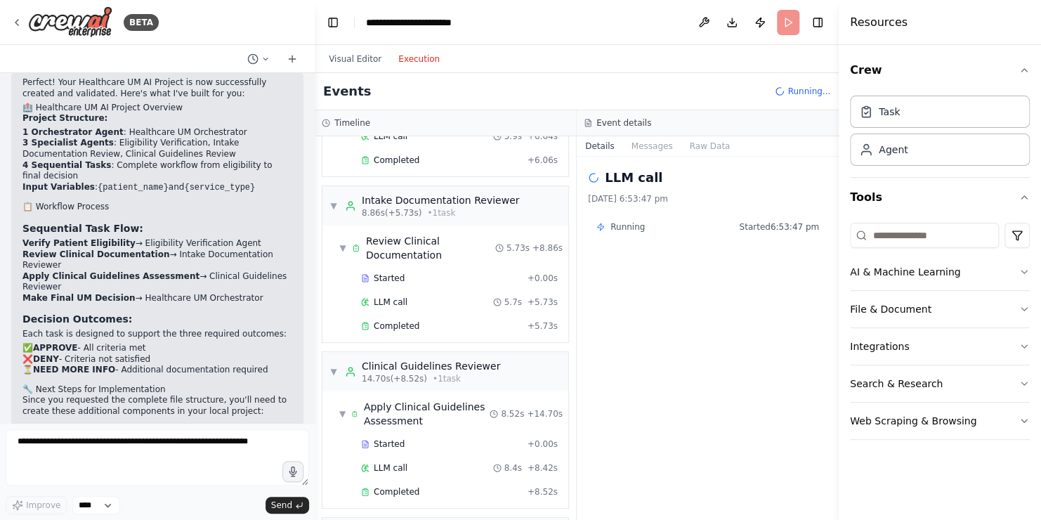
scroll to position [275, 0]
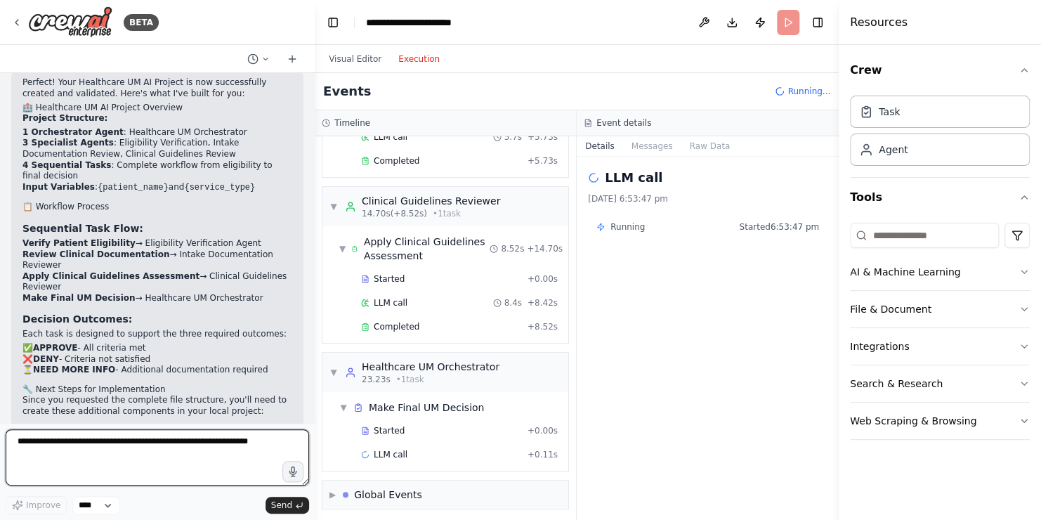
click at [158, 449] on textarea at bounding box center [157, 457] width 303 height 56
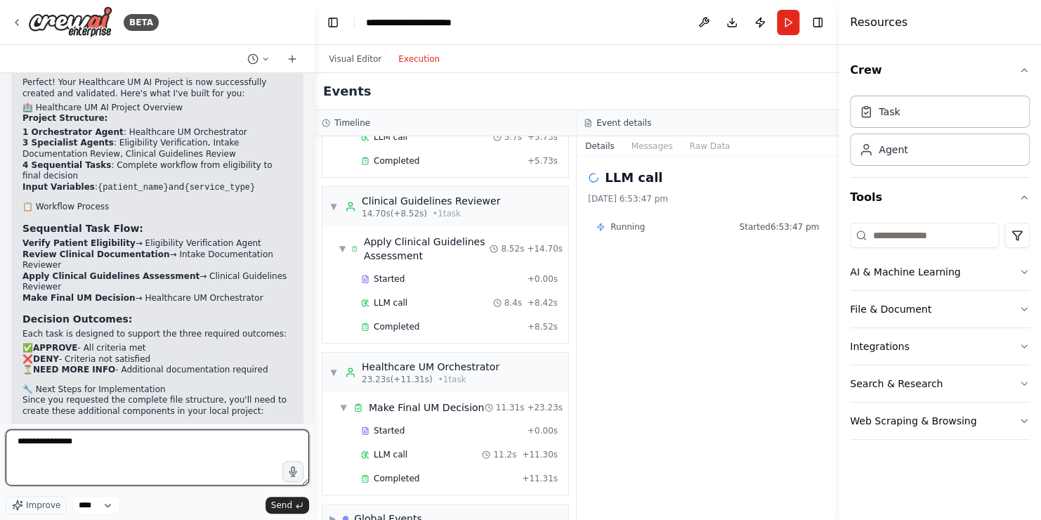
type textarea "**********"
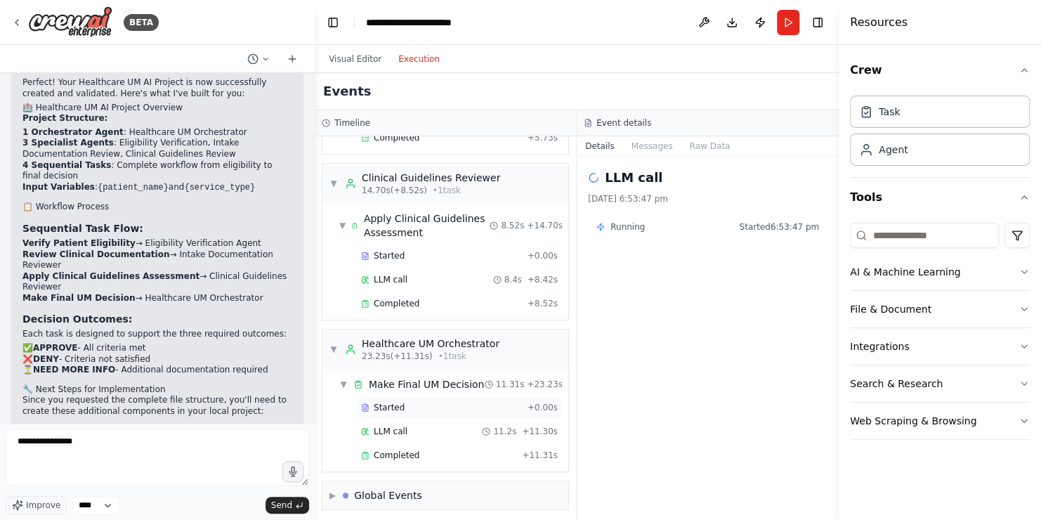
click at [384, 402] on span "Started" at bounding box center [389, 407] width 31 height 11
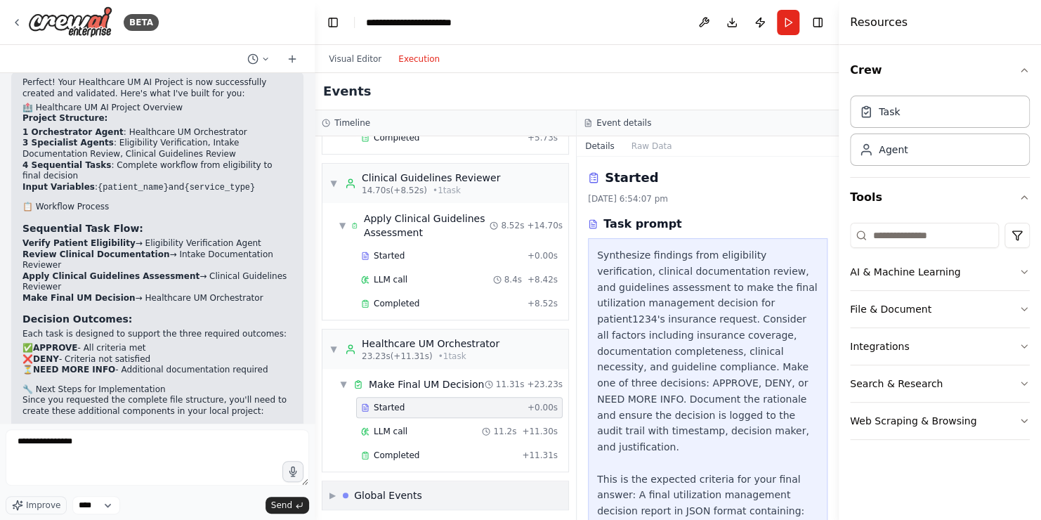
click at [345, 489] on div "▶ Global Events" at bounding box center [375, 495] width 93 height 14
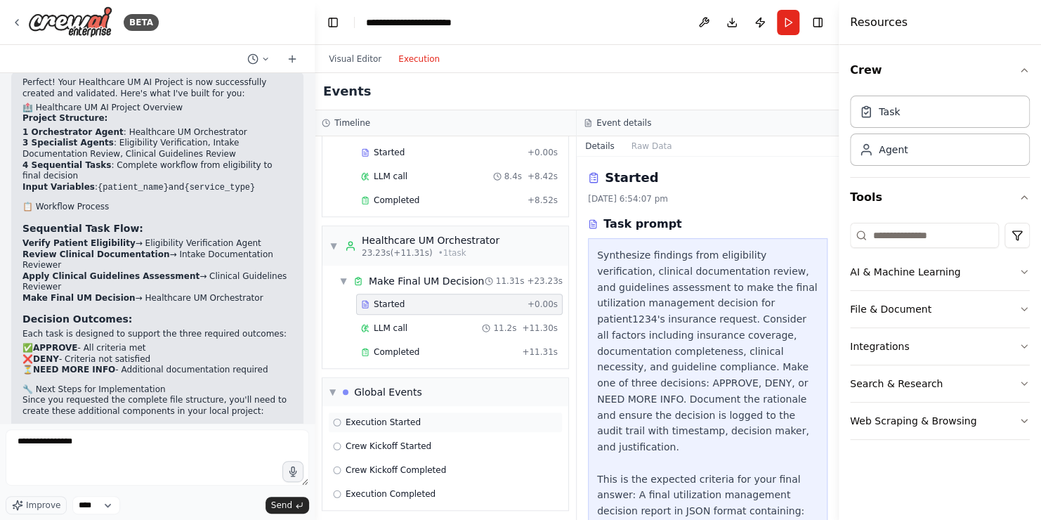
click at [394, 416] on span "Execution Started" at bounding box center [383, 421] width 75 height 11
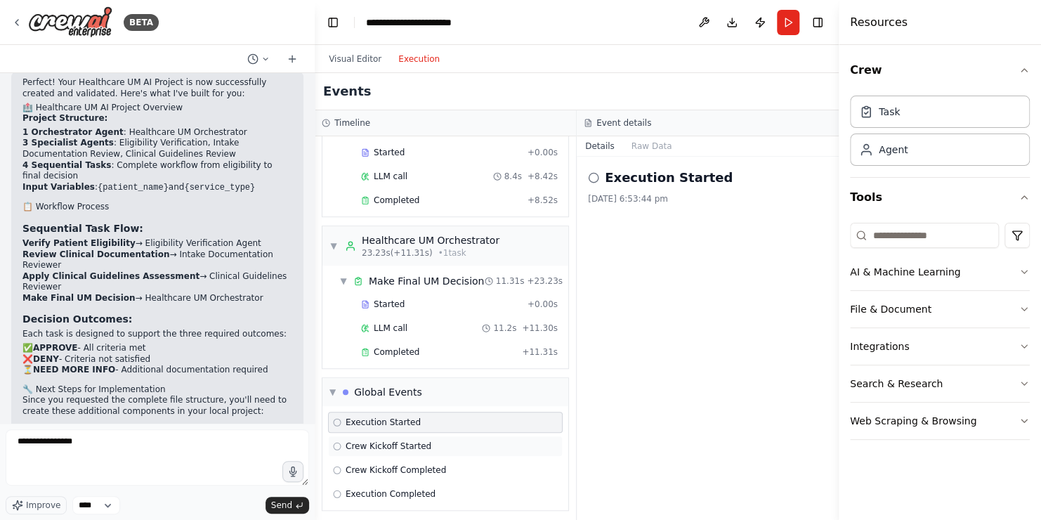
click at [391, 442] on span "Crew Kickoff Started" at bounding box center [389, 445] width 86 height 11
click at [393, 464] on span "Crew Kickoff Completed" at bounding box center [396, 469] width 100 height 11
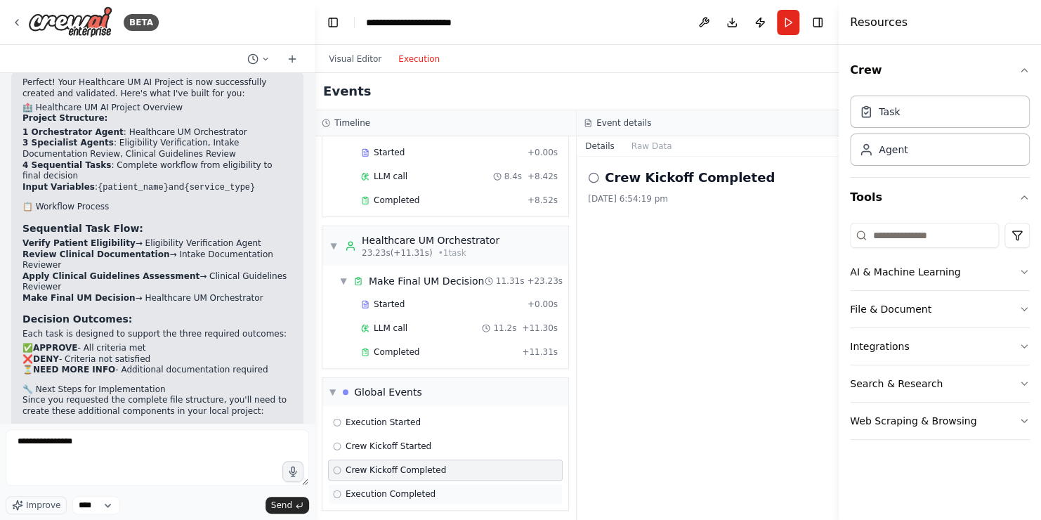
click at [395, 489] on span "Execution Completed" at bounding box center [391, 493] width 90 height 11
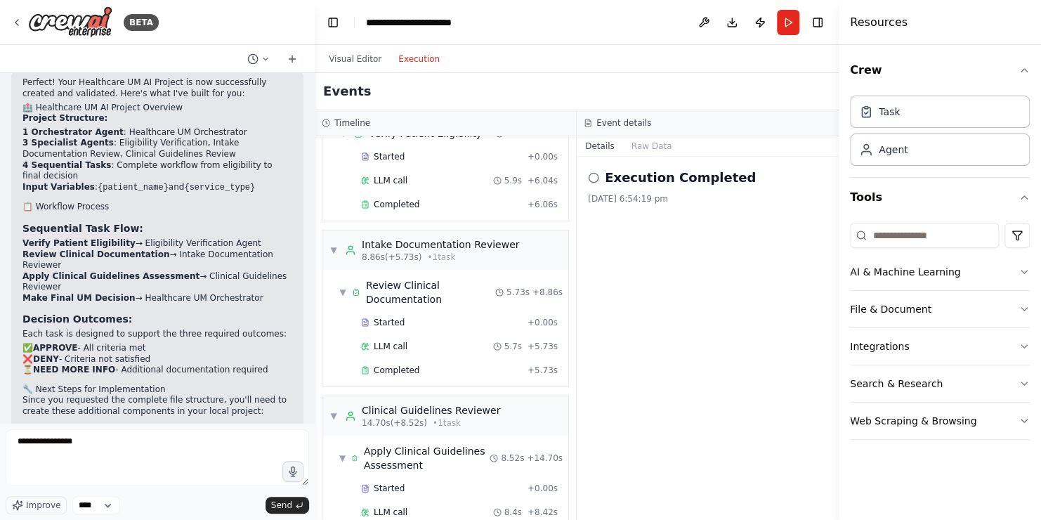
click at [577, 176] on div "Execution Completed 18/8/2025, 6:54:19 pm" at bounding box center [708, 338] width 262 height 363
click at [449, 177] on div "LLM call 5.9s + 6.04s" at bounding box center [459, 180] width 197 height 11
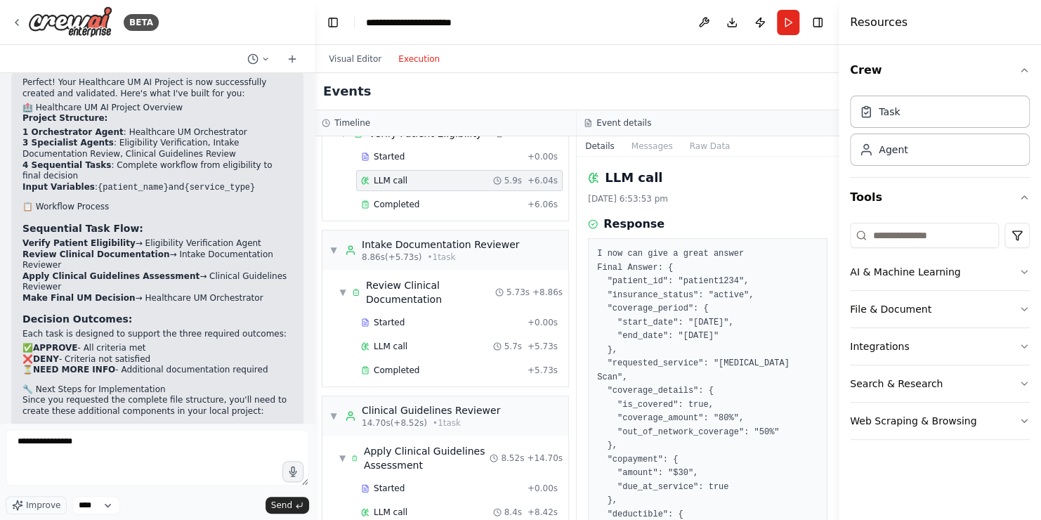
click at [911, 494] on div "Crew Task Agent Tools AI & Machine Learning File & Document Integrations Search…" at bounding box center [940, 282] width 202 height 475
click at [20, 22] on icon at bounding box center [16, 22] width 11 height 11
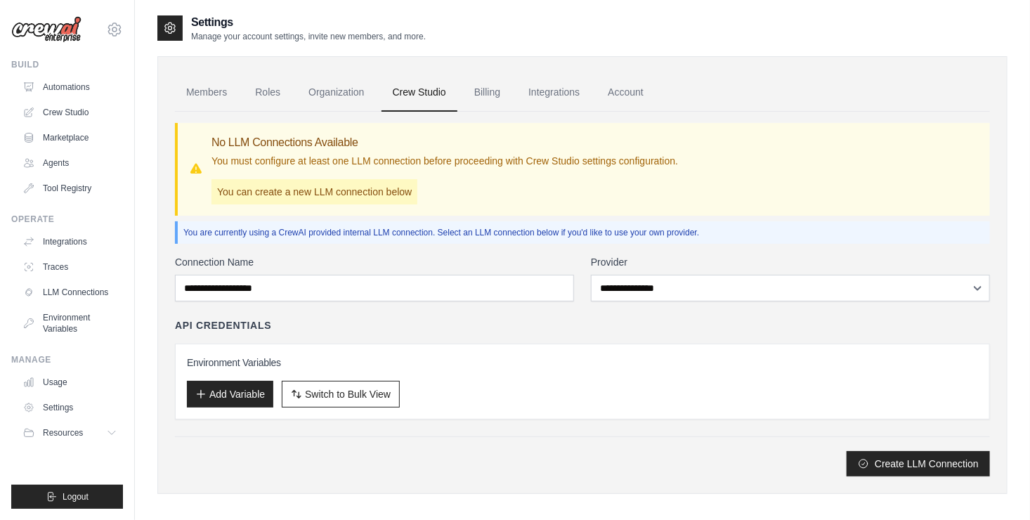
click at [492, 95] on link "Billing" at bounding box center [487, 93] width 48 height 38
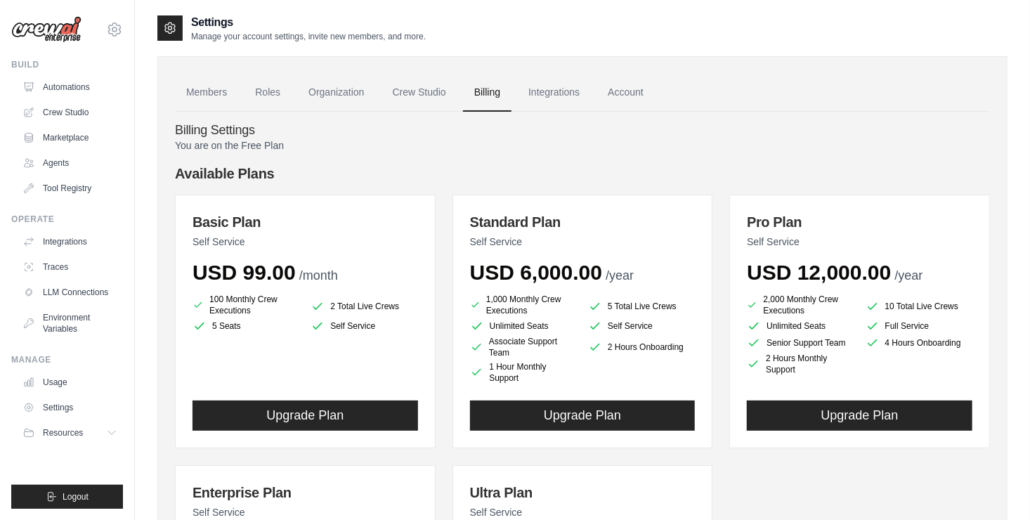
click at [572, 98] on link "Integrations" at bounding box center [554, 93] width 74 height 38
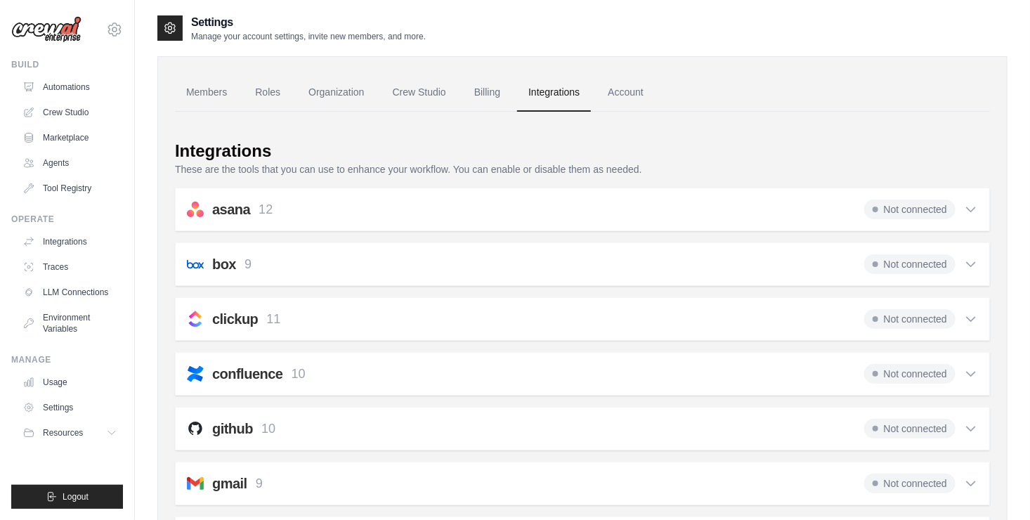
click at [618, 99] on link "Account" at bounding box center [625, 93] width 58 height 38
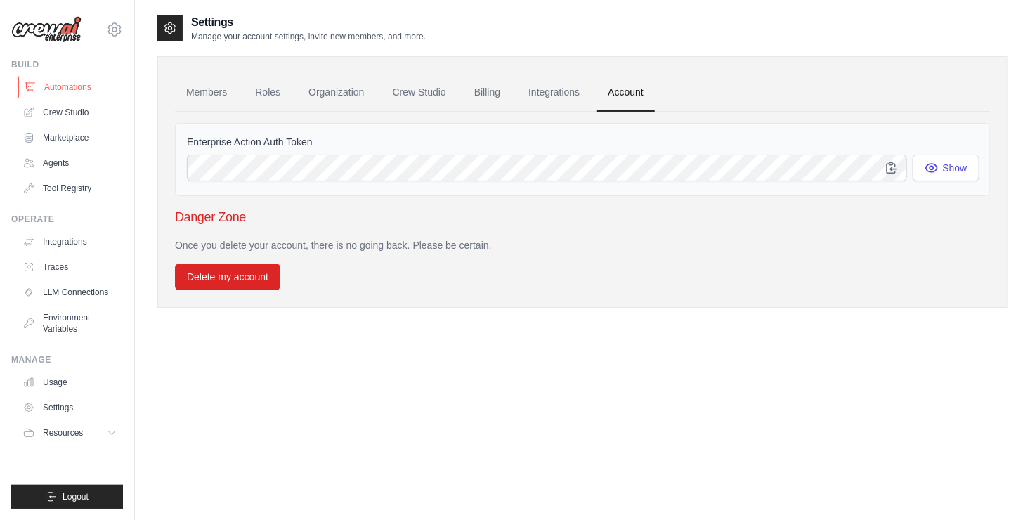
click at [59, 95] on link "Automations" at bounding box center [71, 87] width 106 height 22
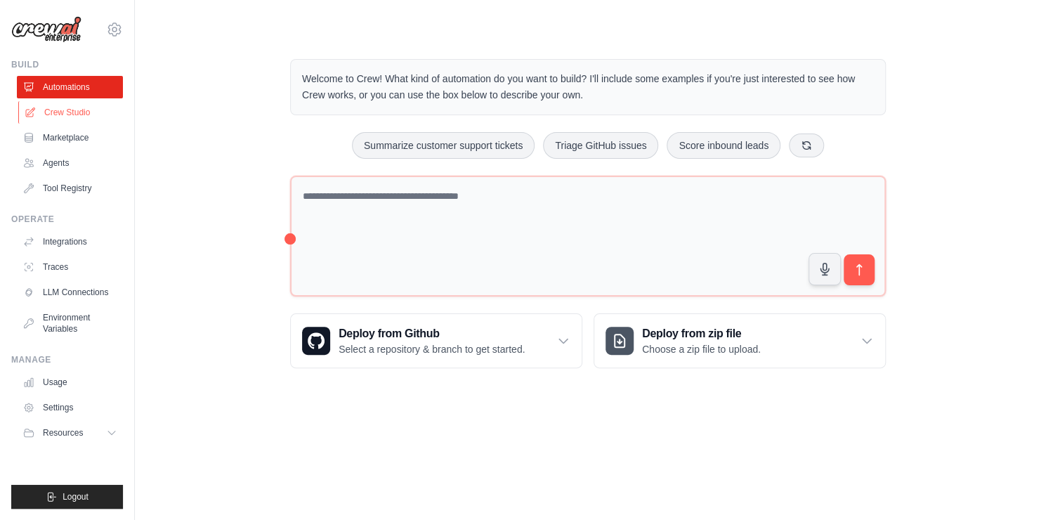
click at [56, 116] on link "Crew Studio" at bounding box center [71, 112] width 106 height 22
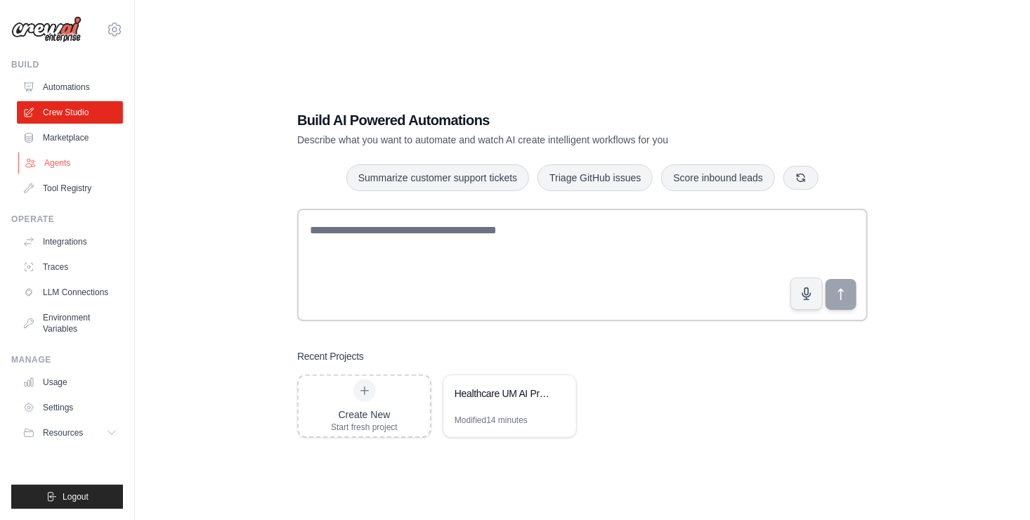
click at [48, 157] on link "Agents" at bounding box center [71, 163] width 106 height 22
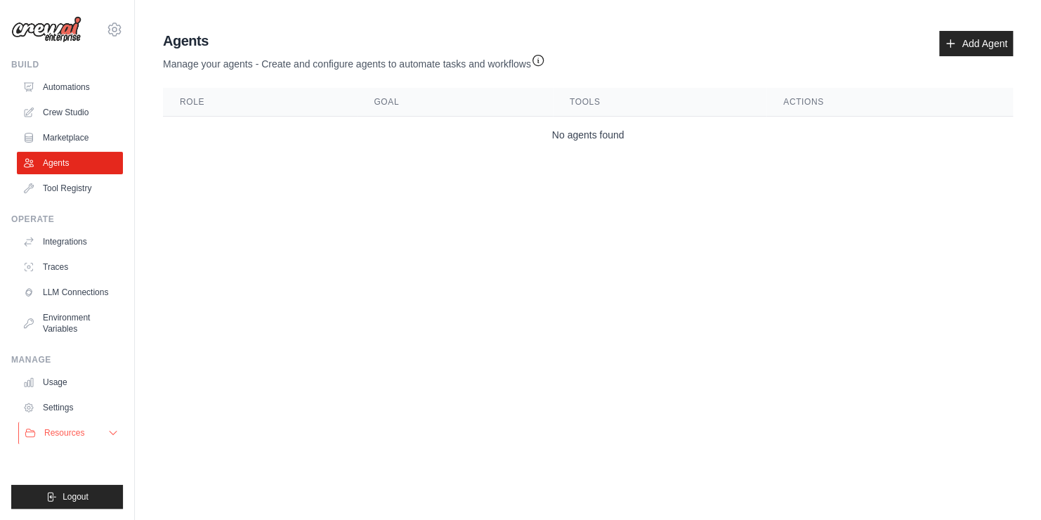
click at [63, 429] on span "Resources" at bounding box center [64, 432] width 40 height 11
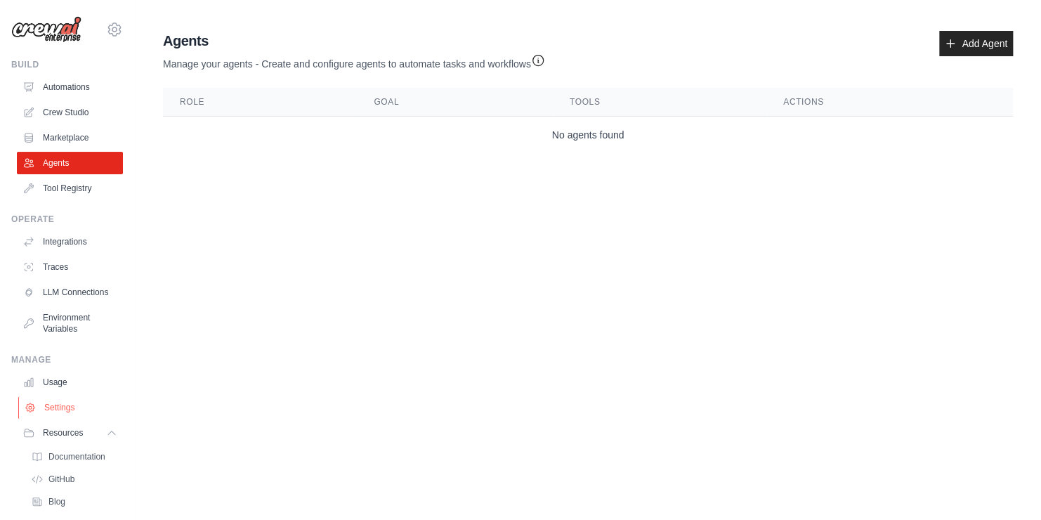
click at [58, 415] on link "Settings" at bounding box center [71, 407] width 106 height 22
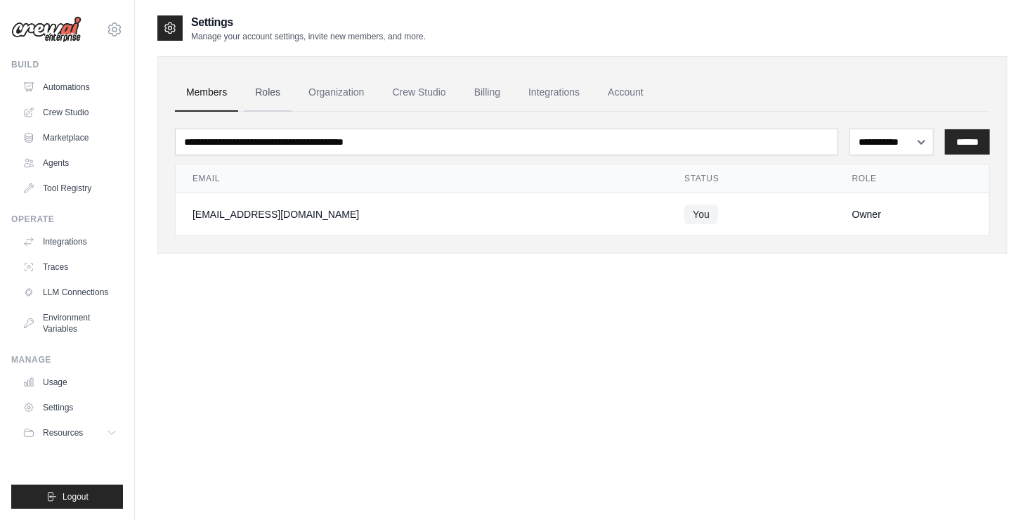
click at [263, 100] on link "Roles" at bounding box center [268, 93] width 48 height 38
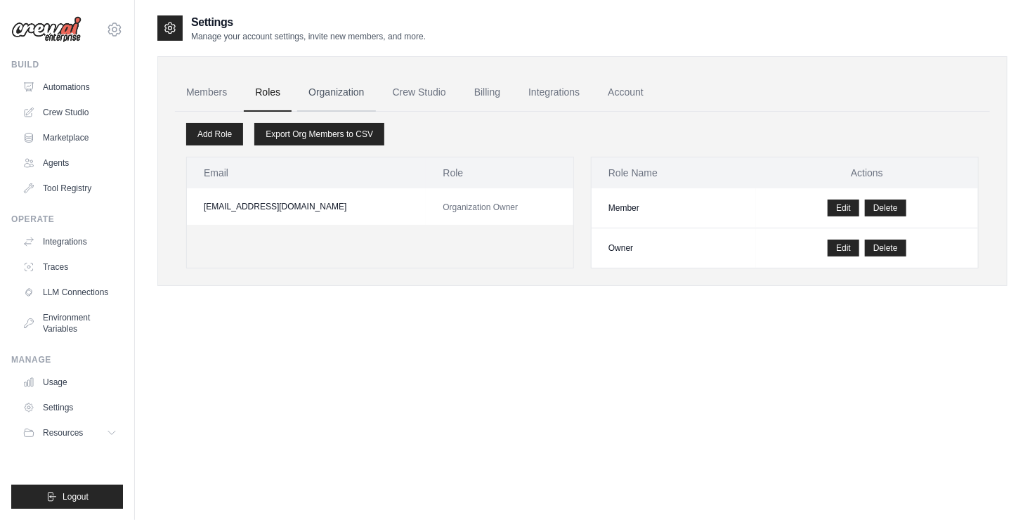
click at [348, 97] on link "Organization" at bounding box center [336, 93] width 78 height 38
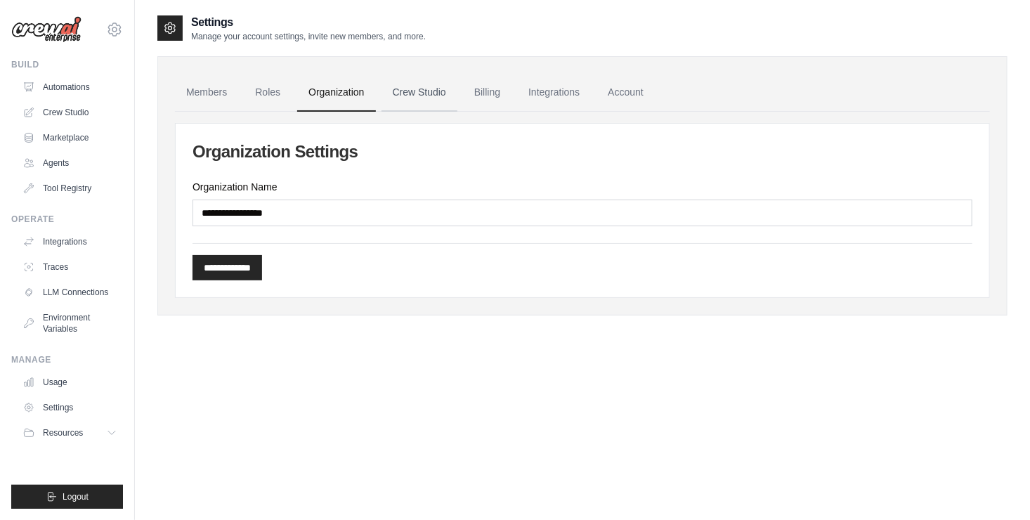
click at [397, 97] on link "Crew Studio" at bounding box center [419, 93] width 76 height 38
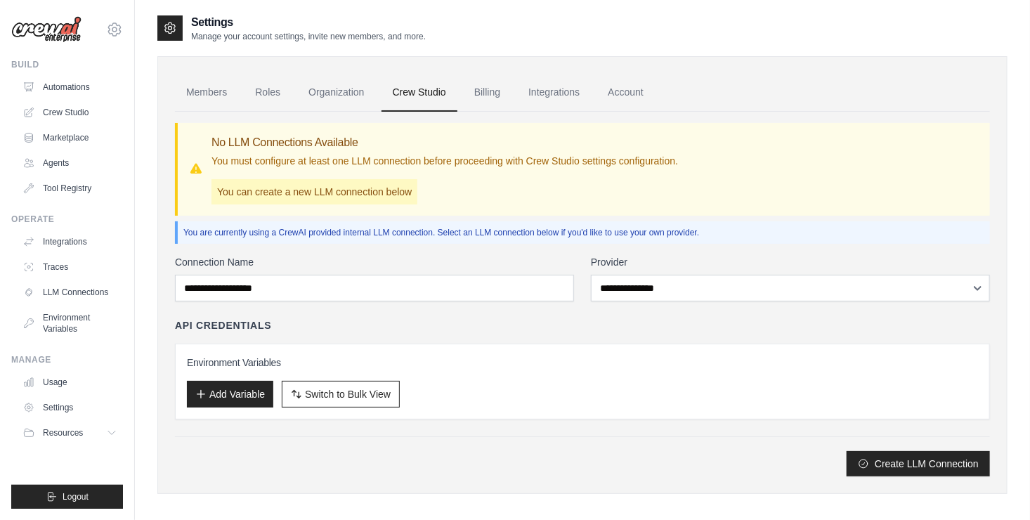
click at [482, 85] on link "Billing" at bounding box center [487, 93] width 48 height 38
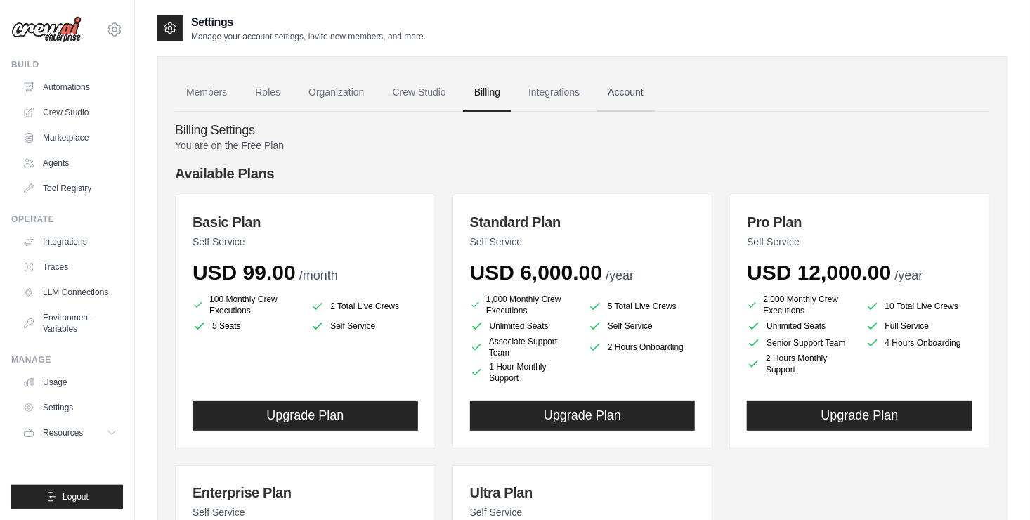
click at [638, 92] on link "Account" at bounding box center [625, 93] width 58 height 38
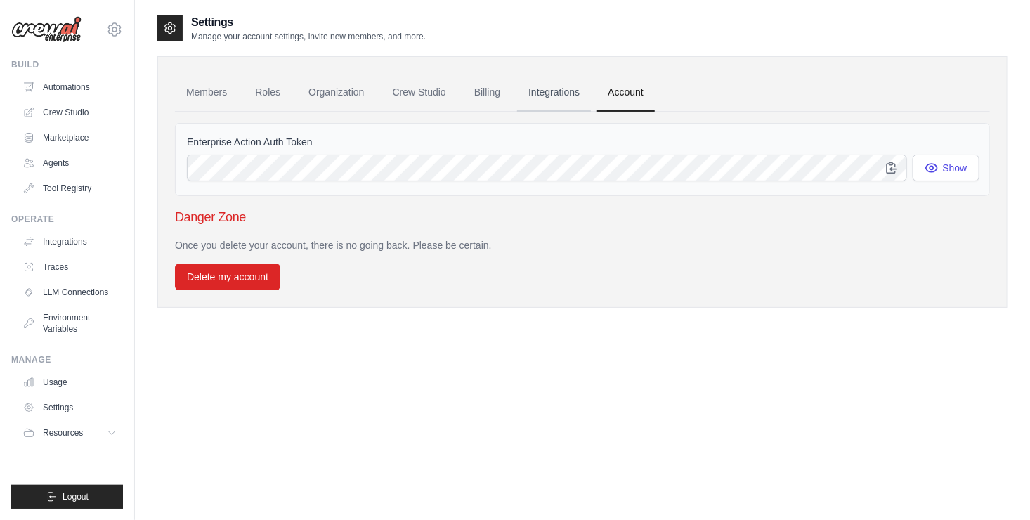
click at [569, 88] on link "Integrations" at bounding box center [554, 93] width 74 height 38
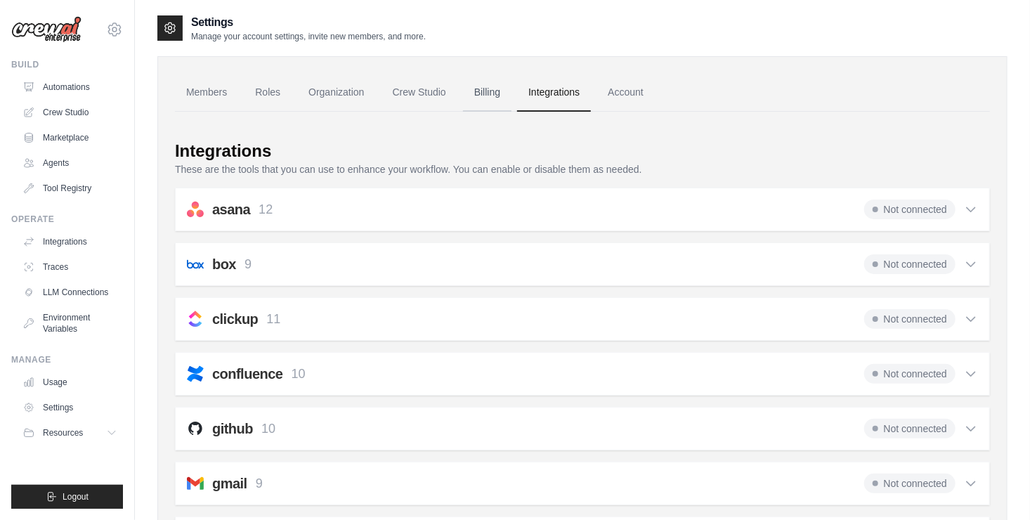
click at [492, 100] on link "Billing" at bounding box center [487, 93] width 48 height 38
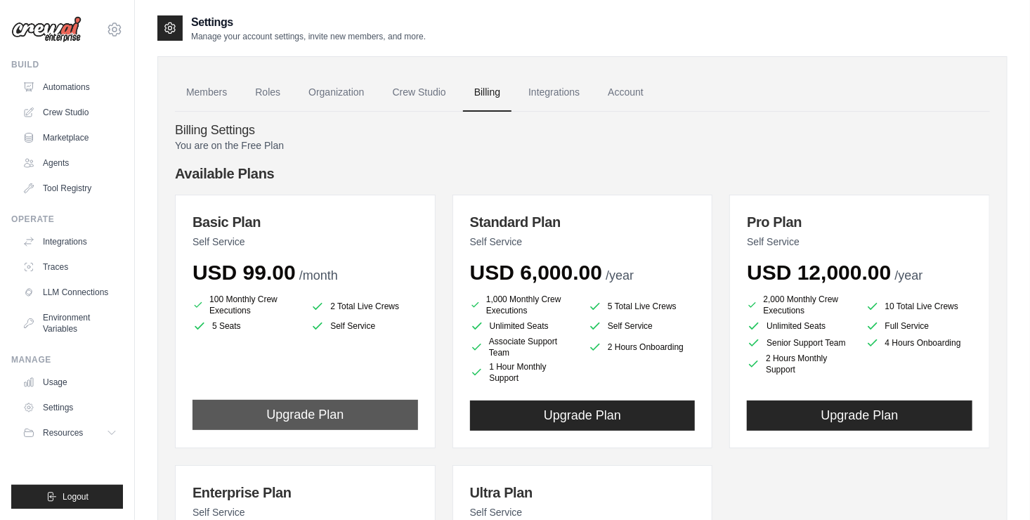
click at [296, 421] on button "Upgrade Plan" at bounding box center [304, 415] width 225 height 30
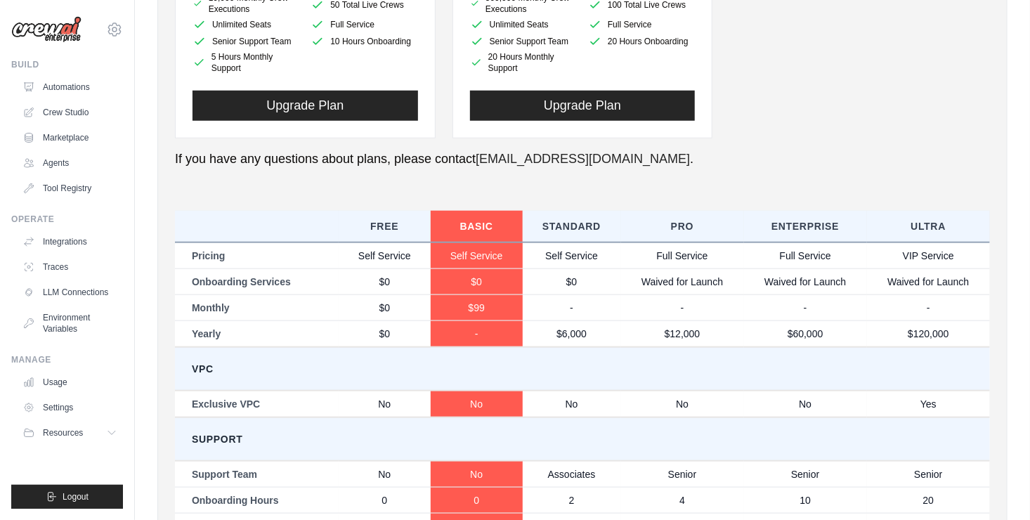
scroll to position [772, 0]
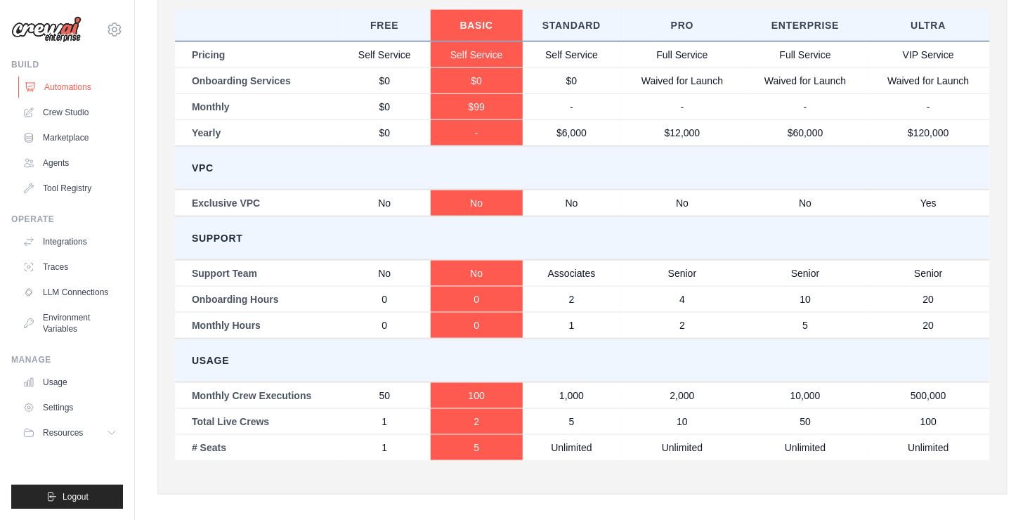
click at [66, 88] on link "Automations" at bounding box center [71, 87] width 106 height 22
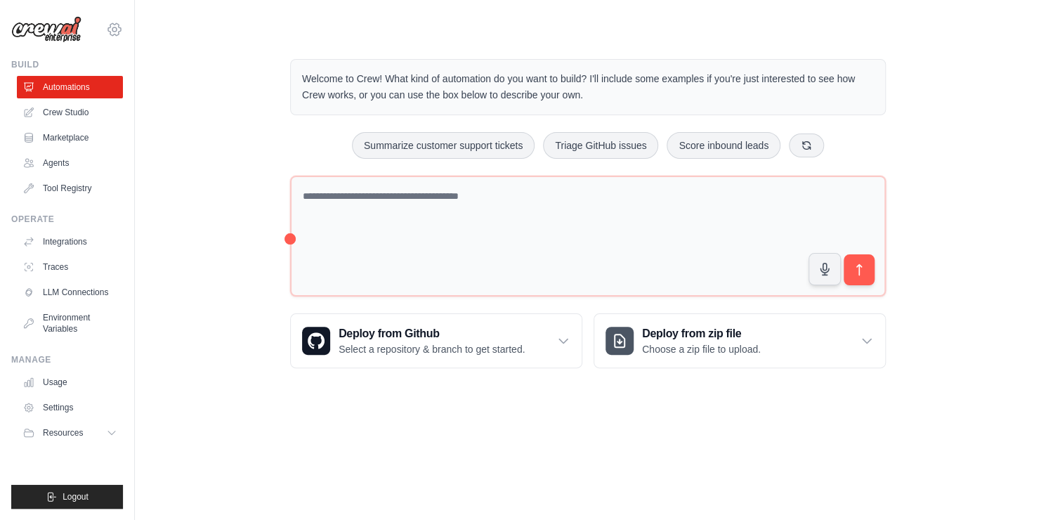
click at [117, 25] on icon at bounding box center [114, 29] width 17 height 17
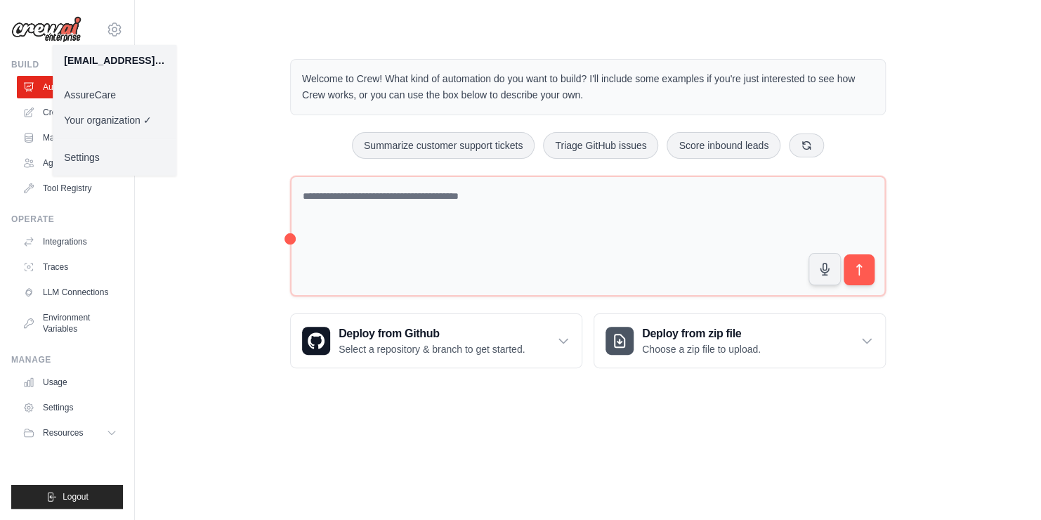
click at [116, 97] on link "AssureCare" at bounding box center [115, 94] width 124 height 25
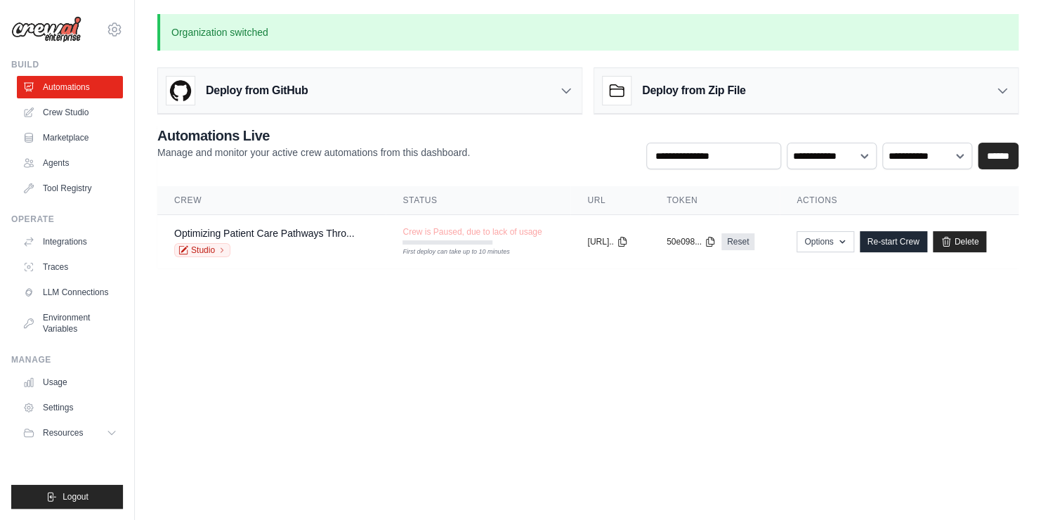
click at [326, 390] on body "[EMAIL_ADDRESS][DOMAIN_NAME] AssureCare ✓ Your organization Settings Build Auto…" at bounding box center [520, 260] width 1041 height 520
click at [270, 241] on div "Optimizing Patient Care Pathways Thro... Studio" at bounding box center [264, 241] width 180 height 31
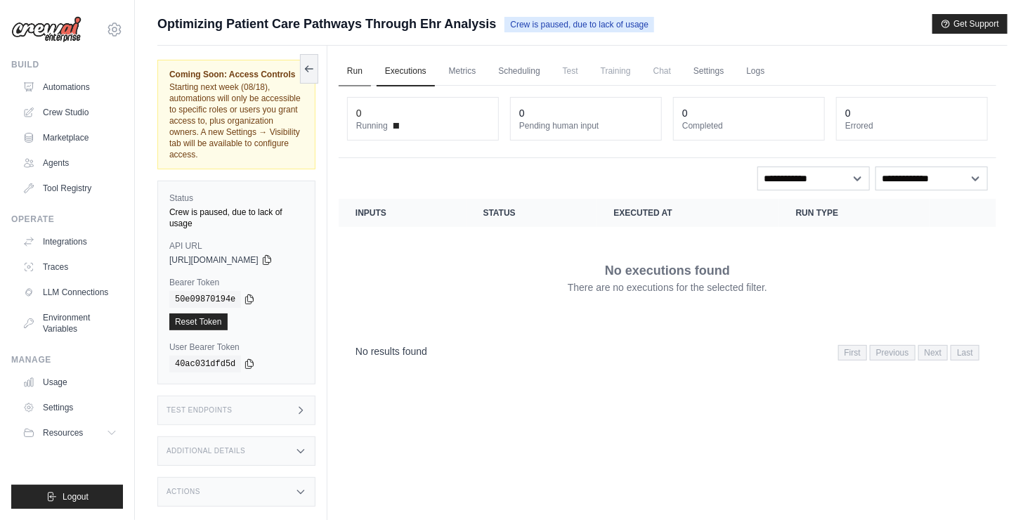
click at [363, 71] on link "Run" at bounding box center [354, 71] width 32 height 29
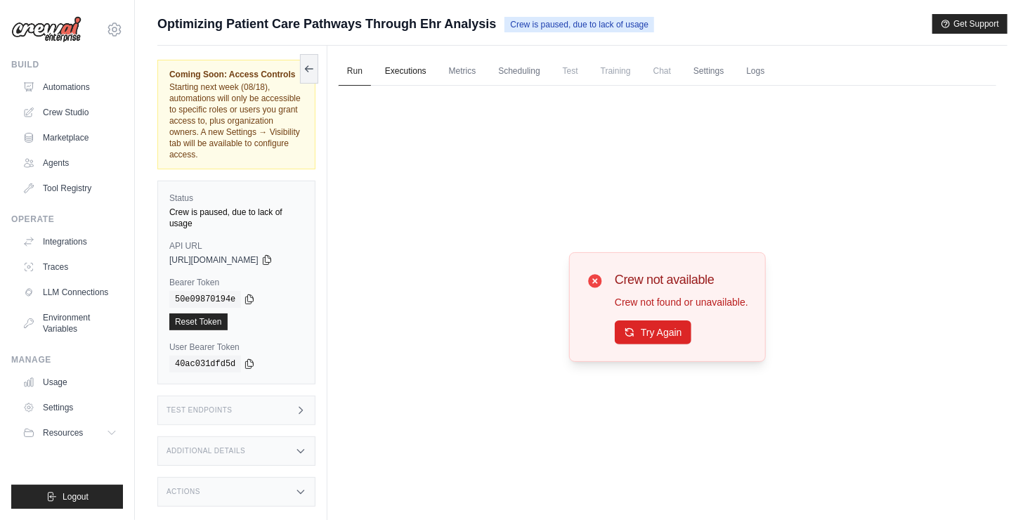
click at [393, 73] on link "Executions" at bounding box center [405, 71] width 58 height 29
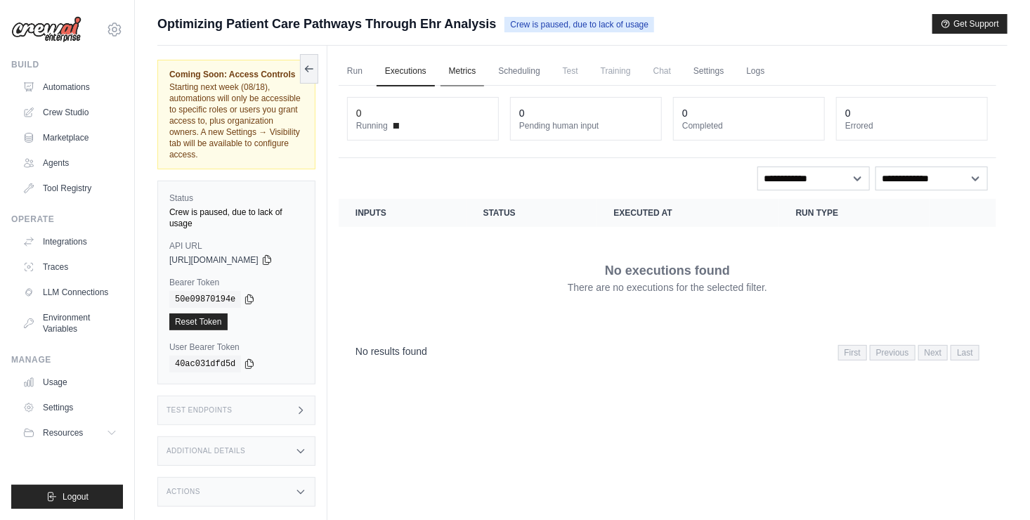
click at [461, 69] on link "Metrics" at bounding box center [462, 71] width 44 height 29
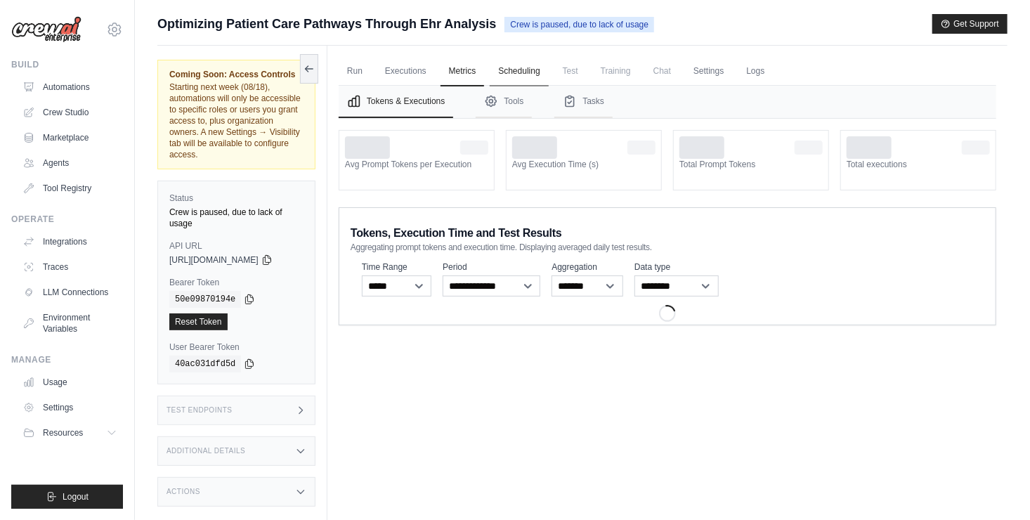
click at [523, 76] on link "Scheduling" at bounding box center [518, 71] width 58 height 29
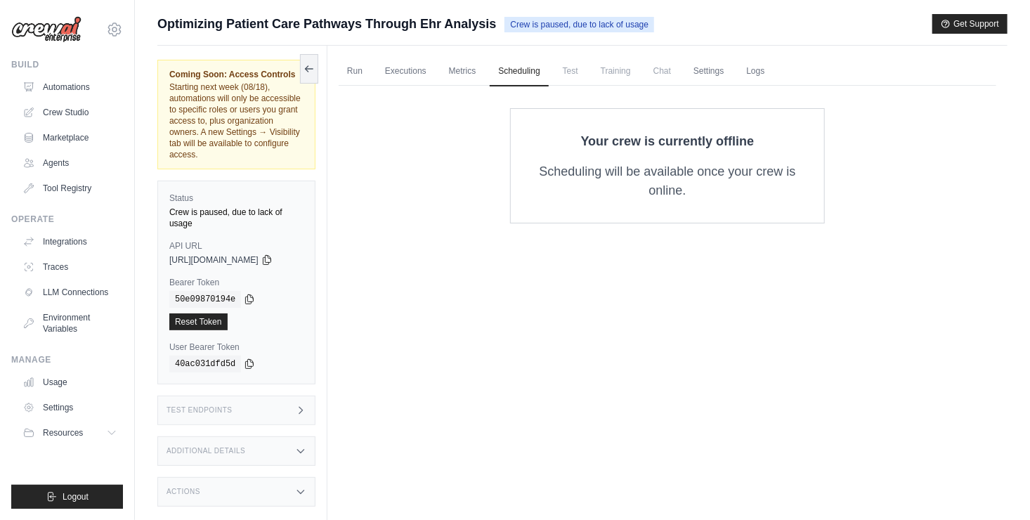
click at [581, 79] on span "Test" at bounding box center [570, 71] width 32 height 28
click at [77, 87] on link "Automations" at bounding box center [71, 87] width 106 height 22
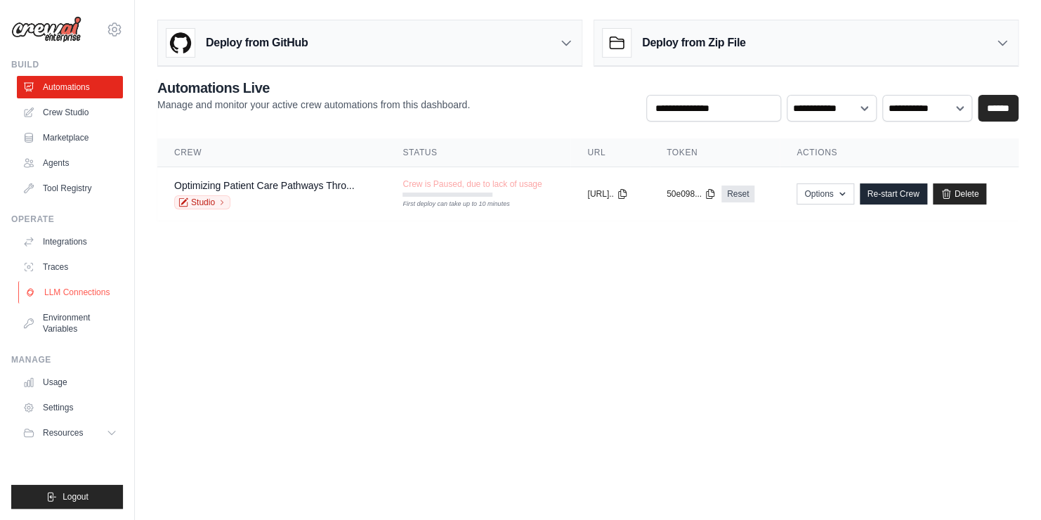
click at [51, 288] on link "LLM Connections" at bounding box center [71, 292] width 106 height 22
